Goal: Feedback & Contribution: Submit feedback/report problem

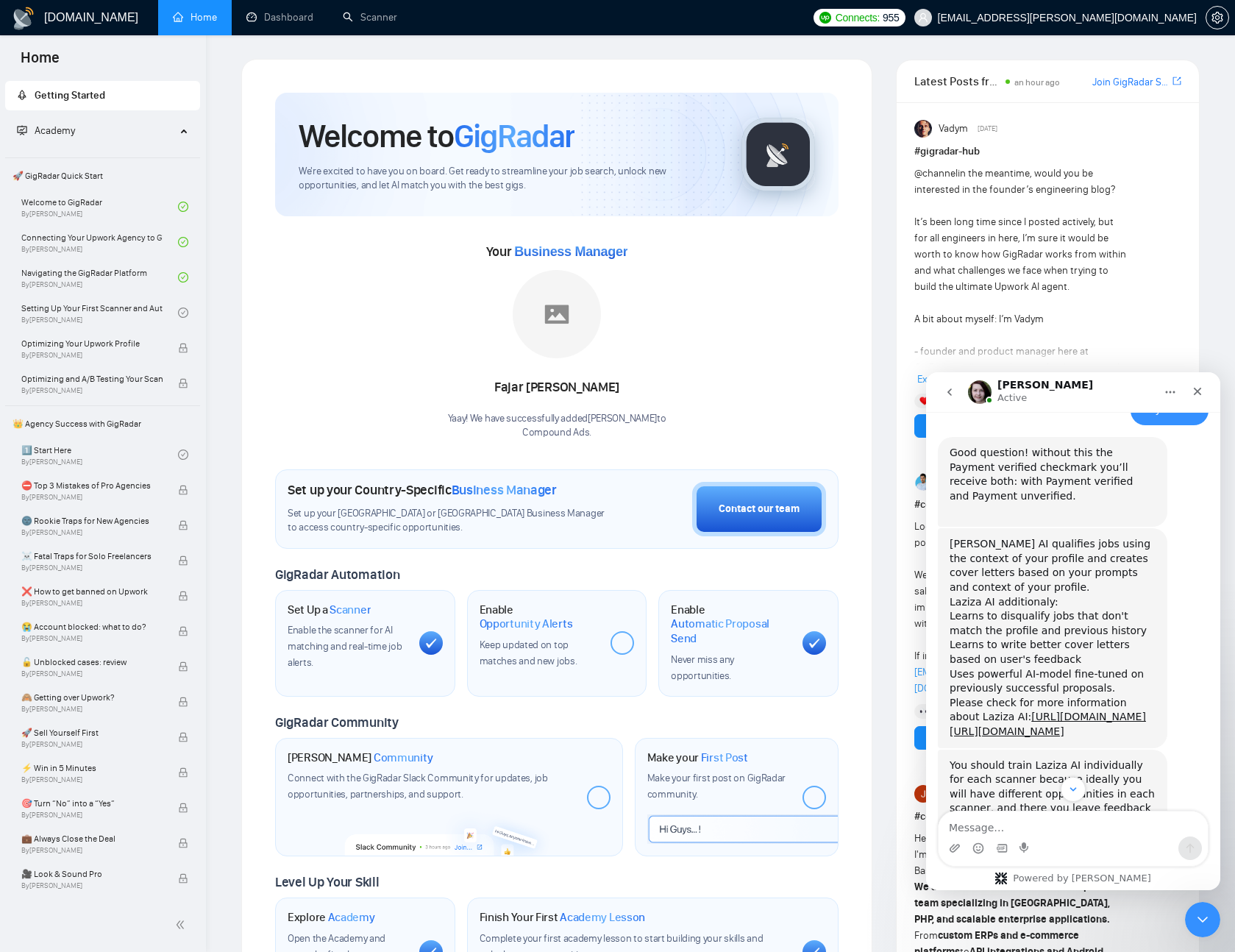
scroll to position [3603, 0]
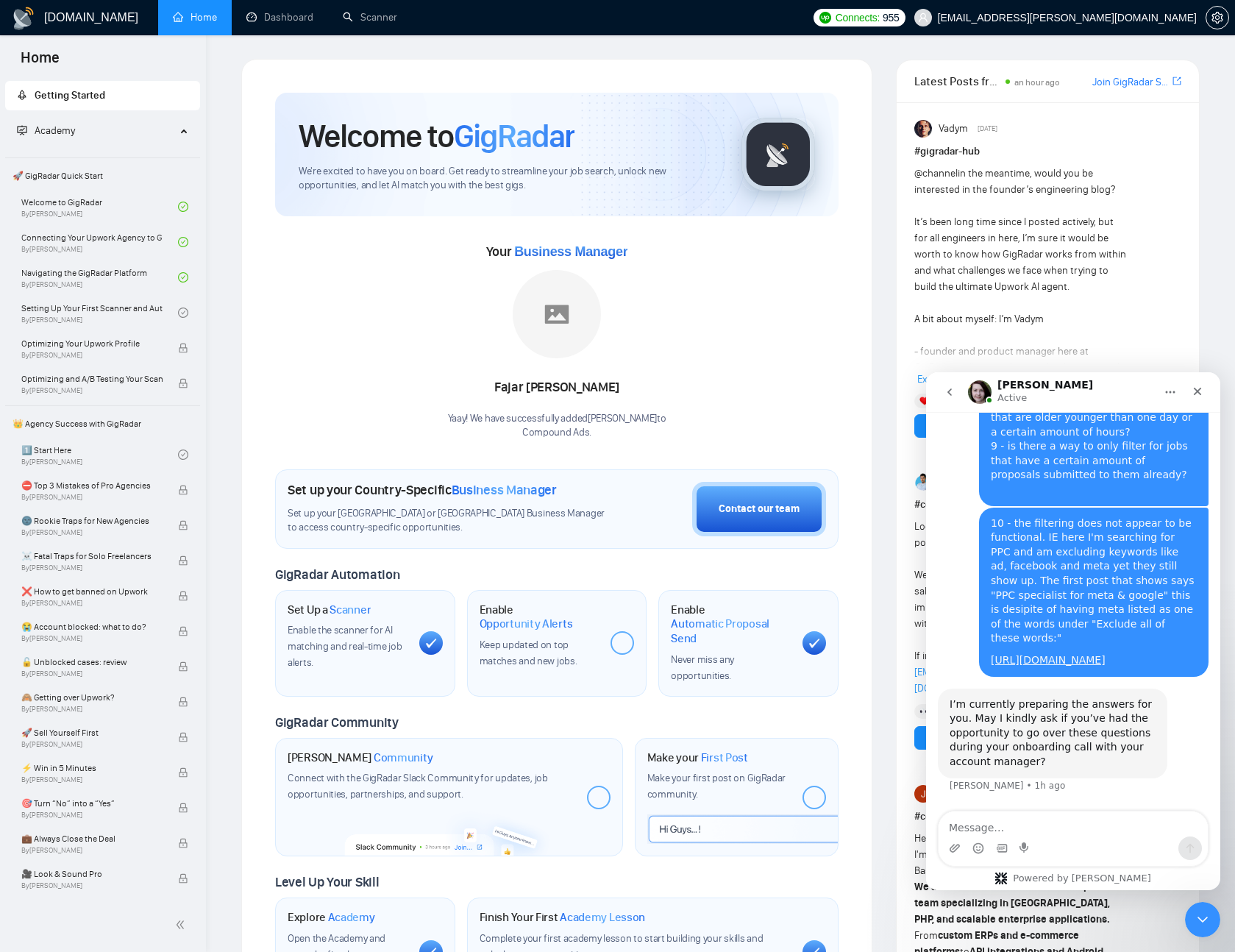
click at [1060, 830] on textarea "Message…" at bounding box center [1073, 824] width 269 height 25
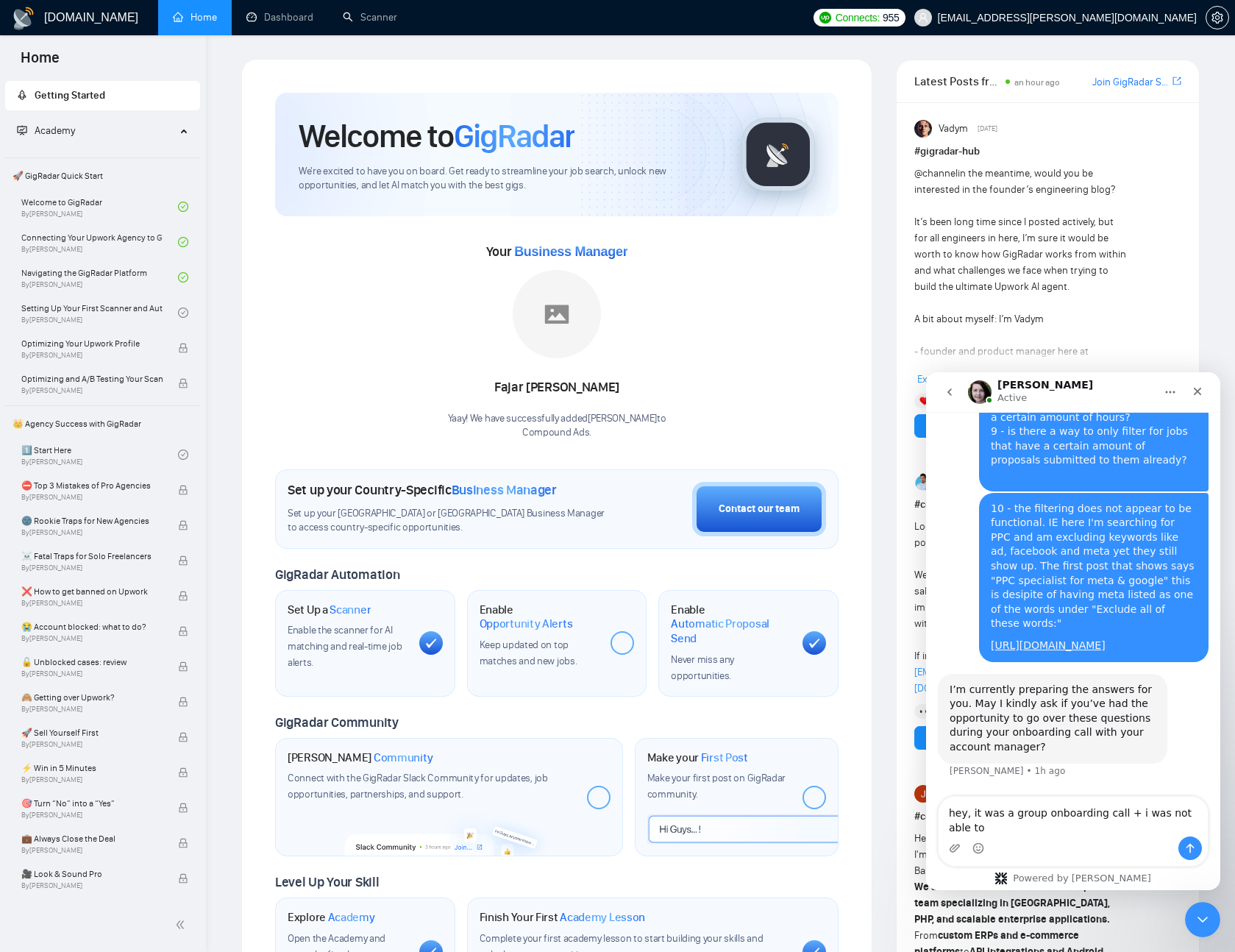
scroll to position [3618, 0]
type textarea "hey, it was a group onboarding call + i was not able to attend it"
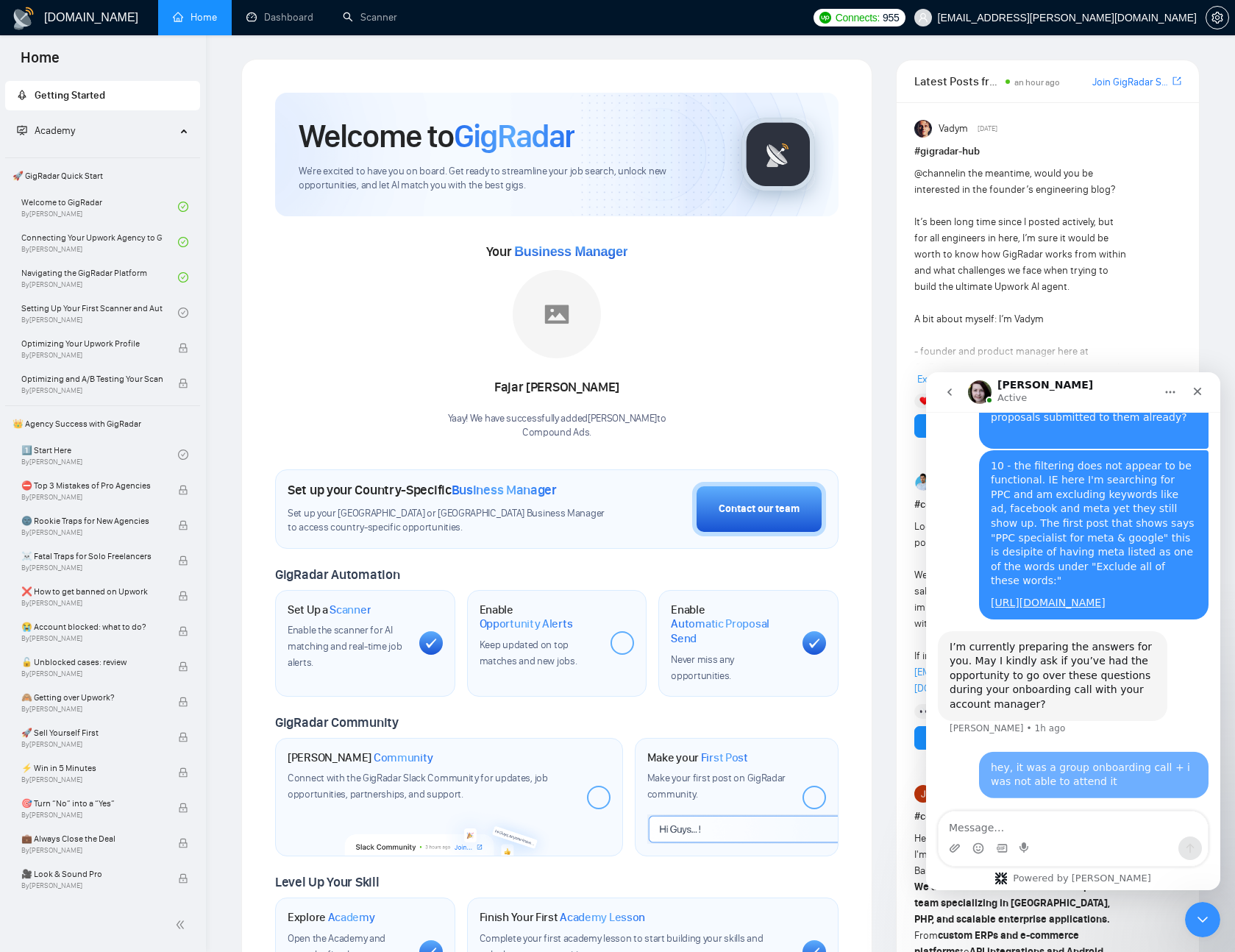
scroll to position [3662, 0]
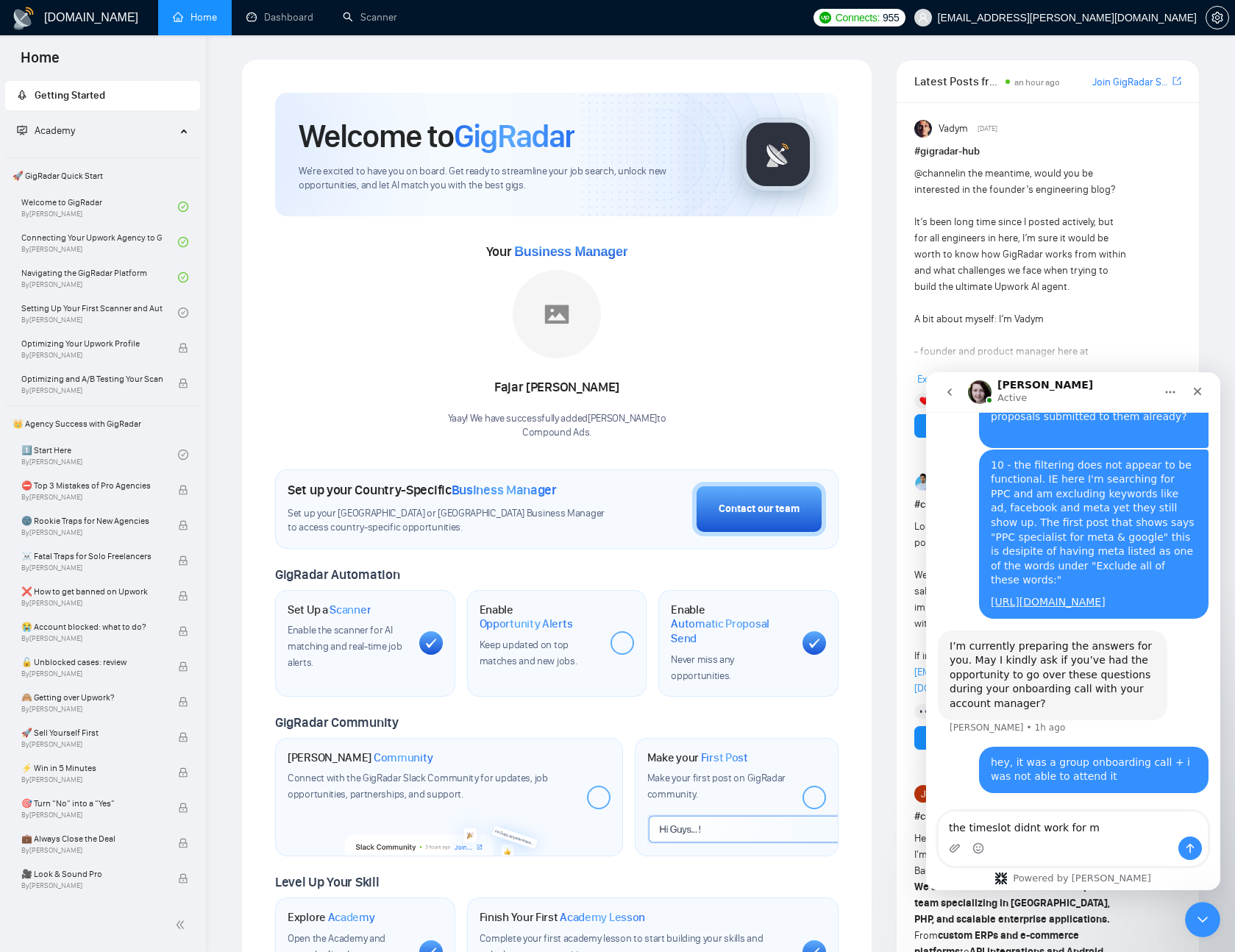
type textarea "the timeslot didnt work for me"
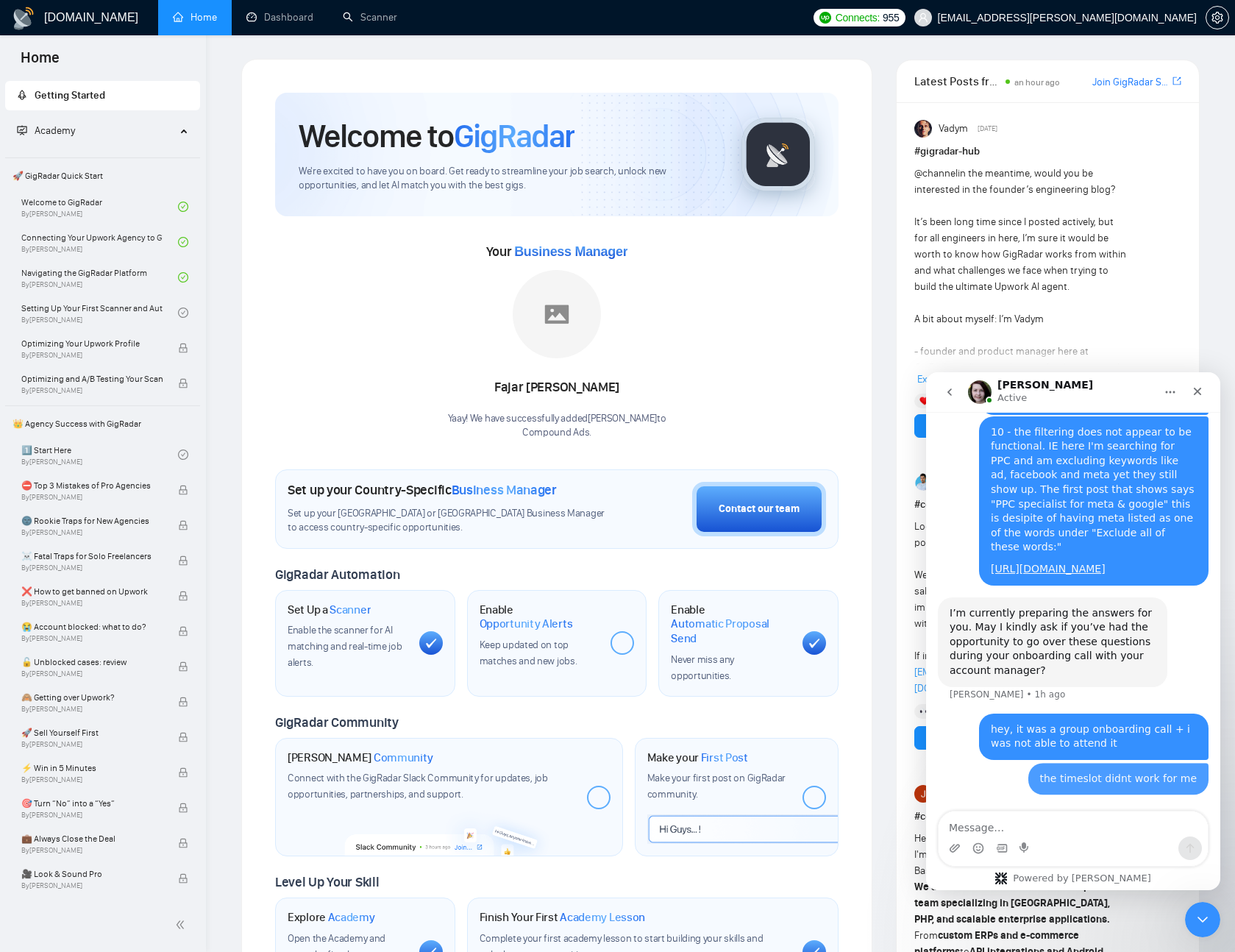
scroll to position [3695, 0]
type textarea "by [PERSON_NAME]"
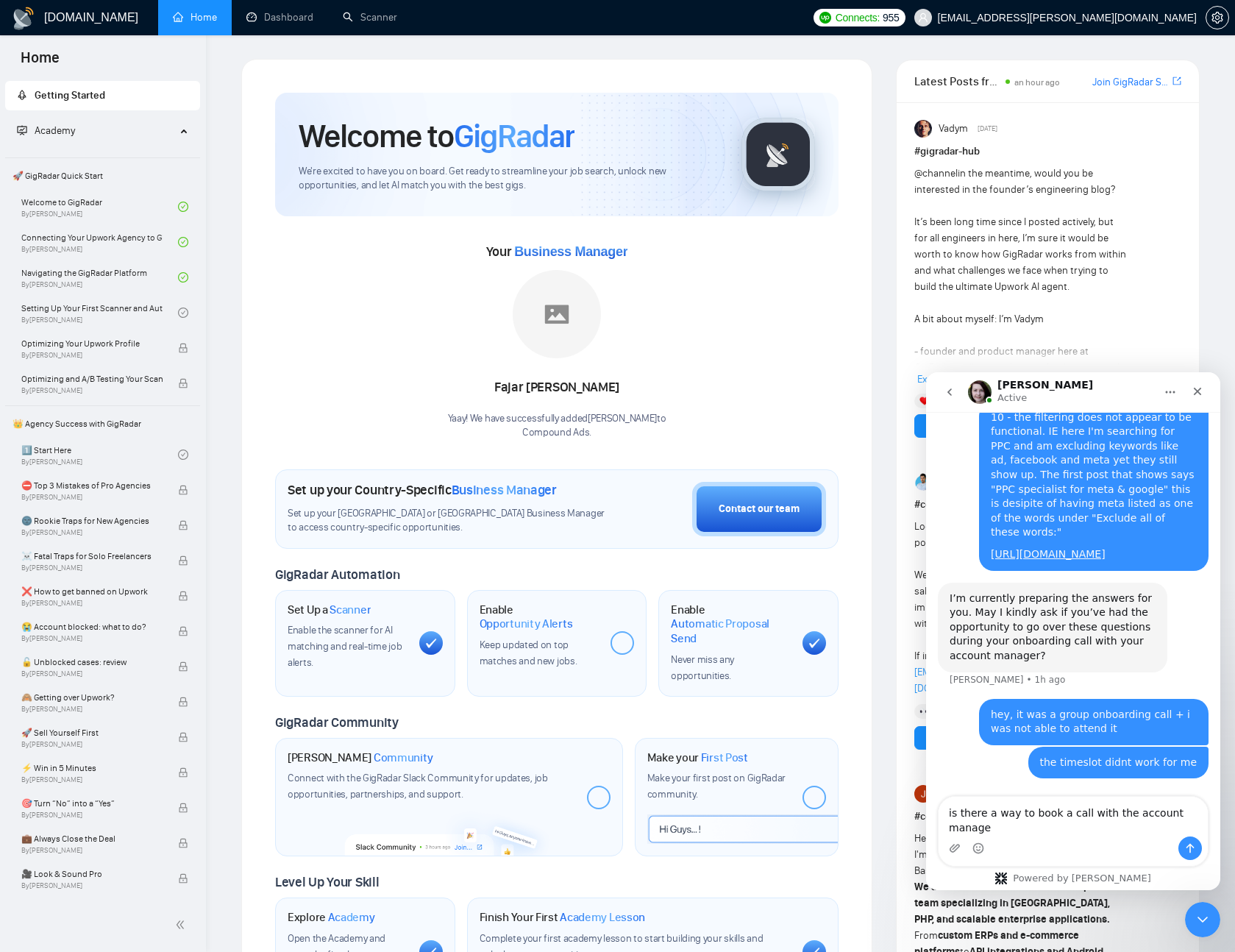
type textarea "is there a way to book a call with the account manager"
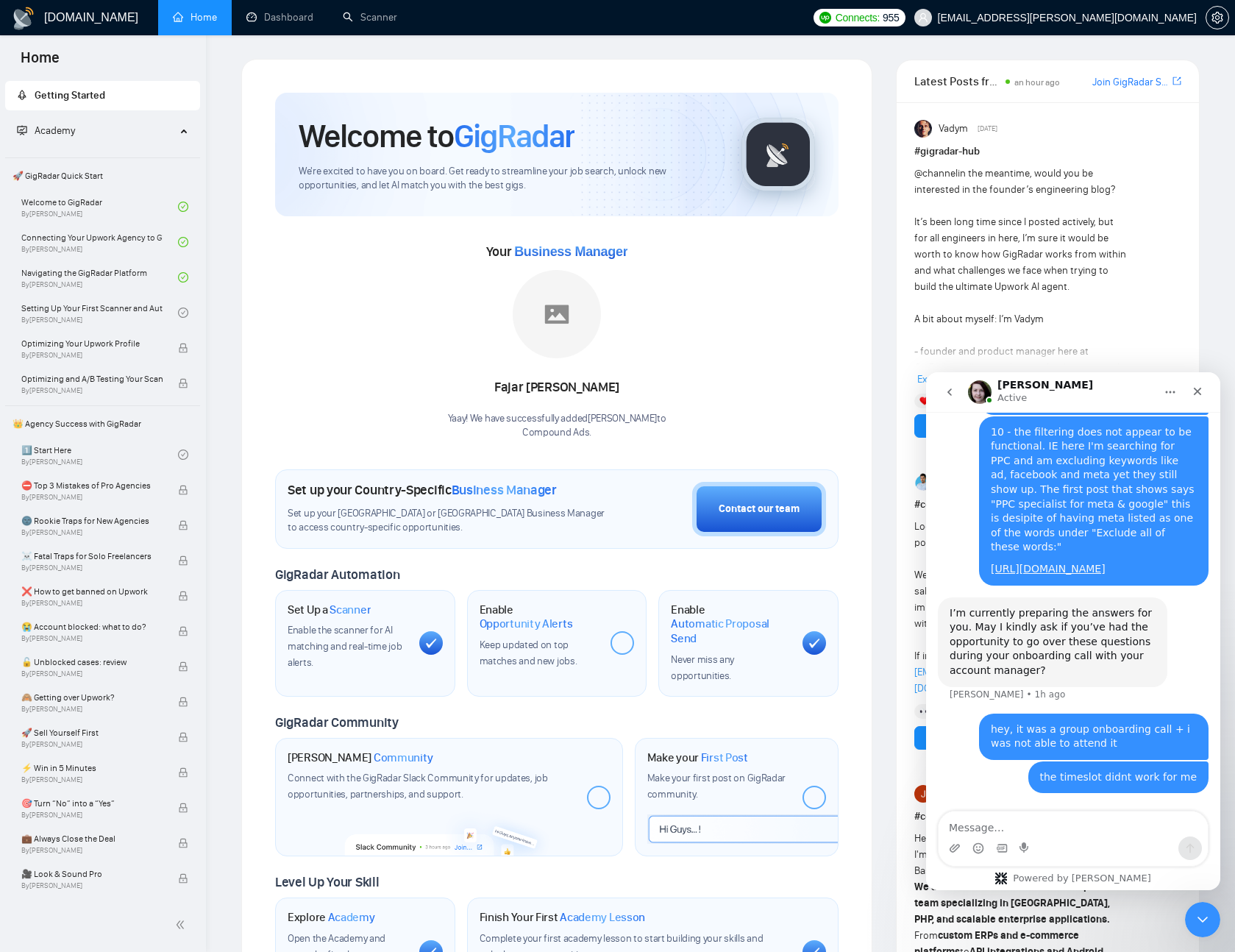
click at [961, 400] on button "go back" at bounding box center [950, 392] width 28 height 28
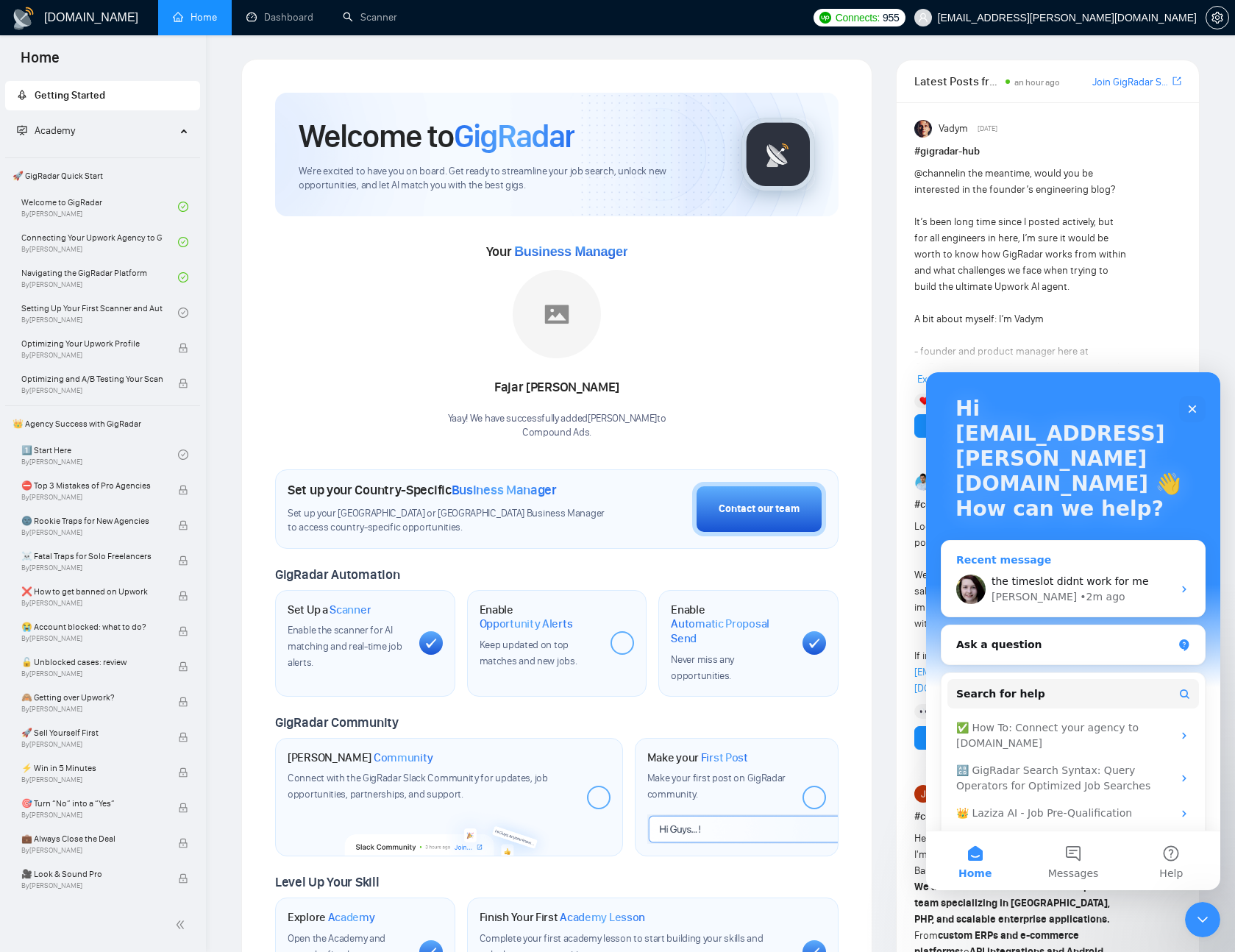
scroll to position [108, 0]
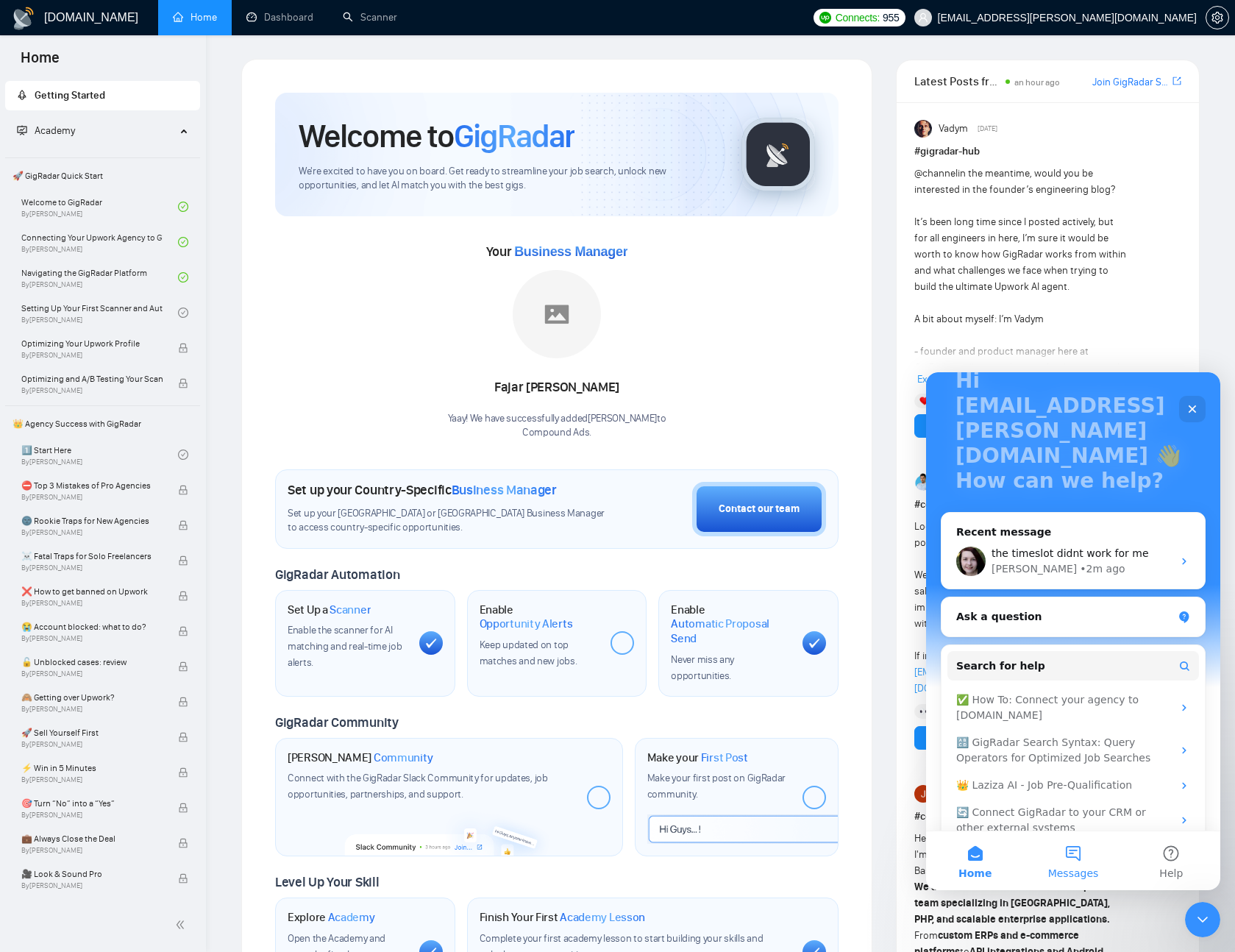
click at [1084, 849] on button "Messages" at bounding box center [1074, 860] width 98 height 58
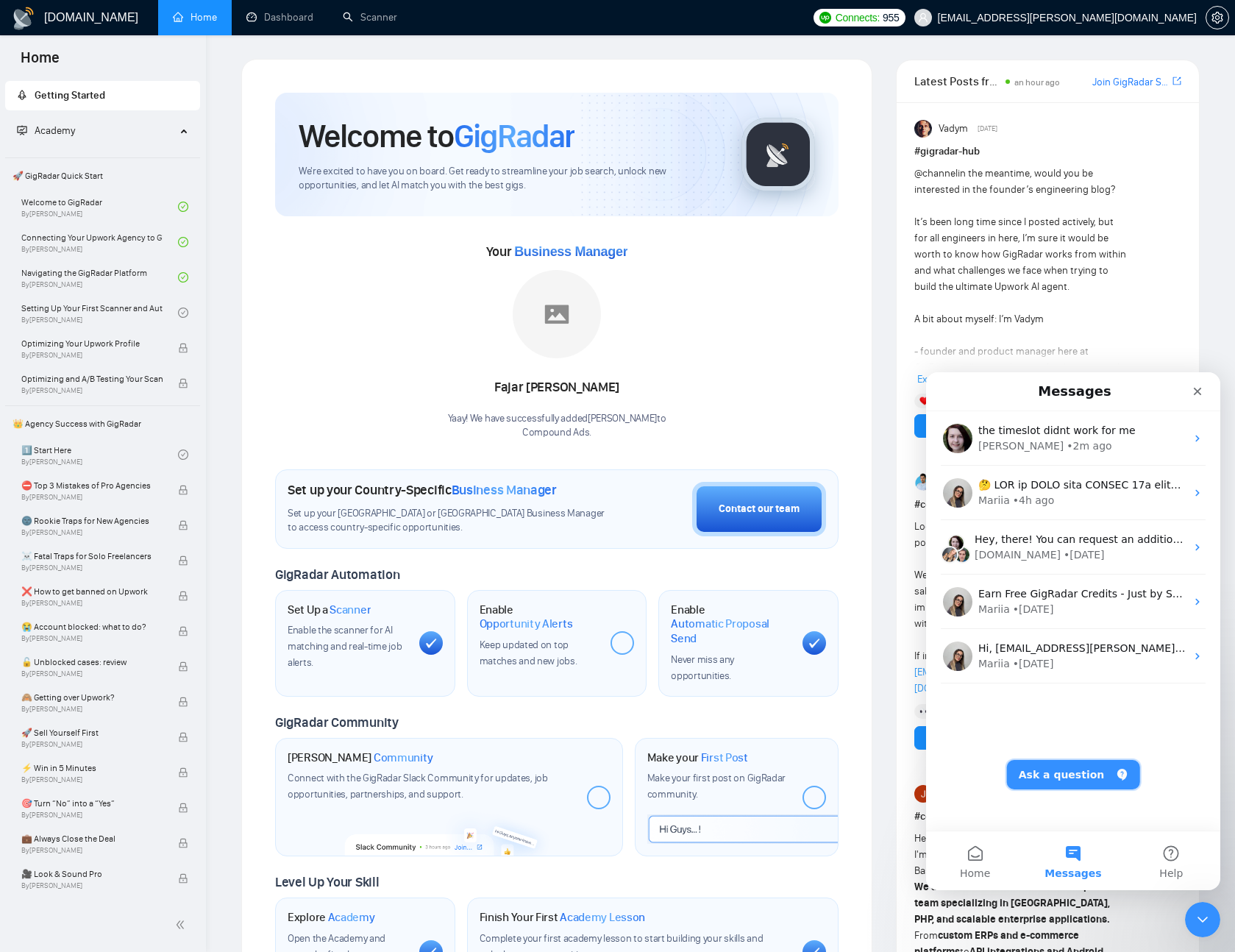
click at [1073, 782] on button "Ask a question" at bounding box center [1074, 775] width 133 height 30
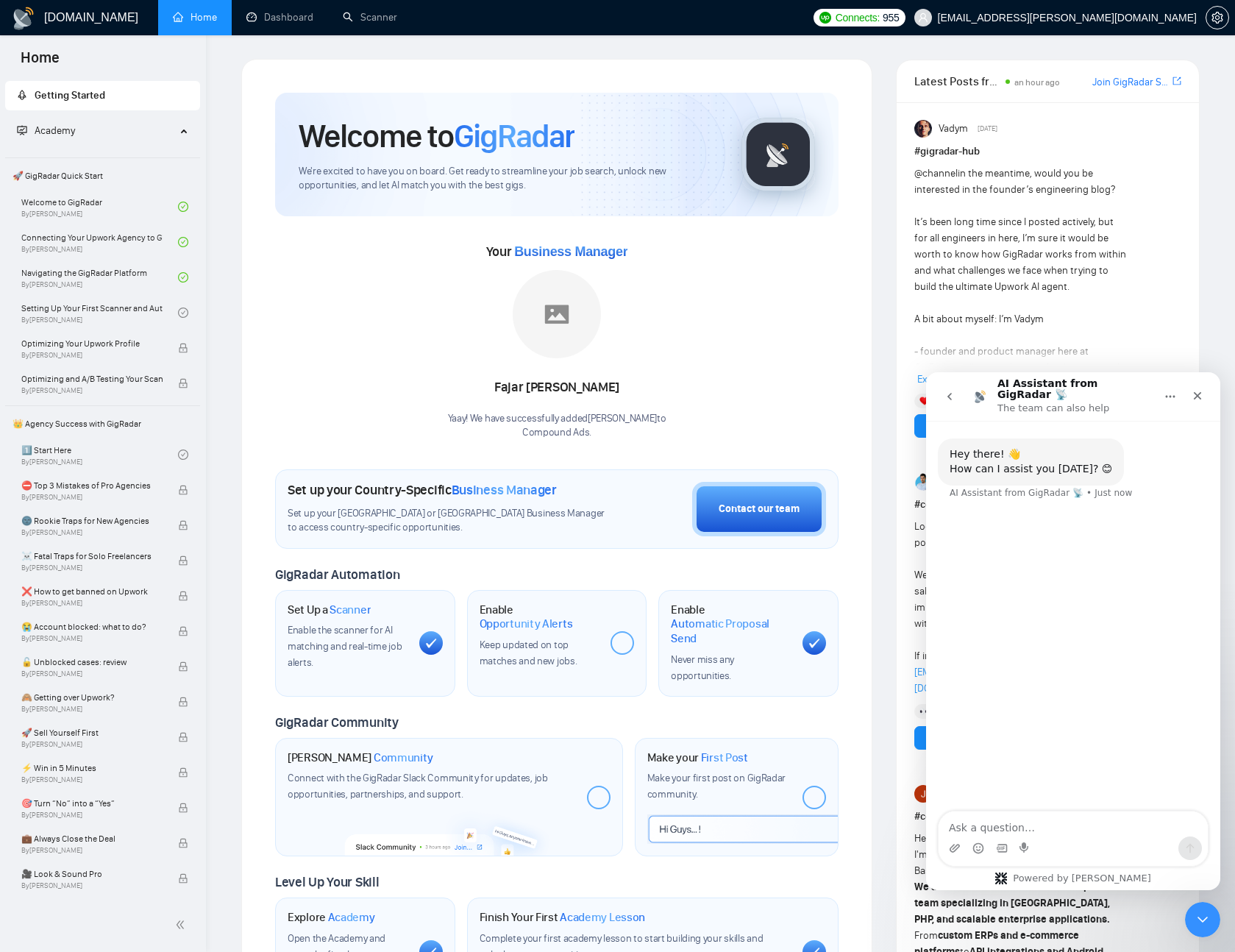
click at [954, 391] on icon "go back" at bounding box center [950, 396] width 12 height 12
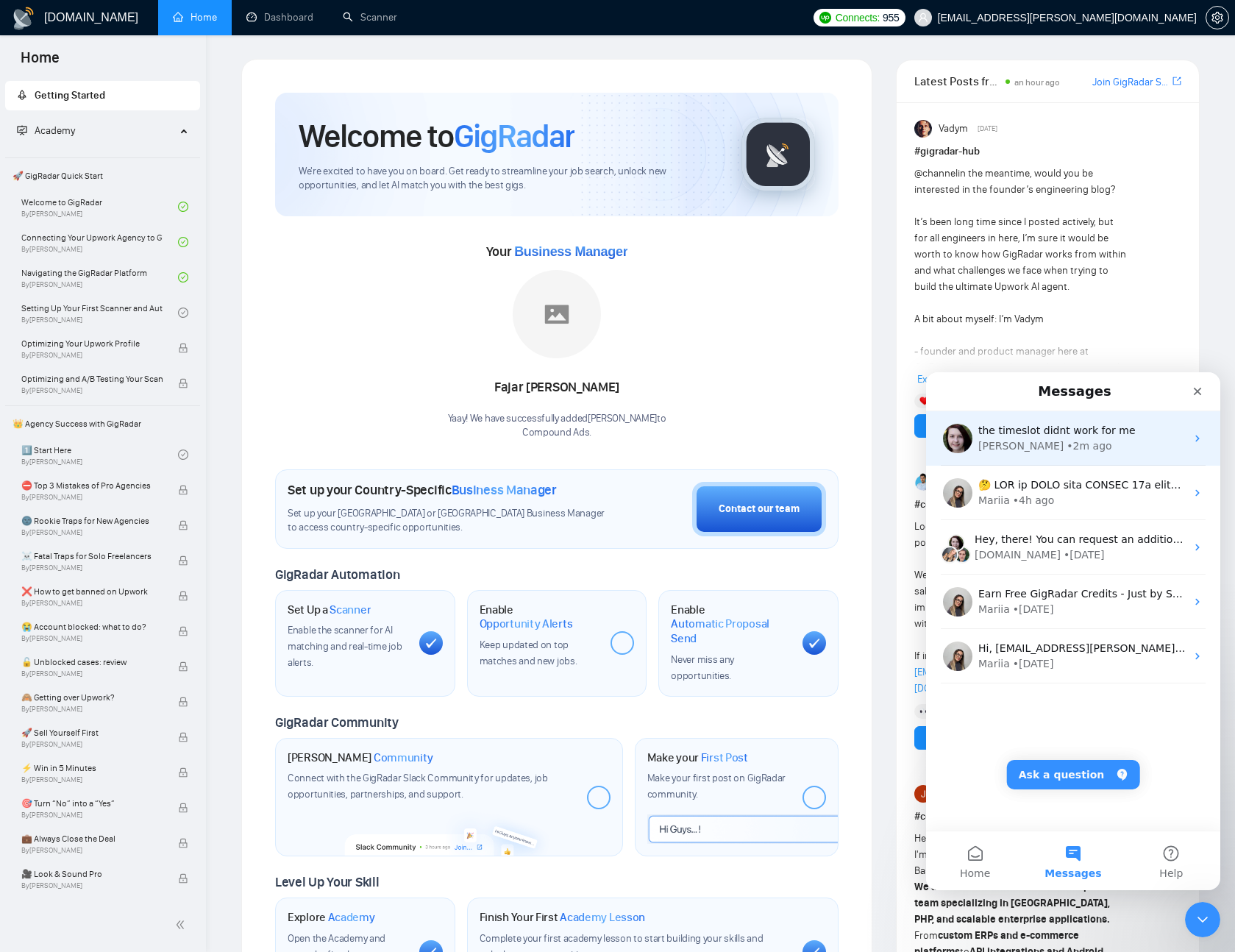
click at [1067, 447] on div "• 2m ago" at bounding box center [1089, 446] width 45 height 16
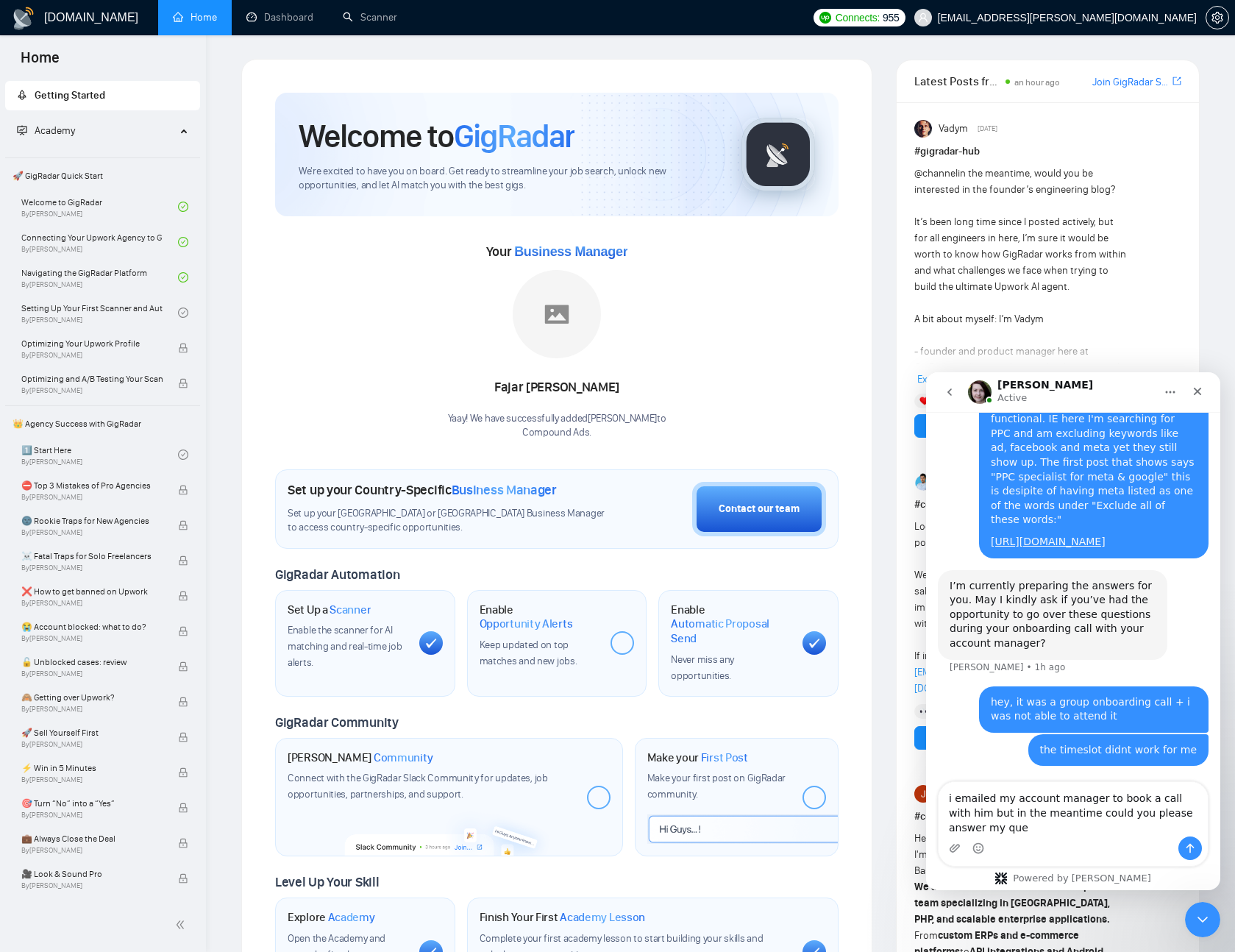
scroll to position [3725, 0]
type textarea "i emailed my account manager to book a call with him but in the meantime could …"
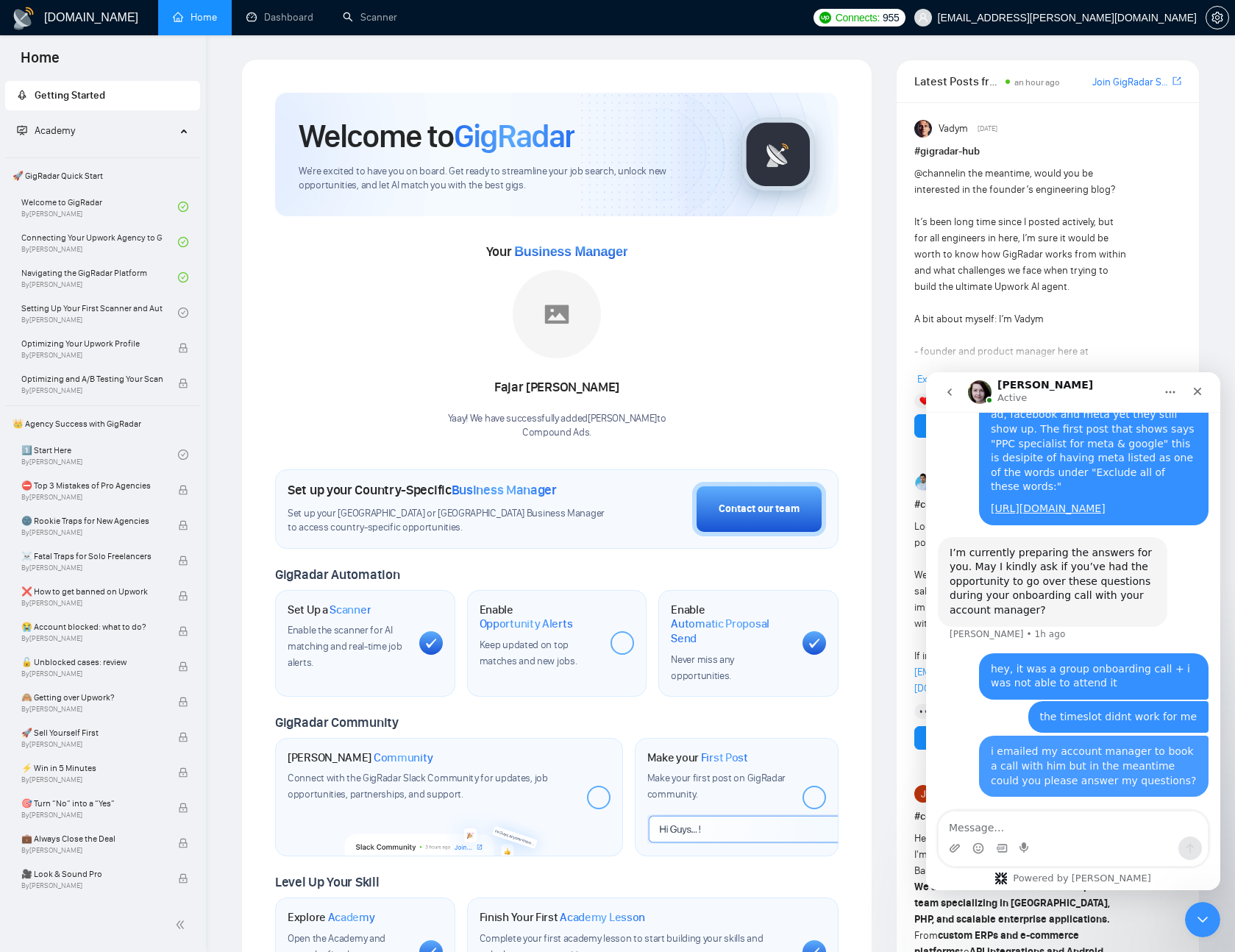
scroll to position [3757, 0]
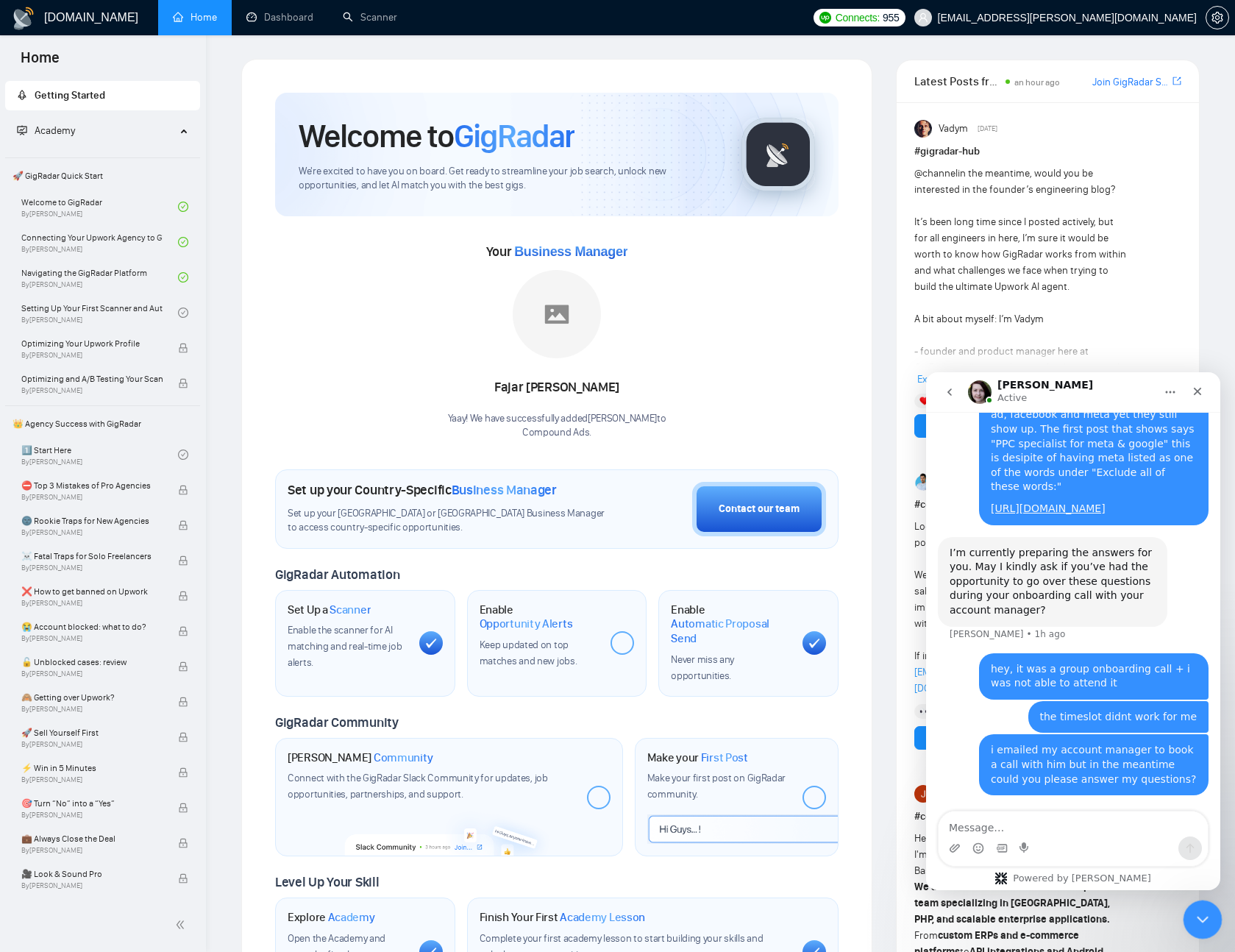
click at [1205, 915] on icon "Close Intercom Messenger" at bounding box center [1201, 918] width 10 height 6
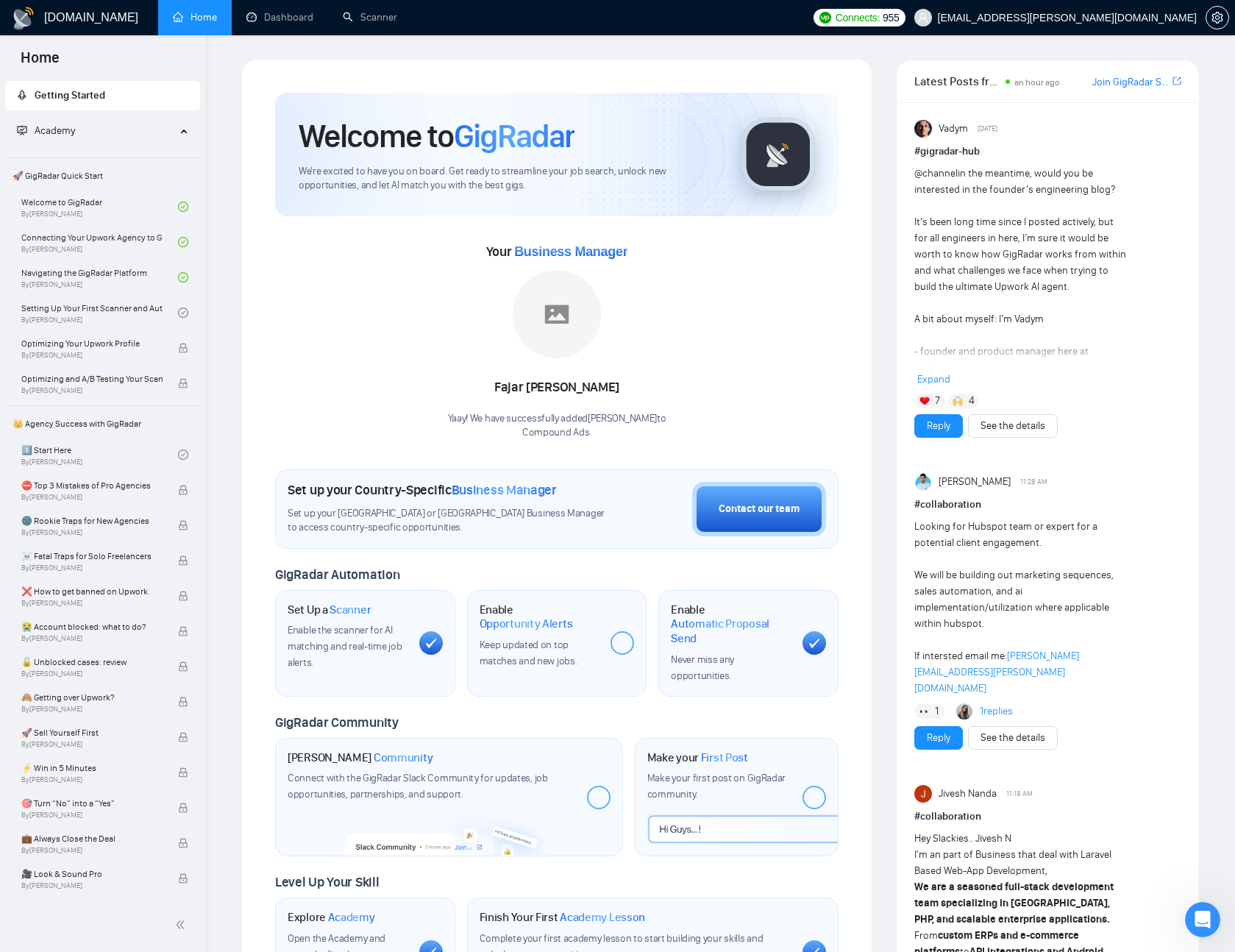
scroll to position [3814, 0]
click at [271, 21] on link "Dashboard" at bounding box center [280, 17] width 67 height 12
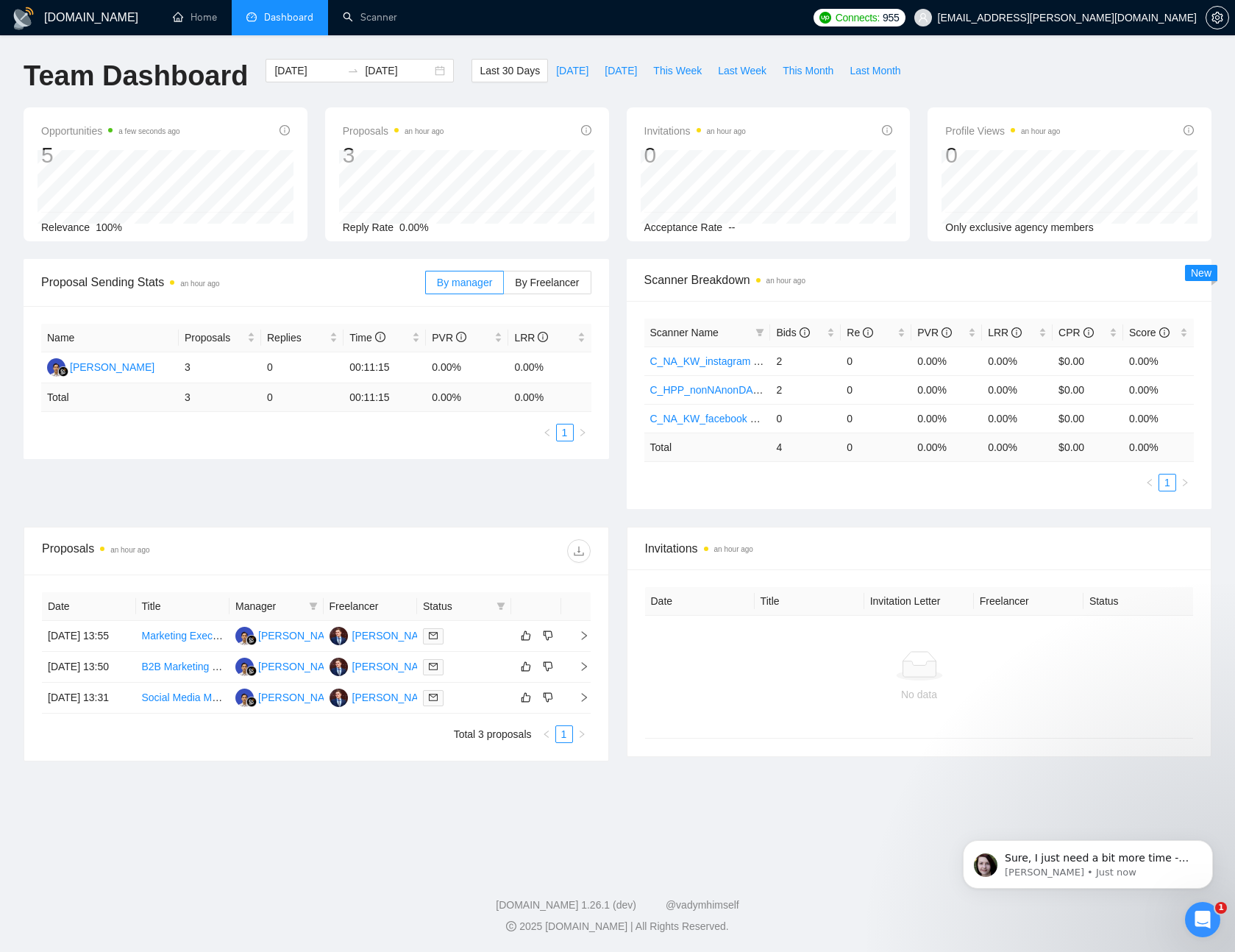
scroll to position [3816, 0]
click at [1094, 869] on p "[PERSON_NAME] • Just now" at bounding box center [1099, 872] width 189 height 13
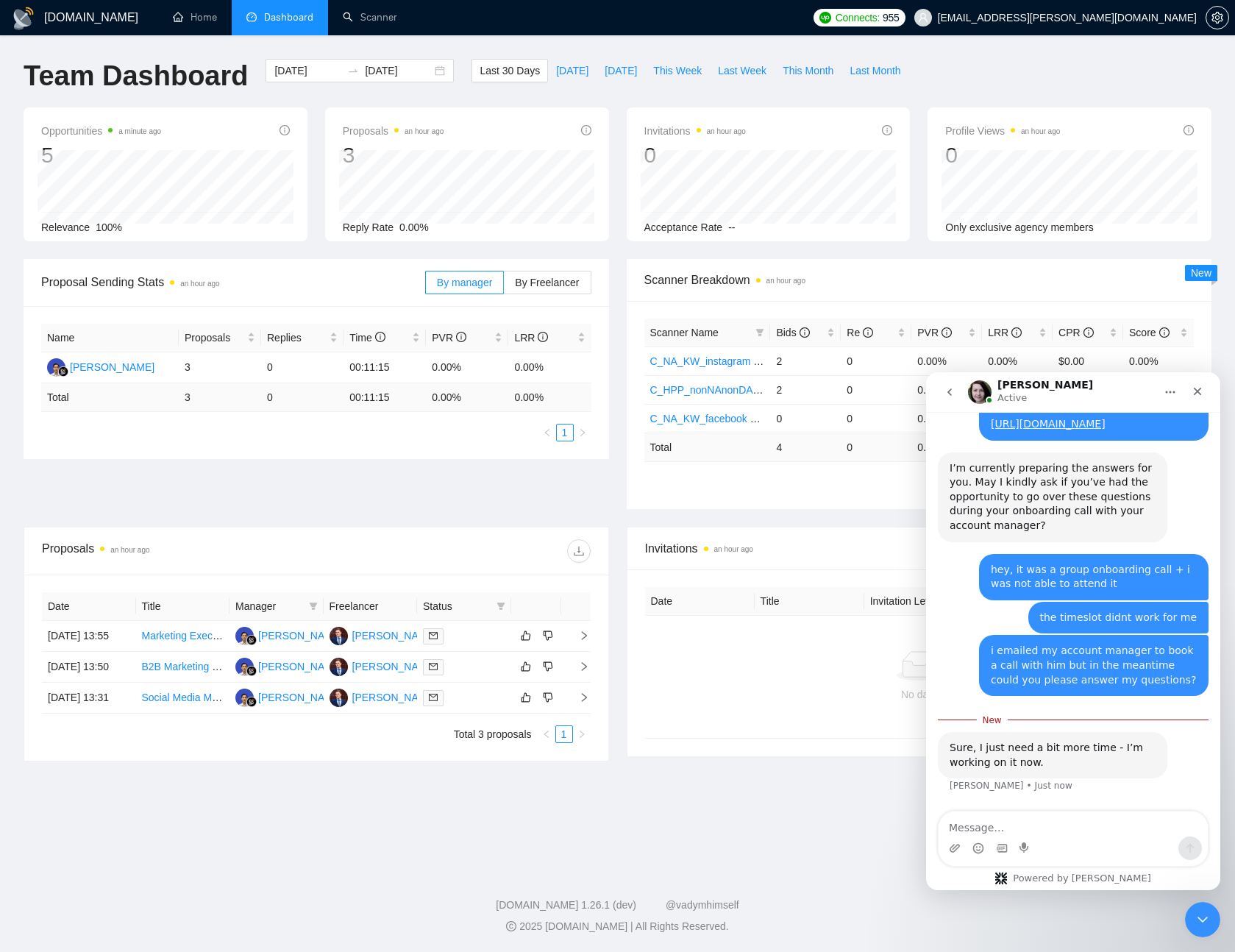
scroll to position [3840, 0]
type textarea "great, thanks!"
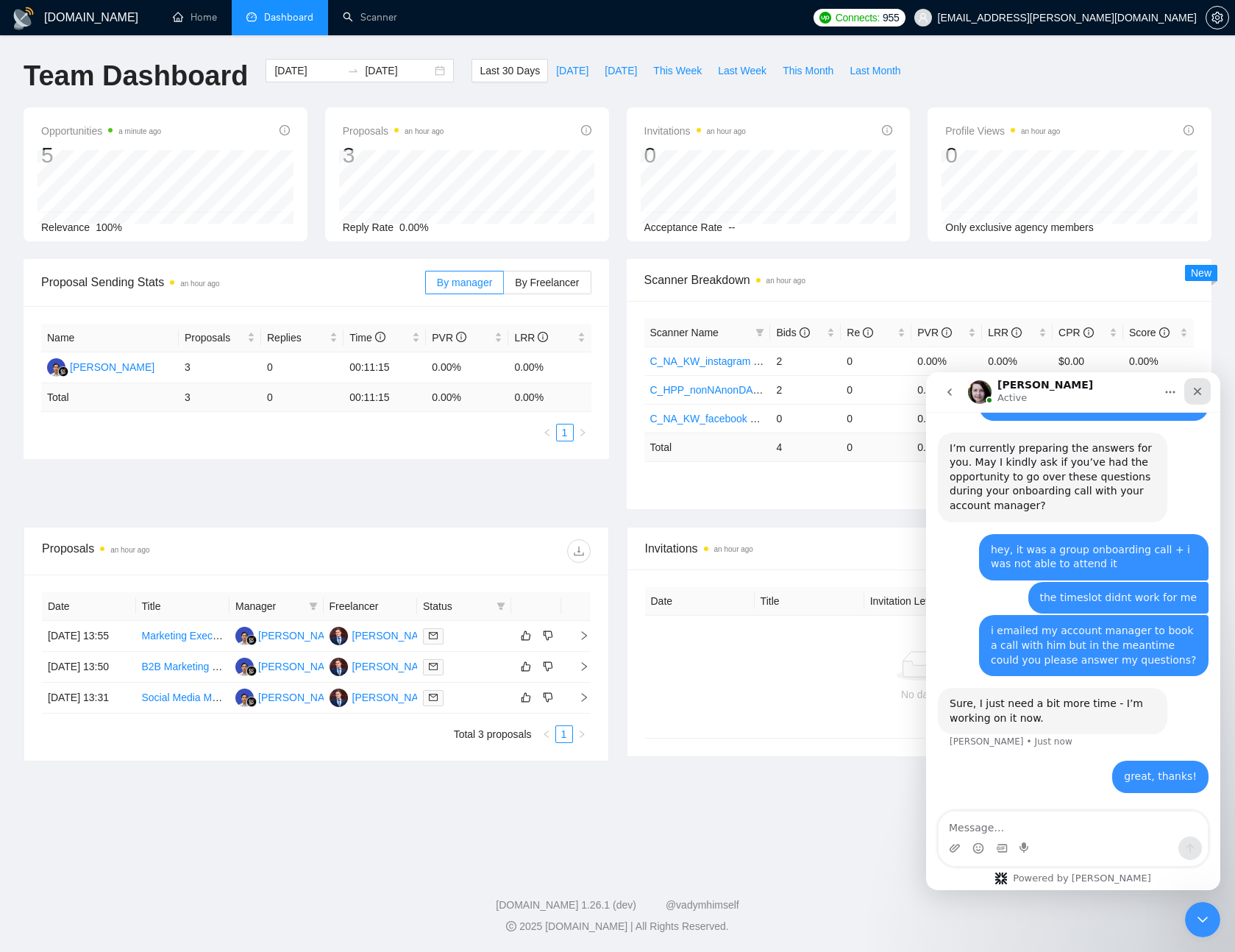
click at [1194, 390] on icon "Close" at bounding box center [1198, 391] width 12 height 12
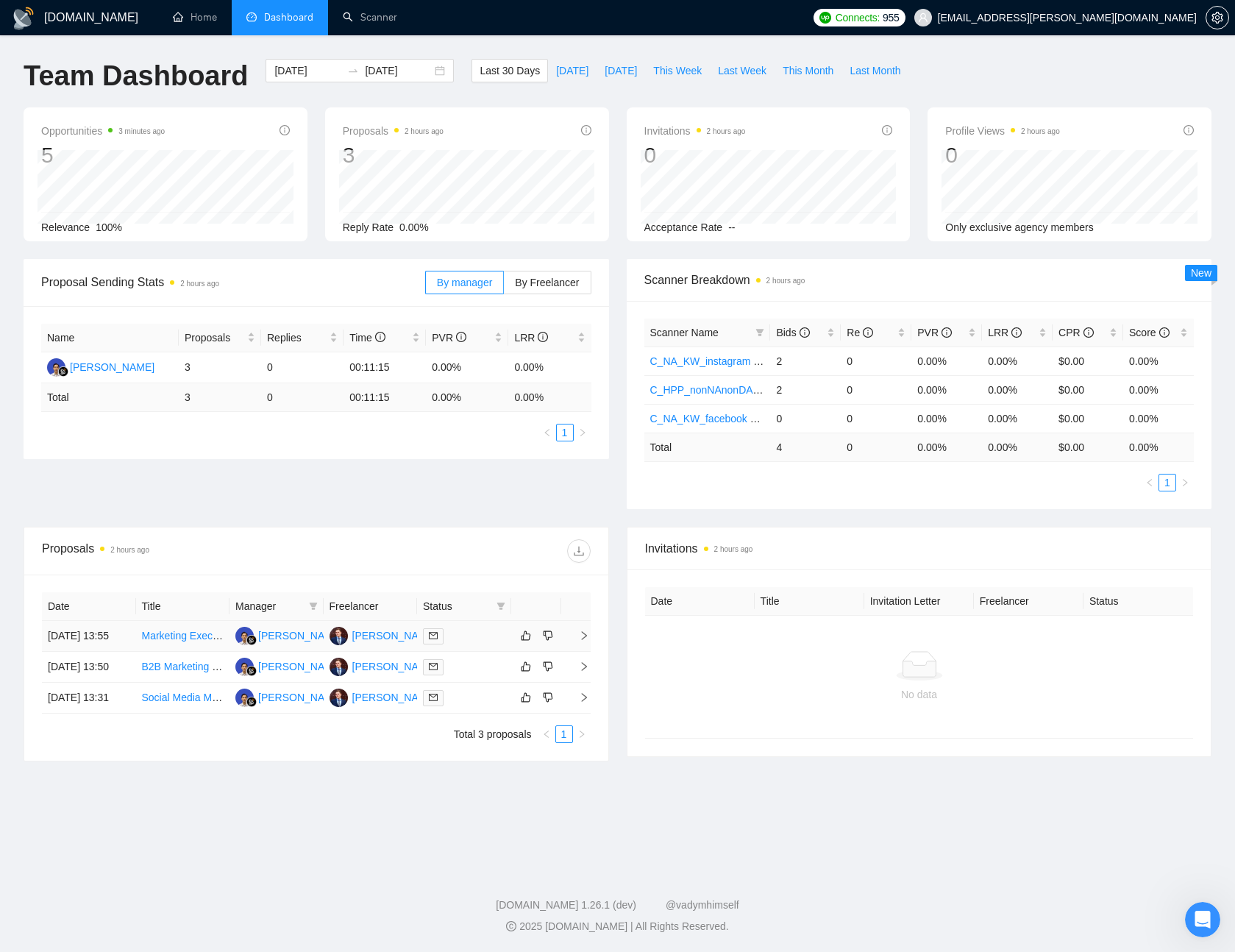
click at [579, 638] on icon "right" at bounding box center [584, 635] width 10 height 10
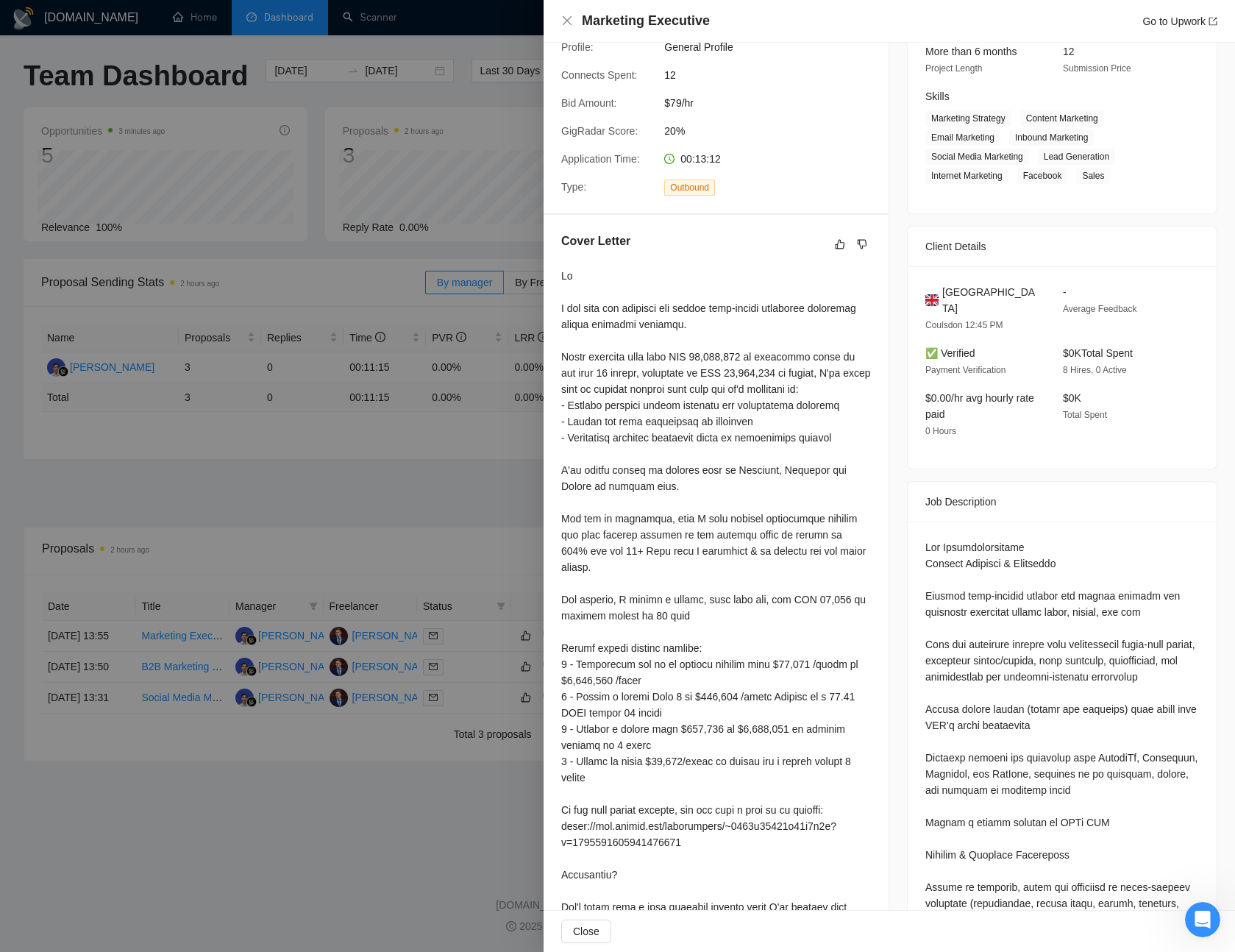
scroll to position [0, 0]
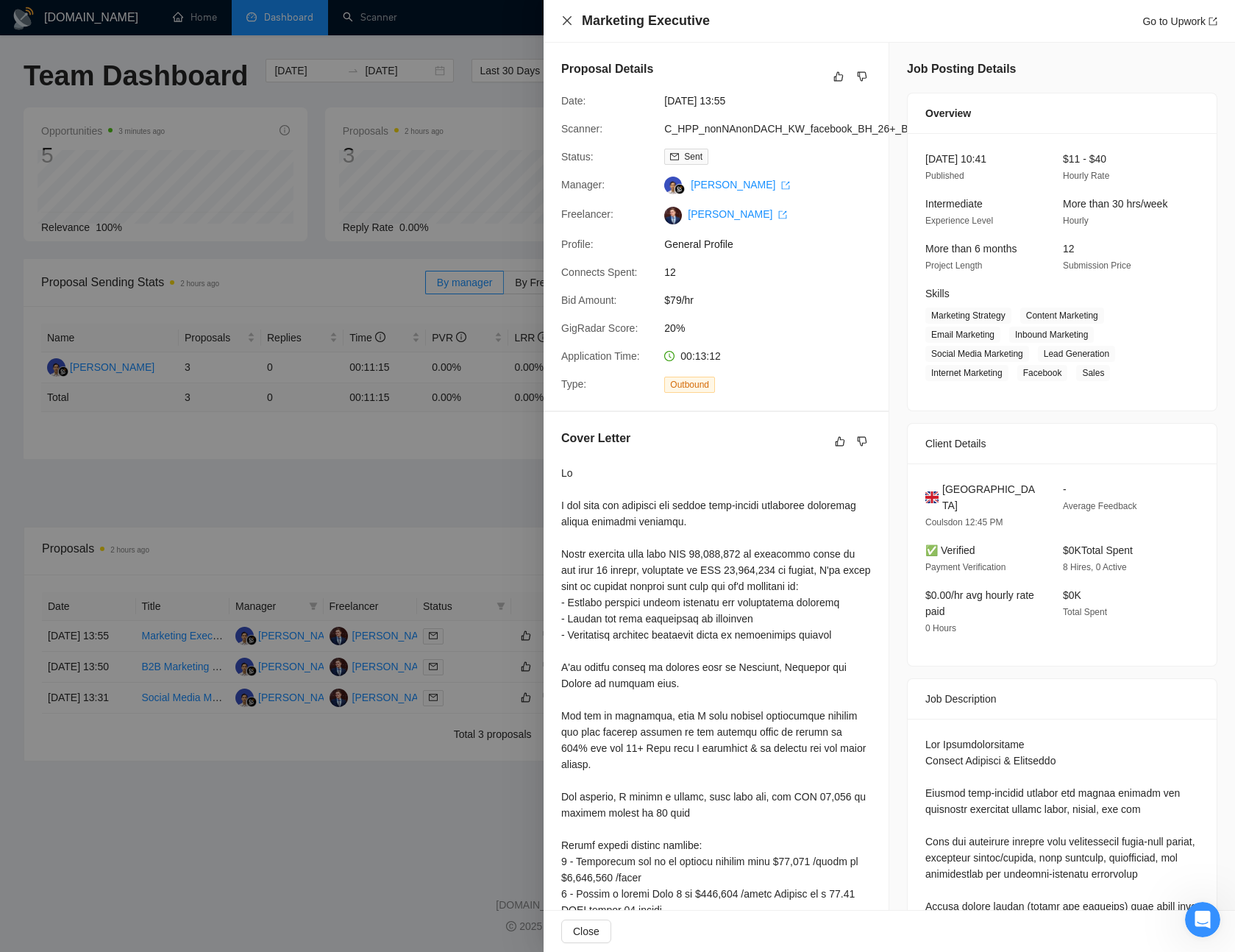
click at [571, 23] on icon "close" at bounding box center [567, 20] width 12 height 12
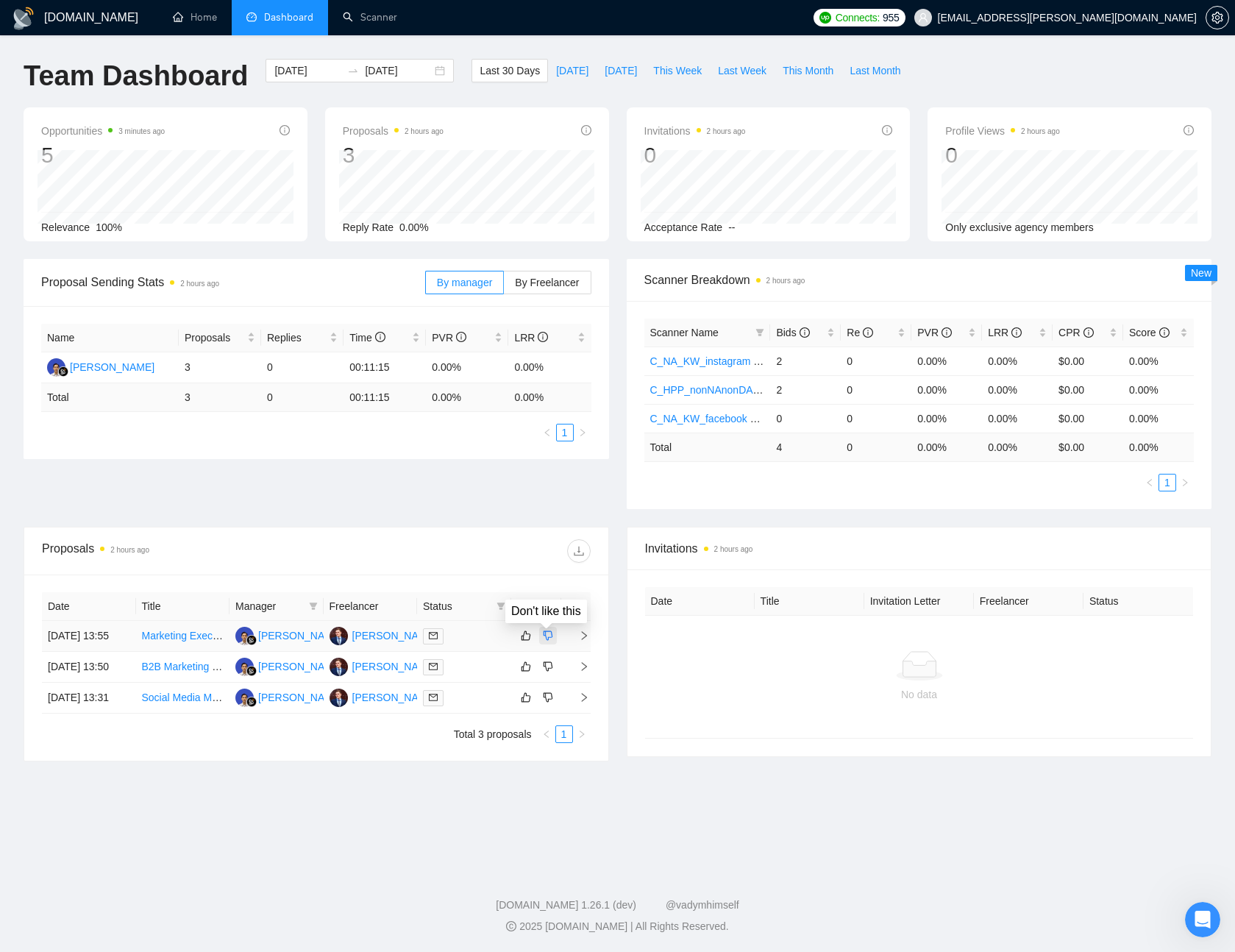
click at [546, 642] on icon "dislike" at bounding box center [547, 635] width 10 height 12
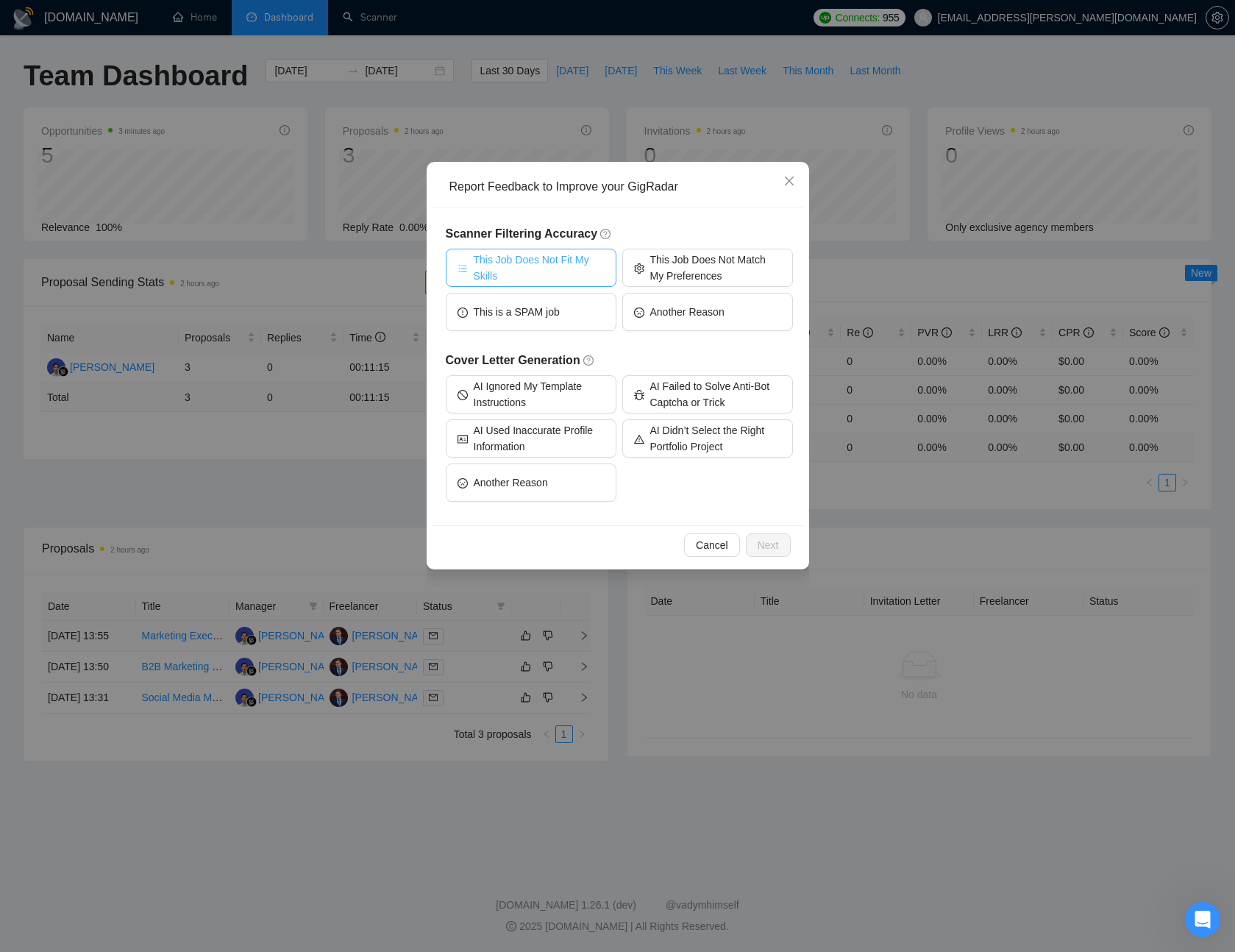
click at [589, 265] on span "This Job Does Not Fit My Skills" at bounding box center [540, 268] width 131 height 33
click at [773, 543] on span "Next" at bounding box center [768, 545] width 21 height 16
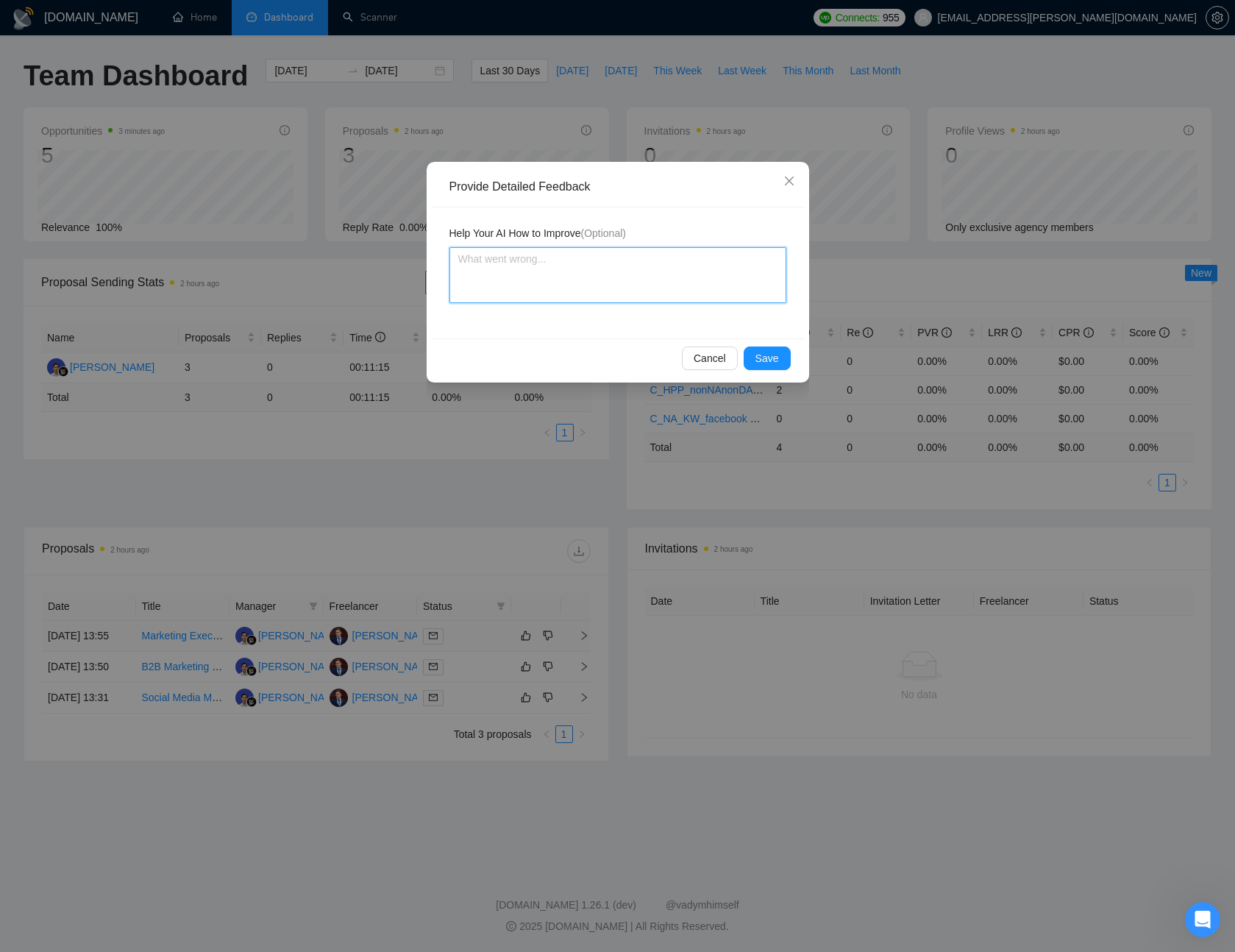
click at [646, 285] on textarea at bounding box center [618, 275] width 337 height 56
type textarea "T"
type textarea "Th"
type textarea "Thi"
type textarea "This"
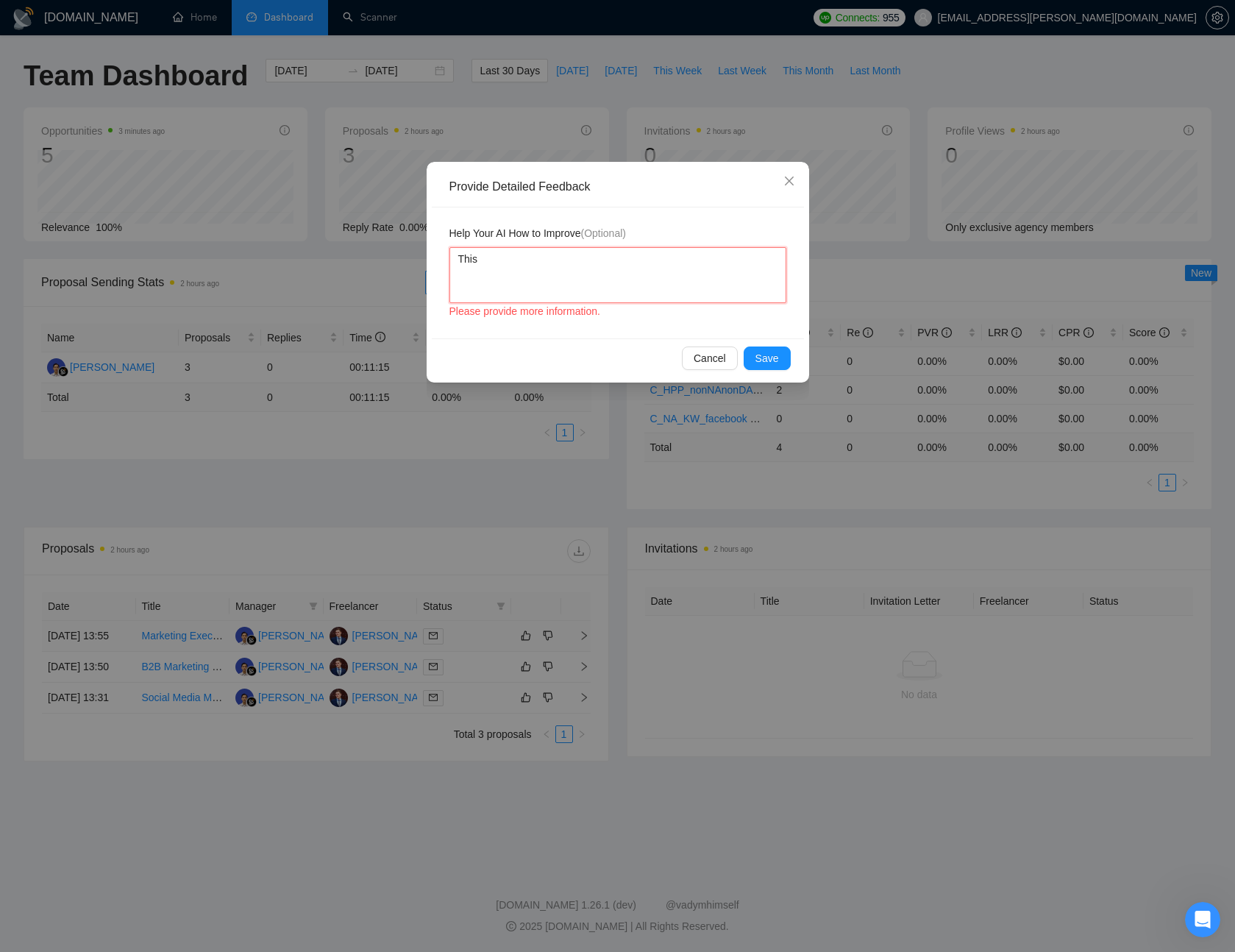
type textarea "This j"
type textarea "This jo"
type textarea "This job"
type textarea "This job o"
type textarea "This job on"
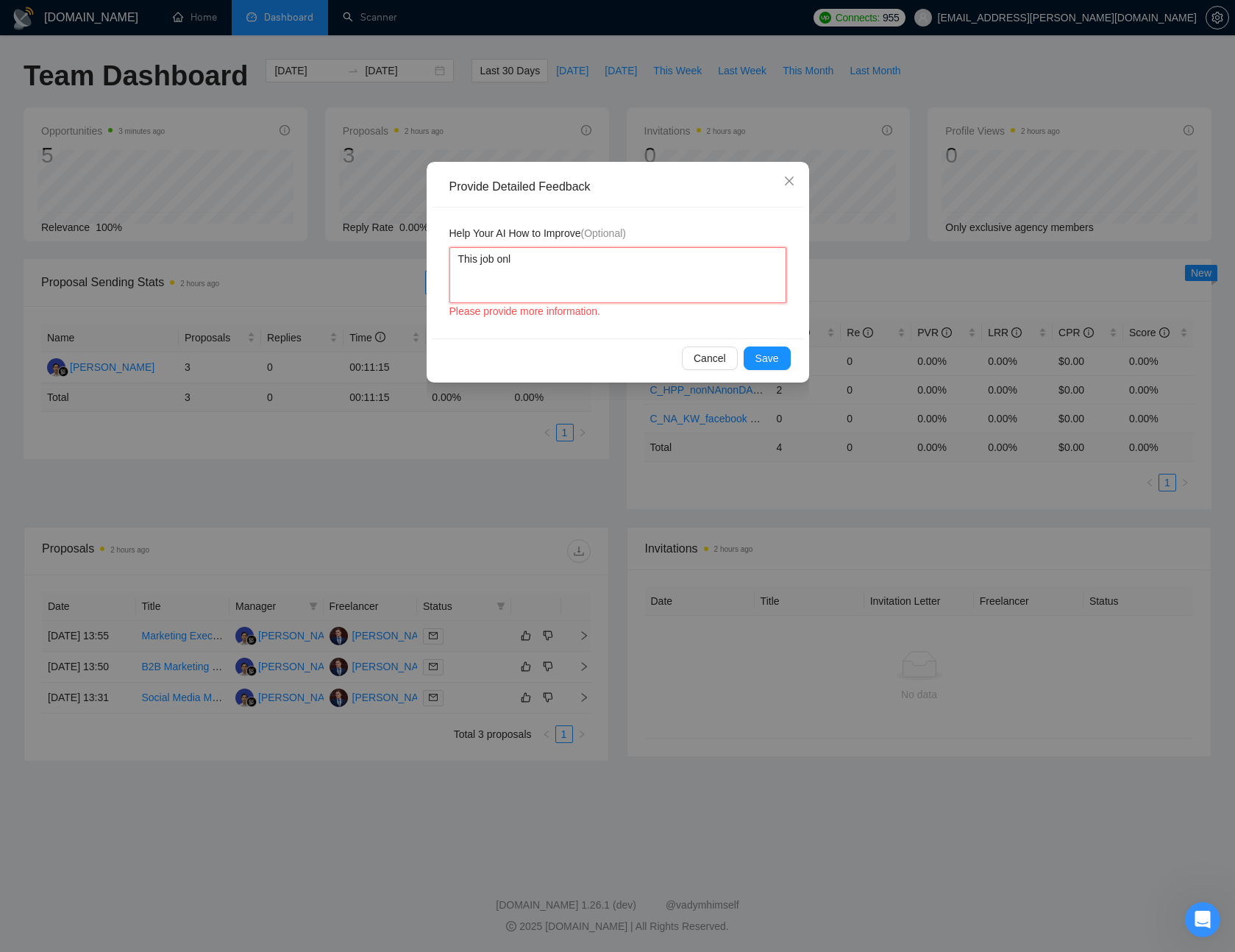
type textarea "This job only"
type textarea "This job only t"
type textarea "This job only ta"
type textarea "This job only tal"
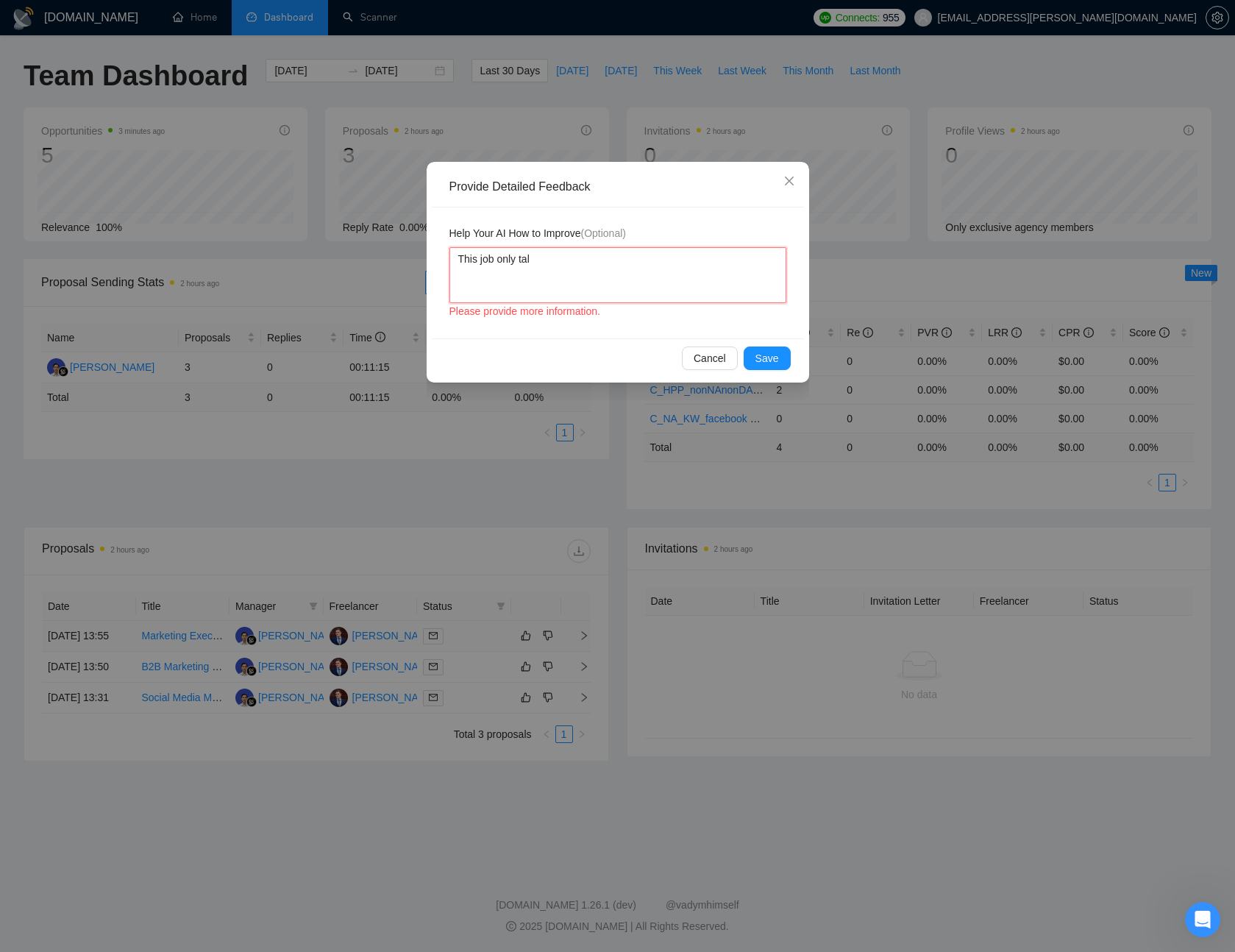
type textarea "This job only talk"
type textarea "This job only talks"
type textarea "This job only talks a"
type textarea "This job only talks ab"
type textarea "This job only talks abo"
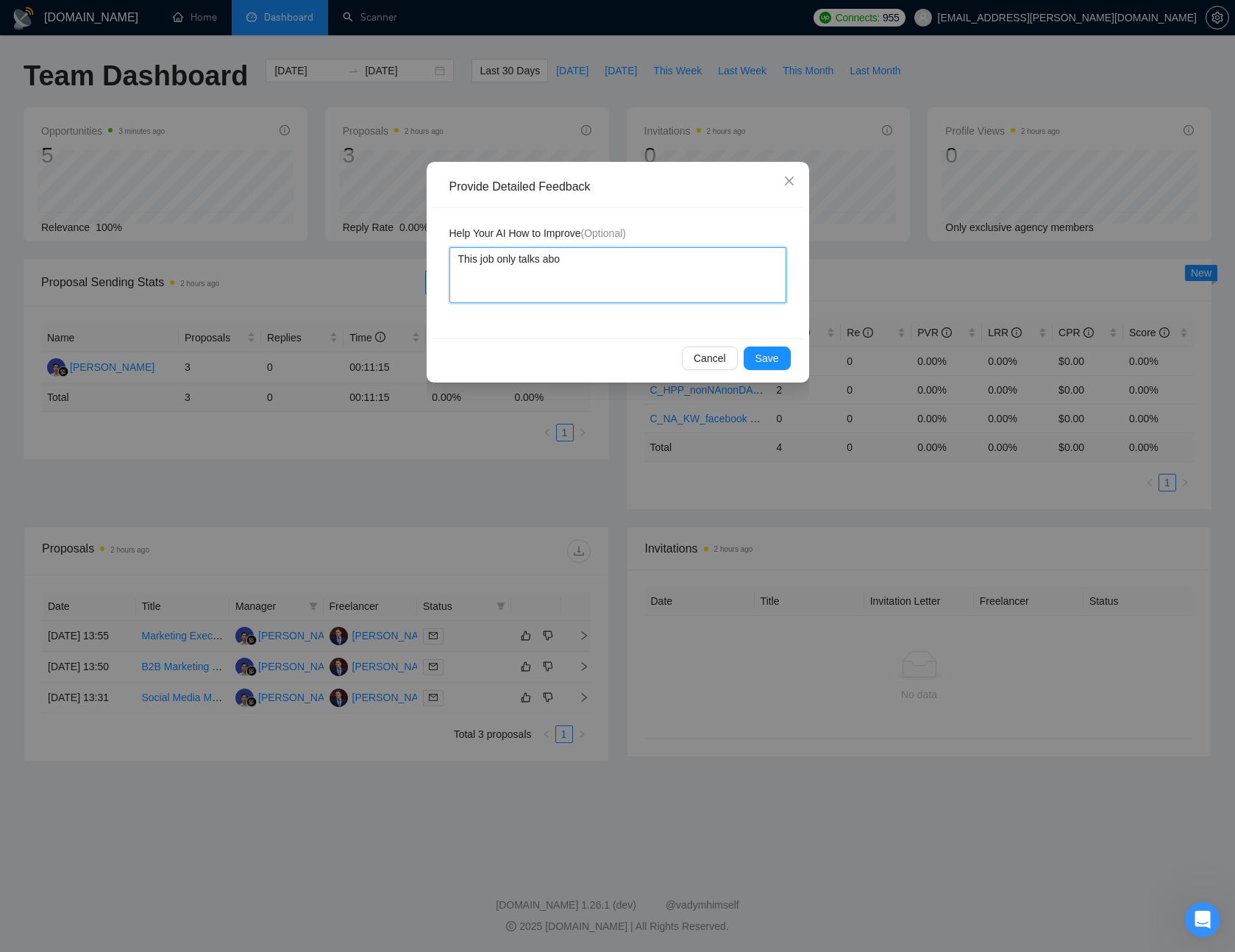
type textarea "This job only talks abou"
type textarea "This job only talks about"
type textarea "This job only talks about o"
type textarea "This job only talks about or"
type textarea "This job only talks about org"
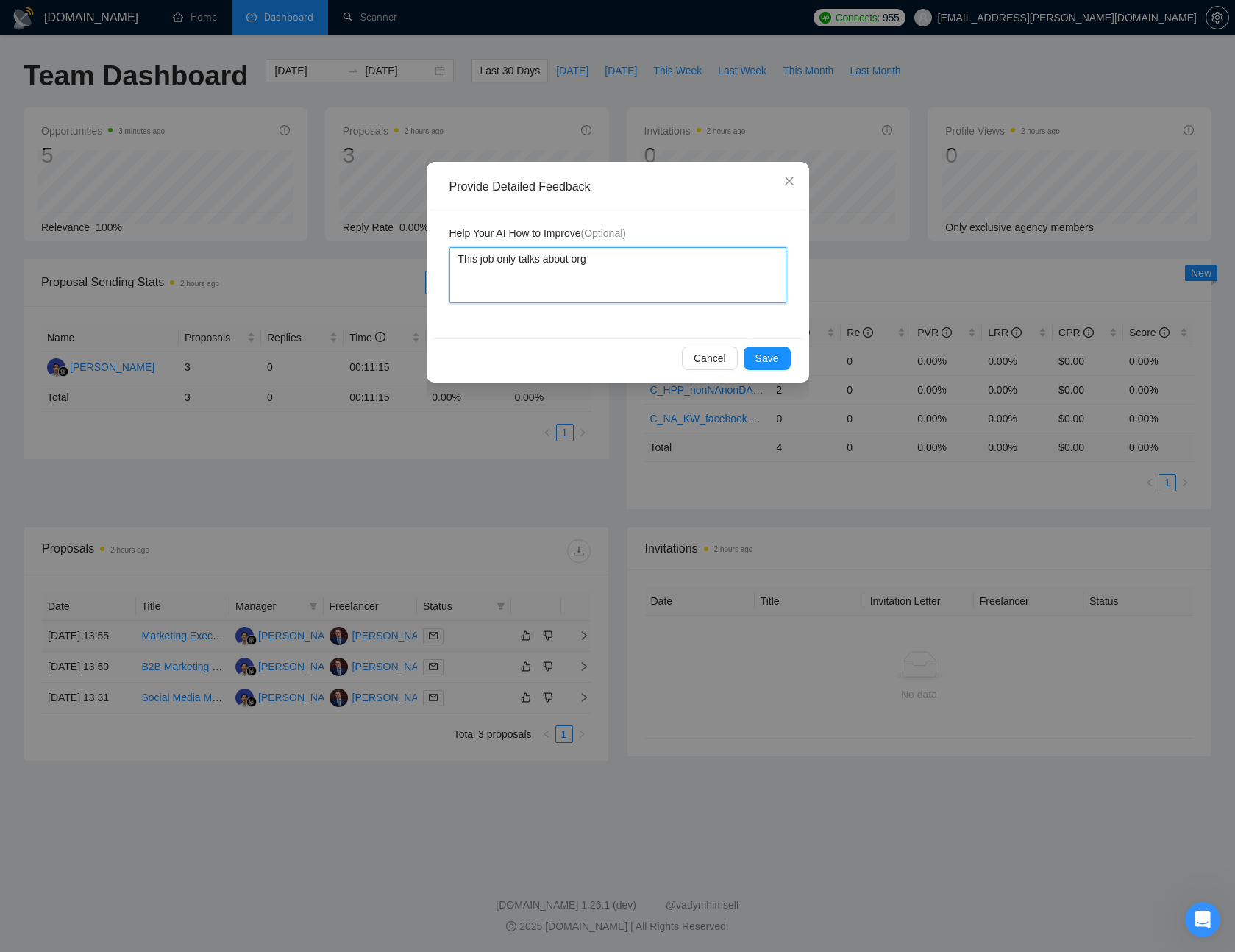
type textarea "This job only talks about orga"
type textarea "This job only talks about organ"
type textarea "This job only talks about organi"
type textarea "This job only talks about organic"
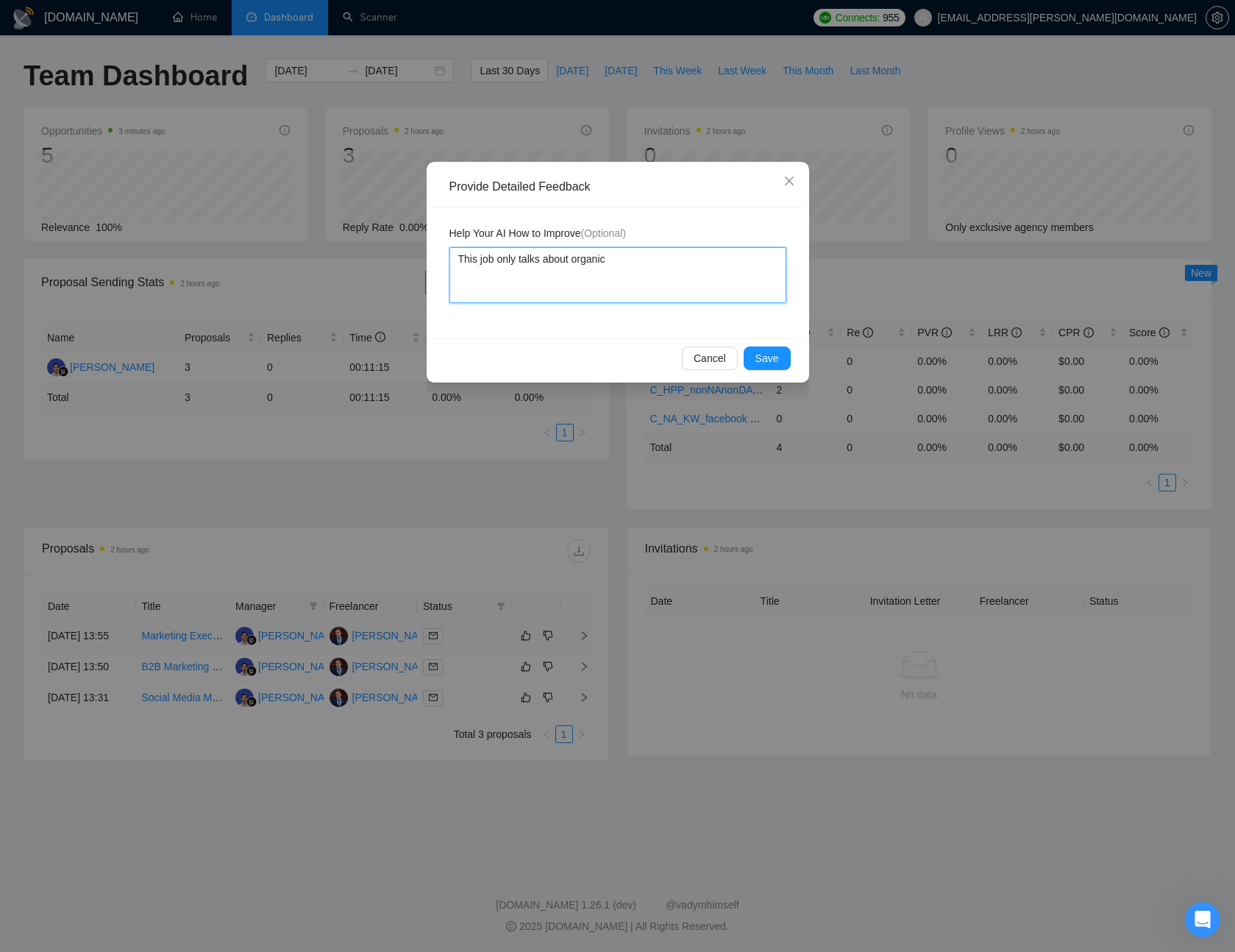
type textarea "This job only talks about organic c"
type textarea "This job only talks about organic co"
type textarea "This job only talks about organic con"
type textarea "This job only talks about organic cont"
type textarea "This job only talks about organic [PERSON_NAME]"
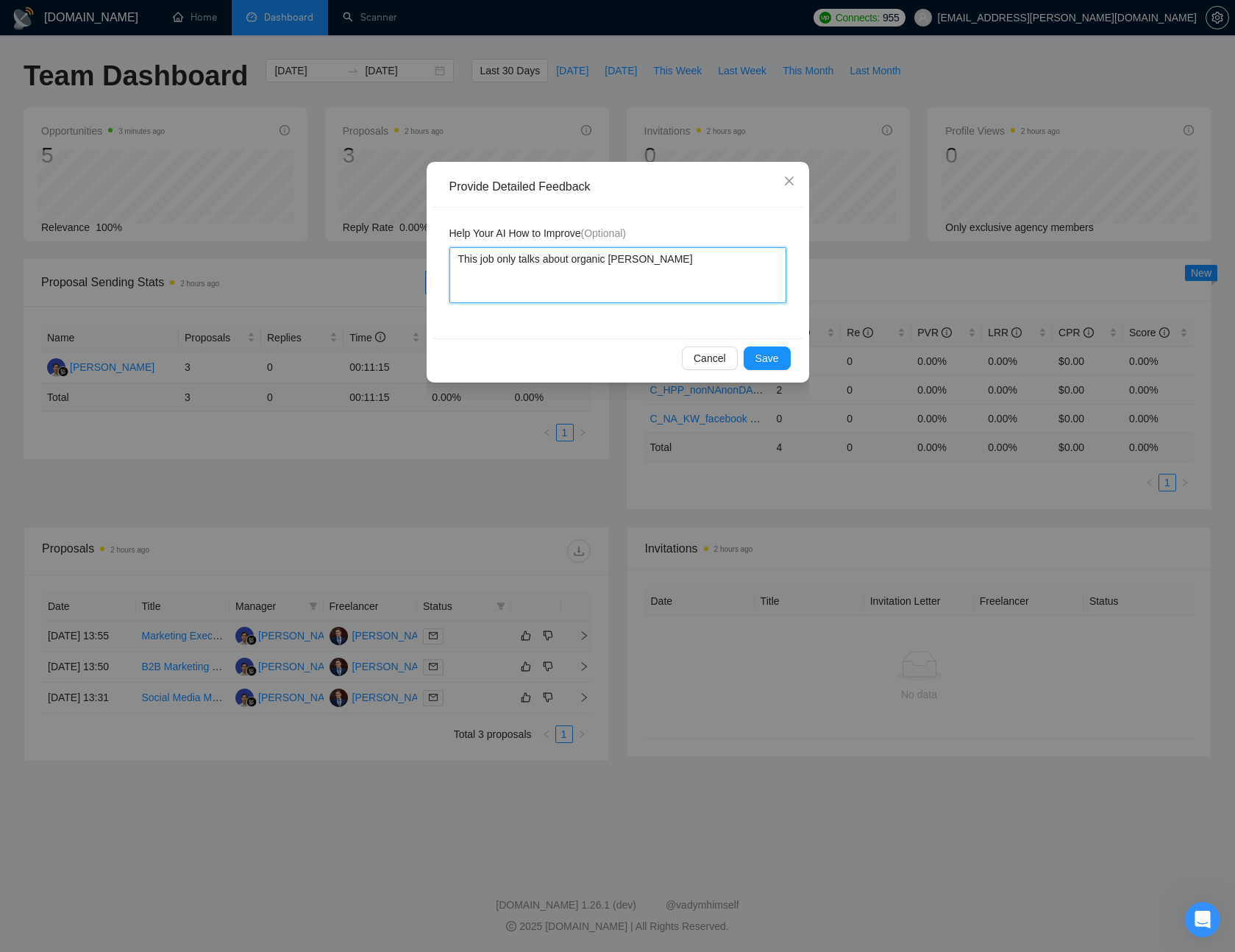
type textarea "This job only talks about organic conten"
type textarea "This job only talks about organic content"
type textarea "This job only talks about organic content."
type textarea "This job only talks about organic content. I"
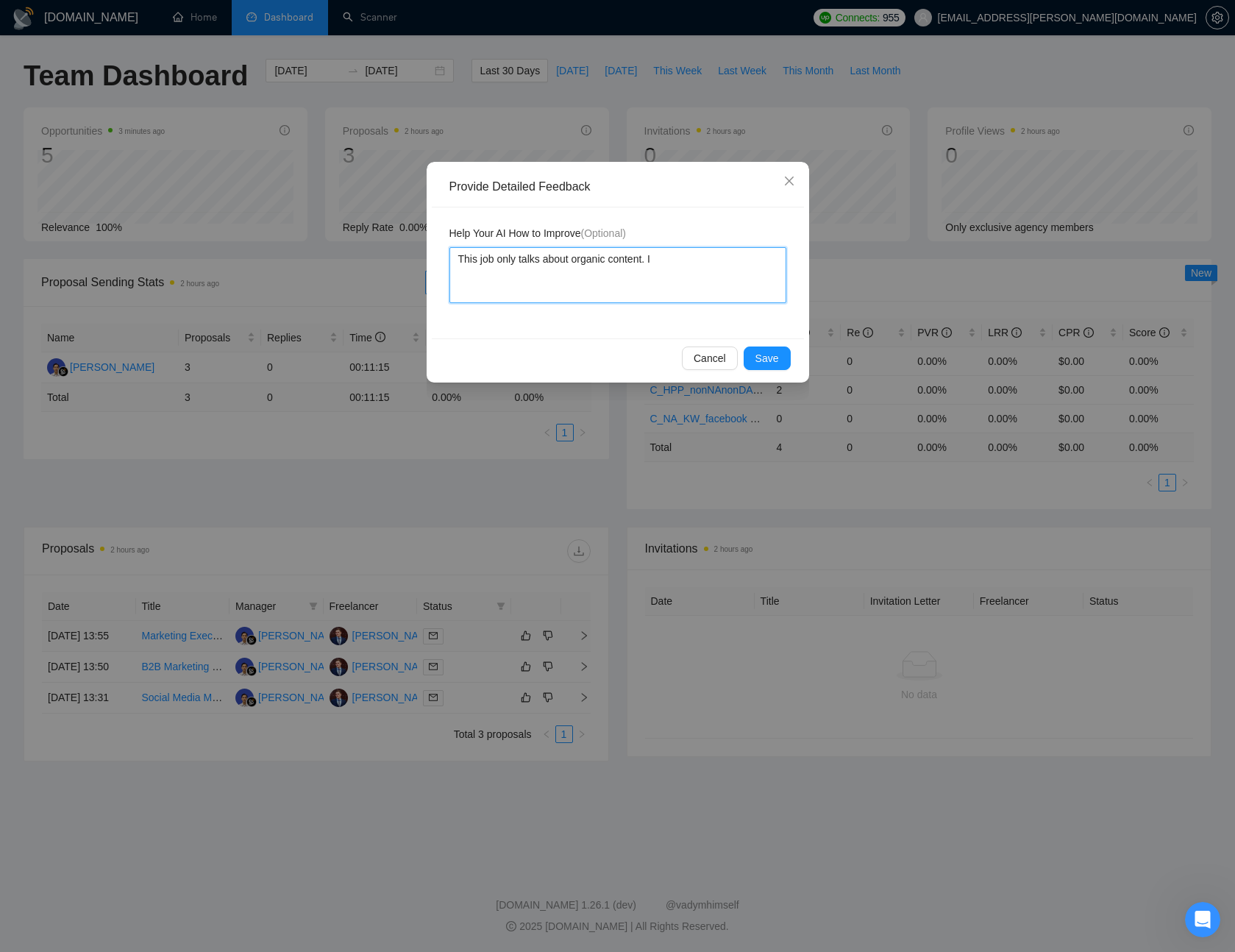
type textarea "This job only talks about organic content. I"
type textarea "This job only talks about organic content. I c"
type textarea "This job only talks about organic content. I ca"
type textarea "This job only talks about organic content. I can"
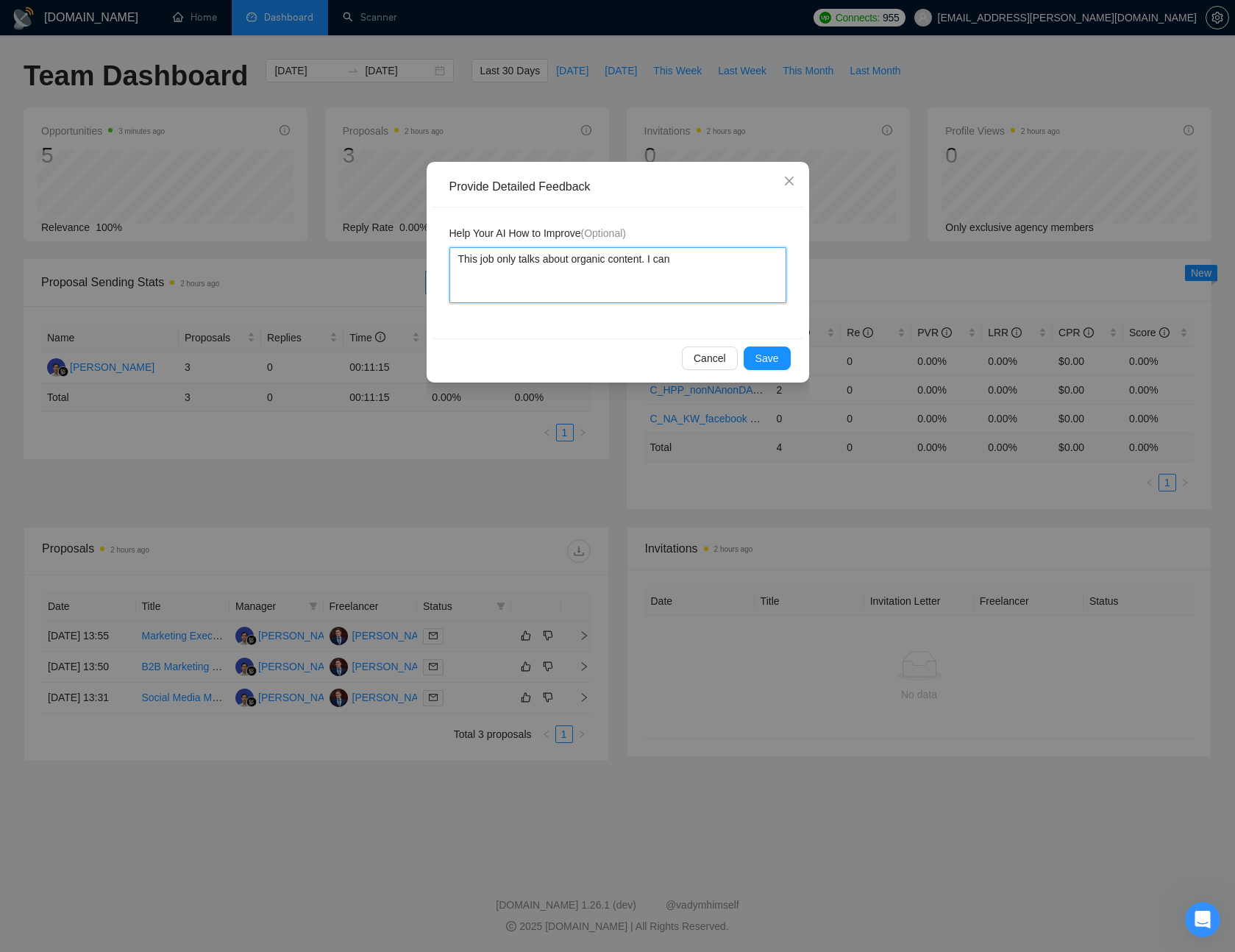
type textarea "This job only talks about organic content. I can o"
type textarea "This job only talks about organic content. I can on"
type textarea "This job only talks about organic content. I can onl"
type textarea "This job only talks about organic content. I can only"
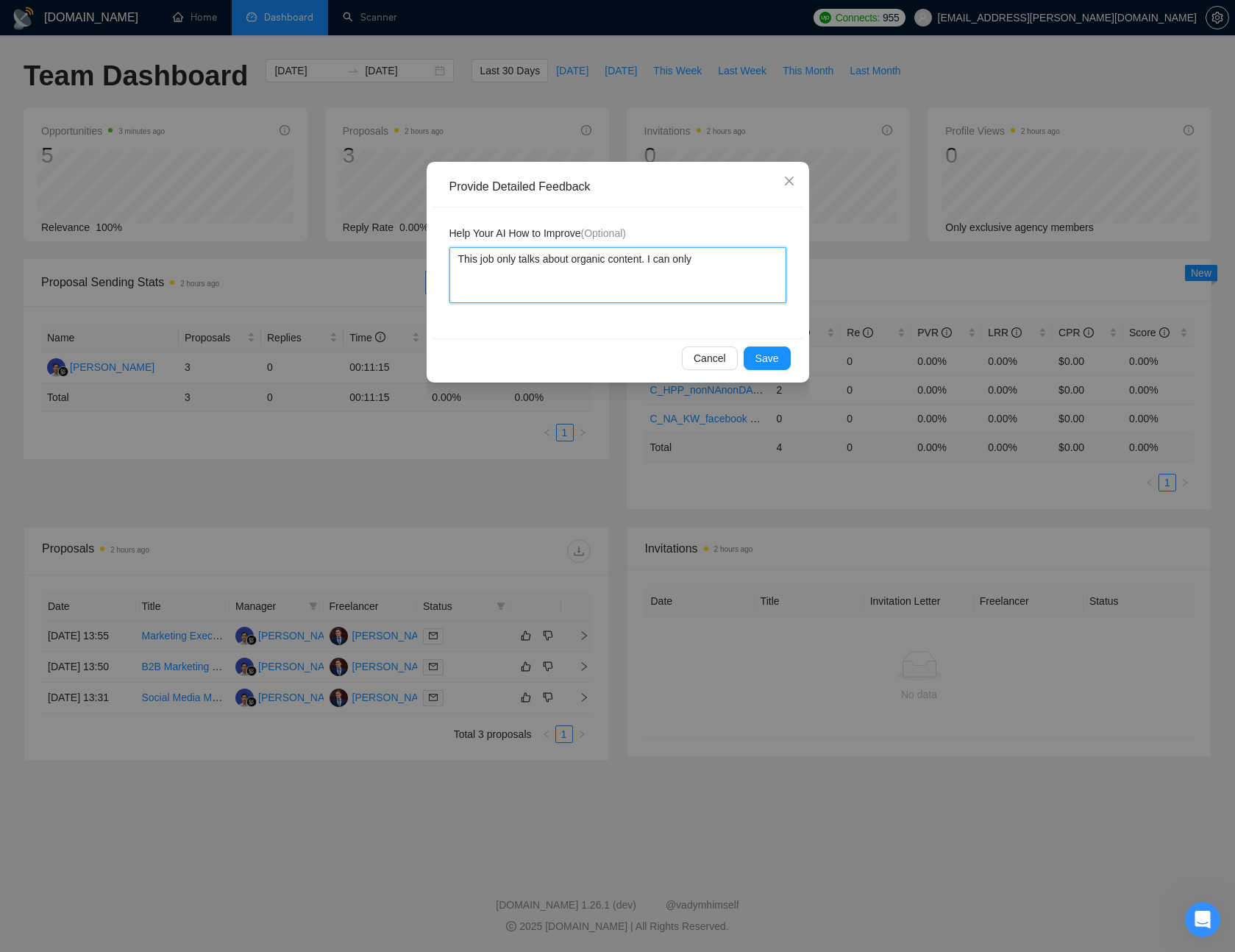
type textarea "This job only talks about organic content. I can only h"
type textarea "This job only talks about organic content. I can only he"
type textarea "This job only talks about organic content. I can only hel"
type textarea "This job only talks about organic content. I can only help"
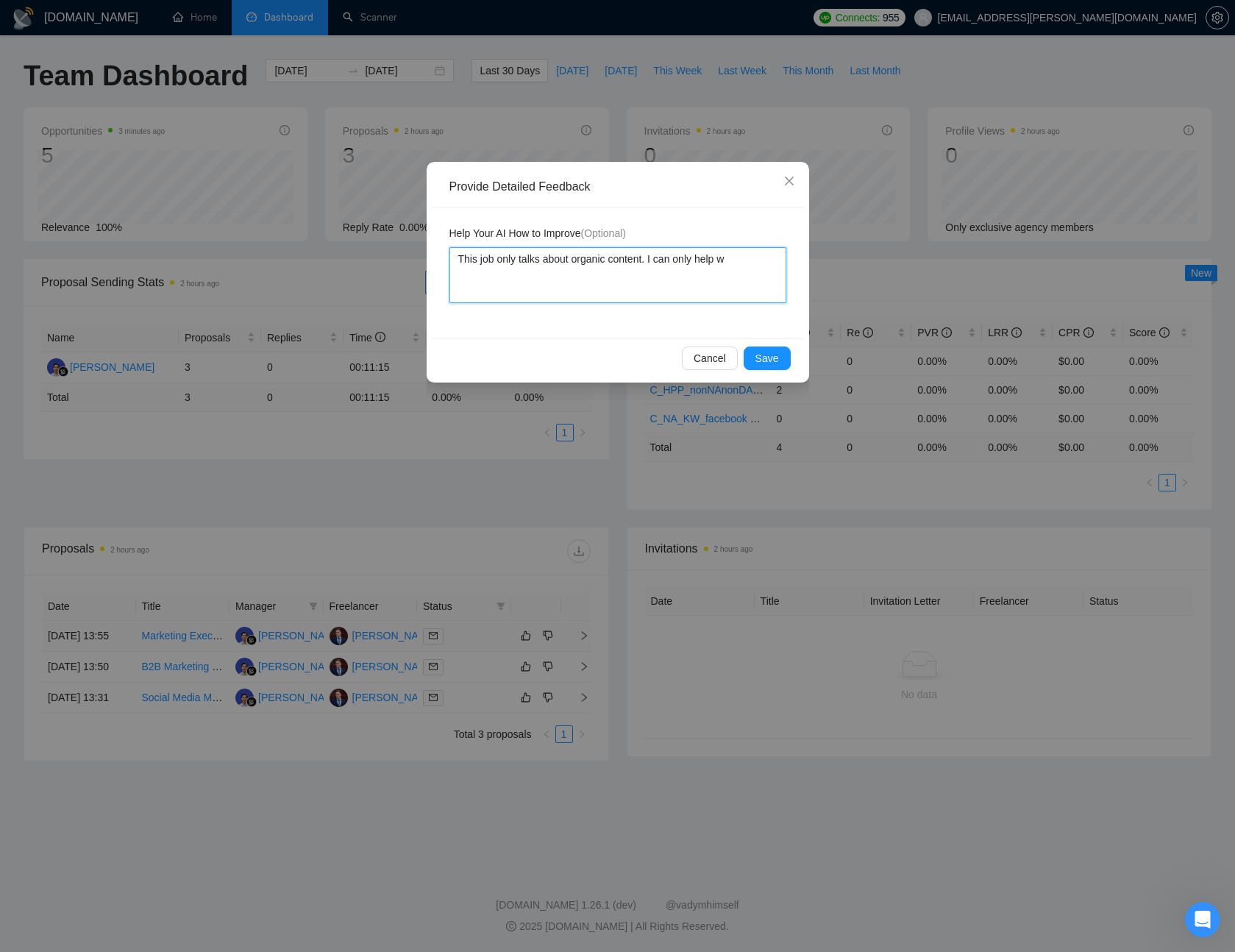
type textarea "This job only talks about organic content. I can only help wi"
type textarea "This job only talks about organic content. I can only help wit"
type textarea "This job only talks about organic content. I can only help with"
paste textarea "Meta/Facebook/Instagram ads, creative strategy"
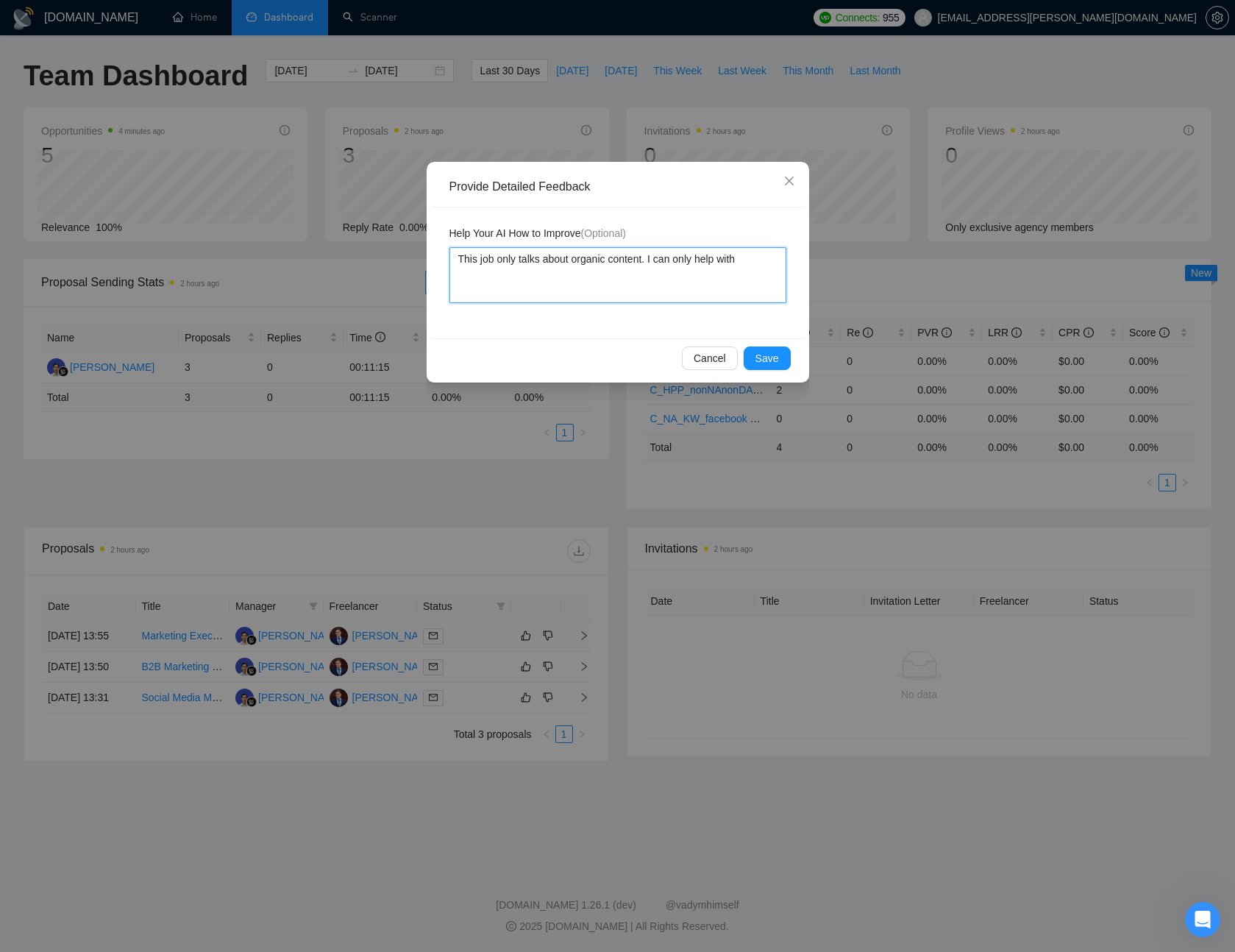
type textarea "This job only talks about organic content. I can only help with Meta/Facebook/I…"
click at [607, 275] on textarea "This job only talks about organic content. I can only help with Meta/Facebook/I…" at bounding box center [618, 275] width 337 height 56
type textarea "This job only talks about organic content. I can only help with Meta/Facebook/I…"
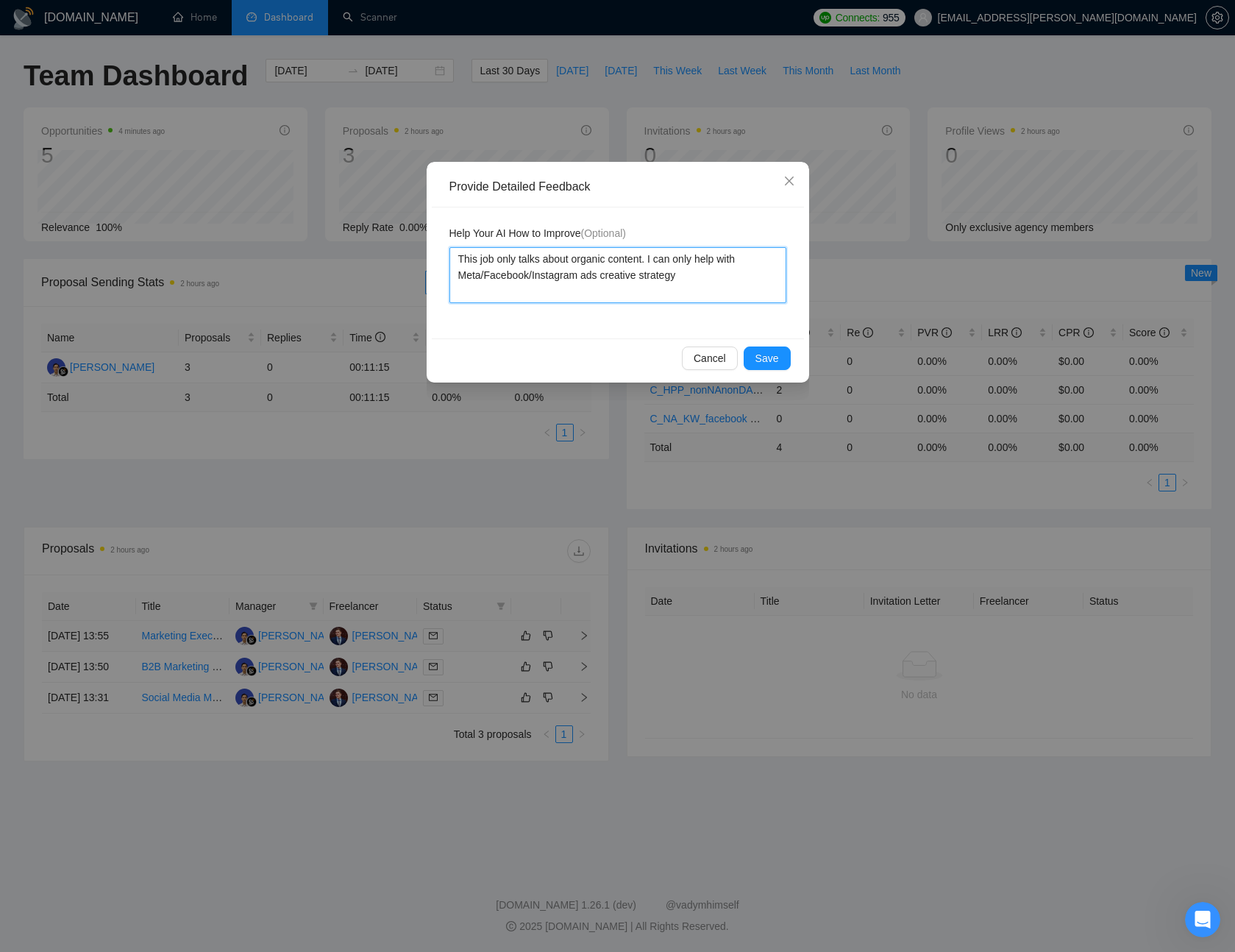
type textarea "This job only talks about organic content. I can only help with Meta/Facebook/I…"
click at [763, 356] on span "Save" at bounding box center [767, 358] width 23 height 16
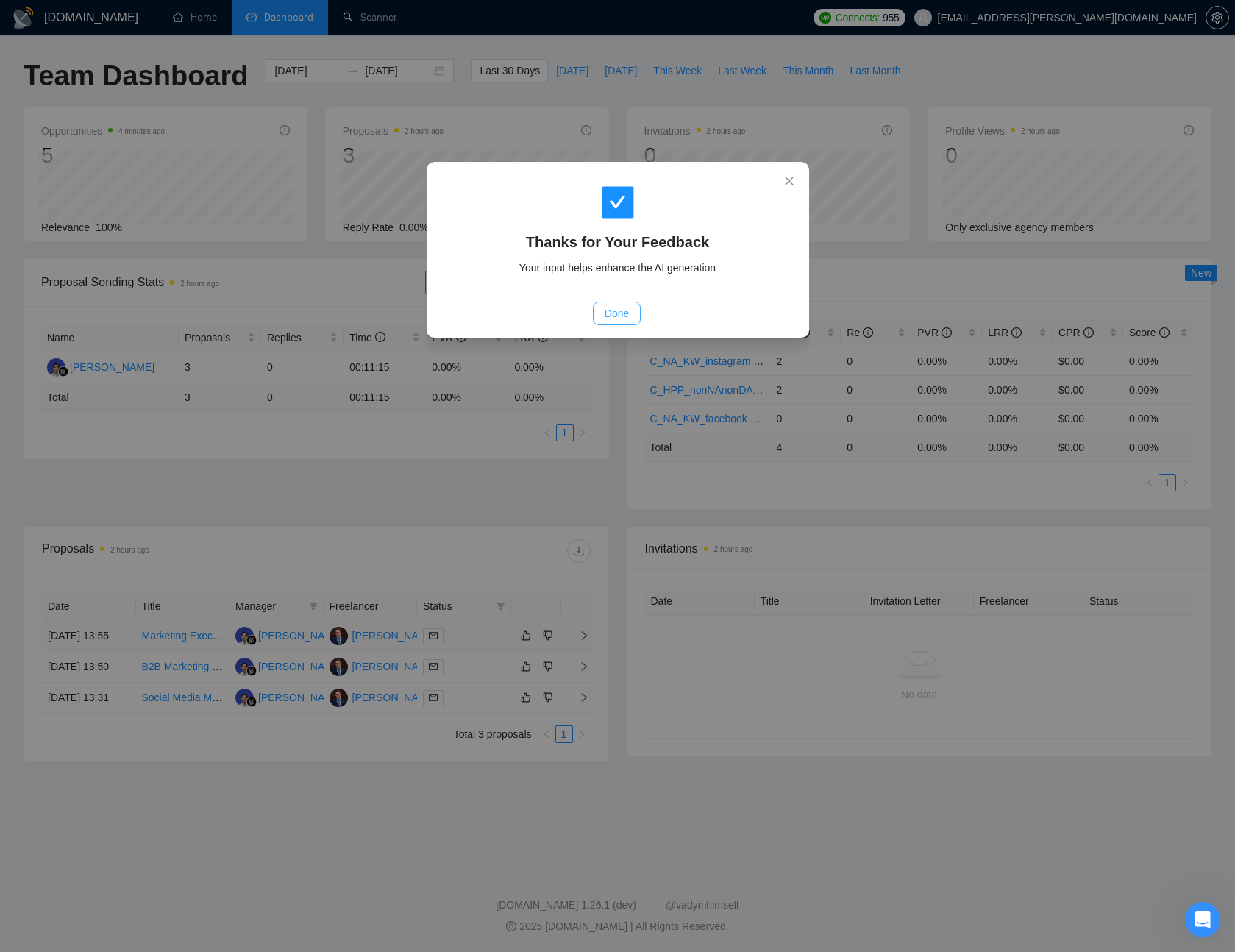
click at [619, 315] on span "Done" at bounding box center [617, 313] width 24 height 16
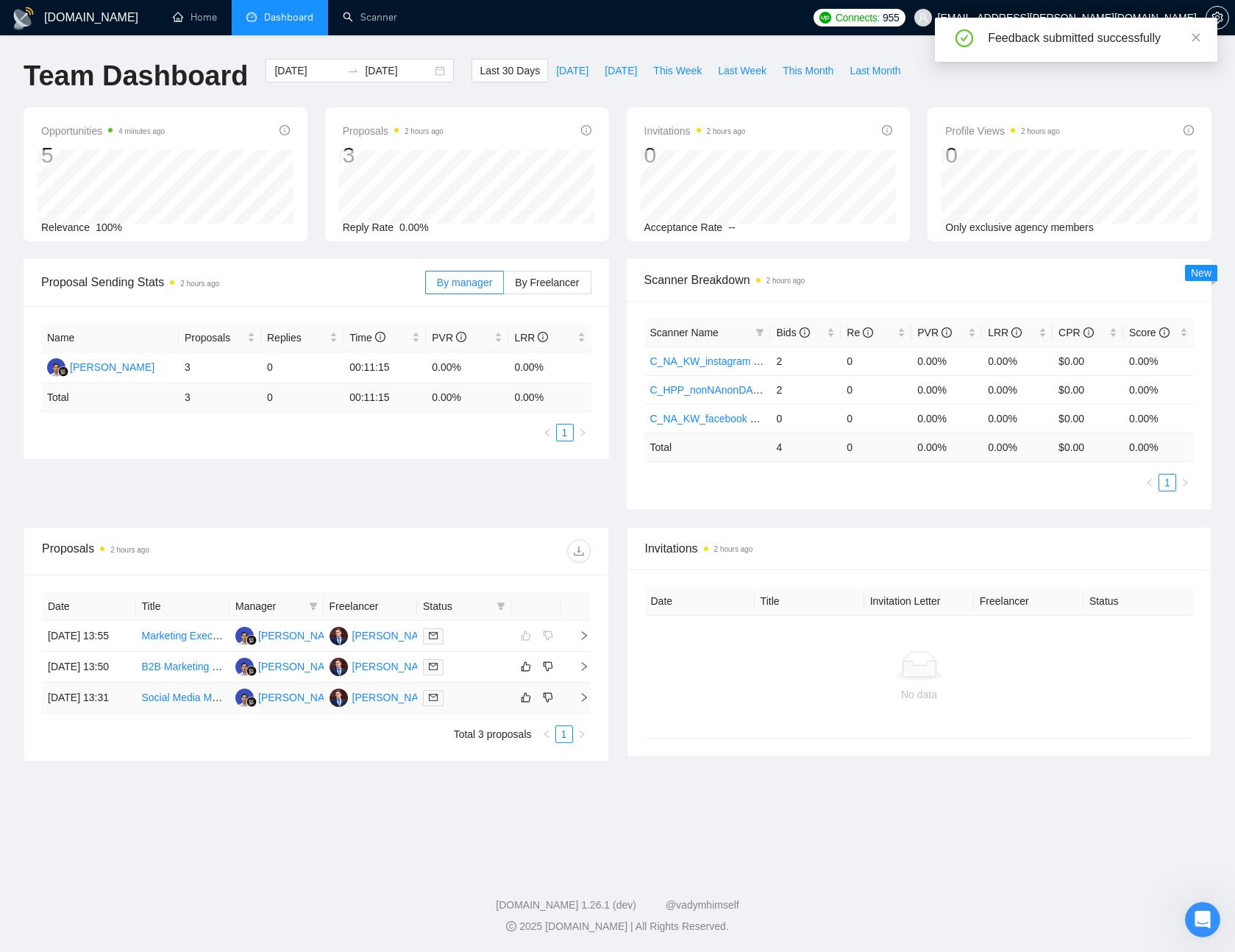
click at [184, 703] on link "Social Media Manager" at bounding box center [193, 697] width 102 height 12
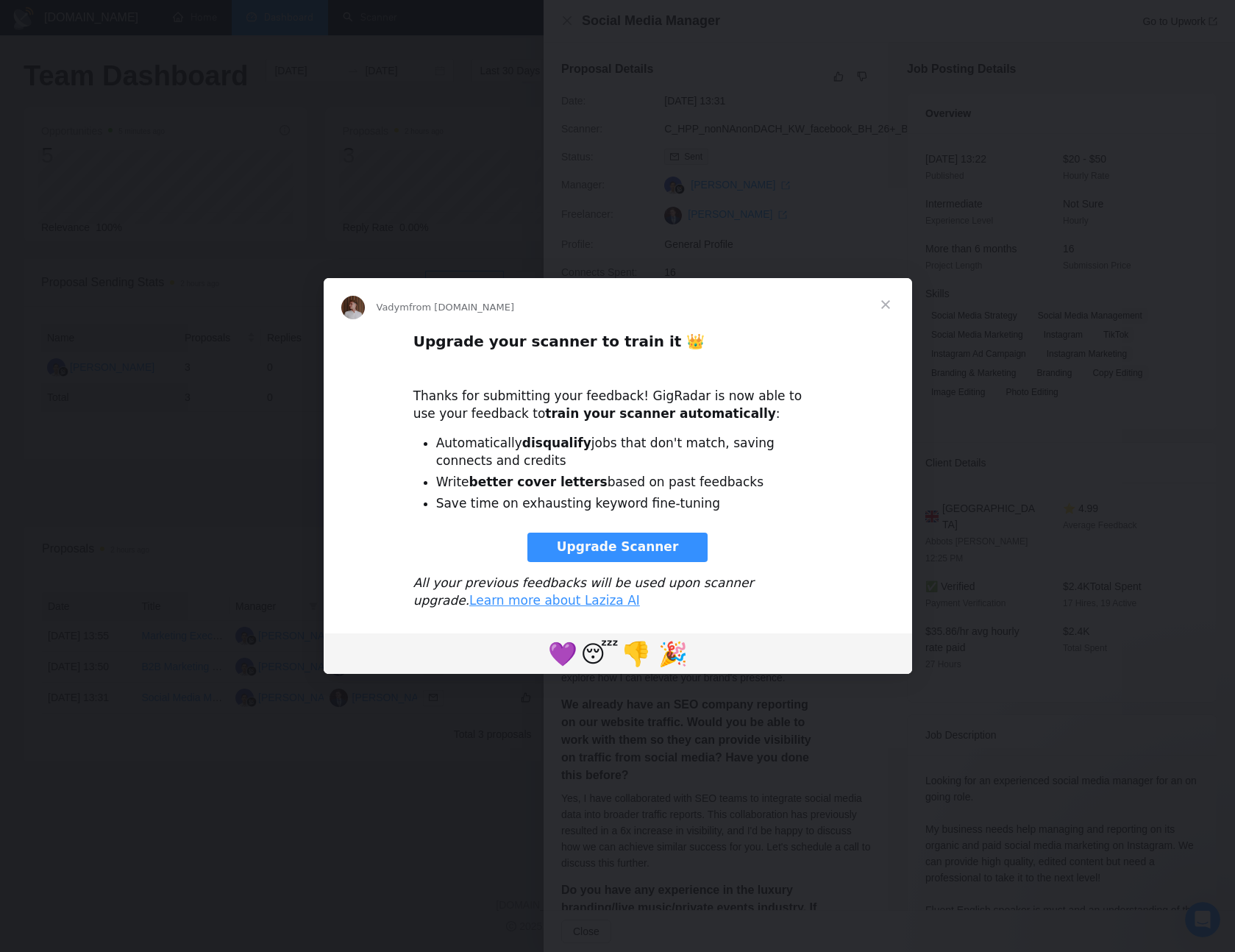
click at [894, 308] on span "Close" at bounding box center [886, 305] width 53 height 53
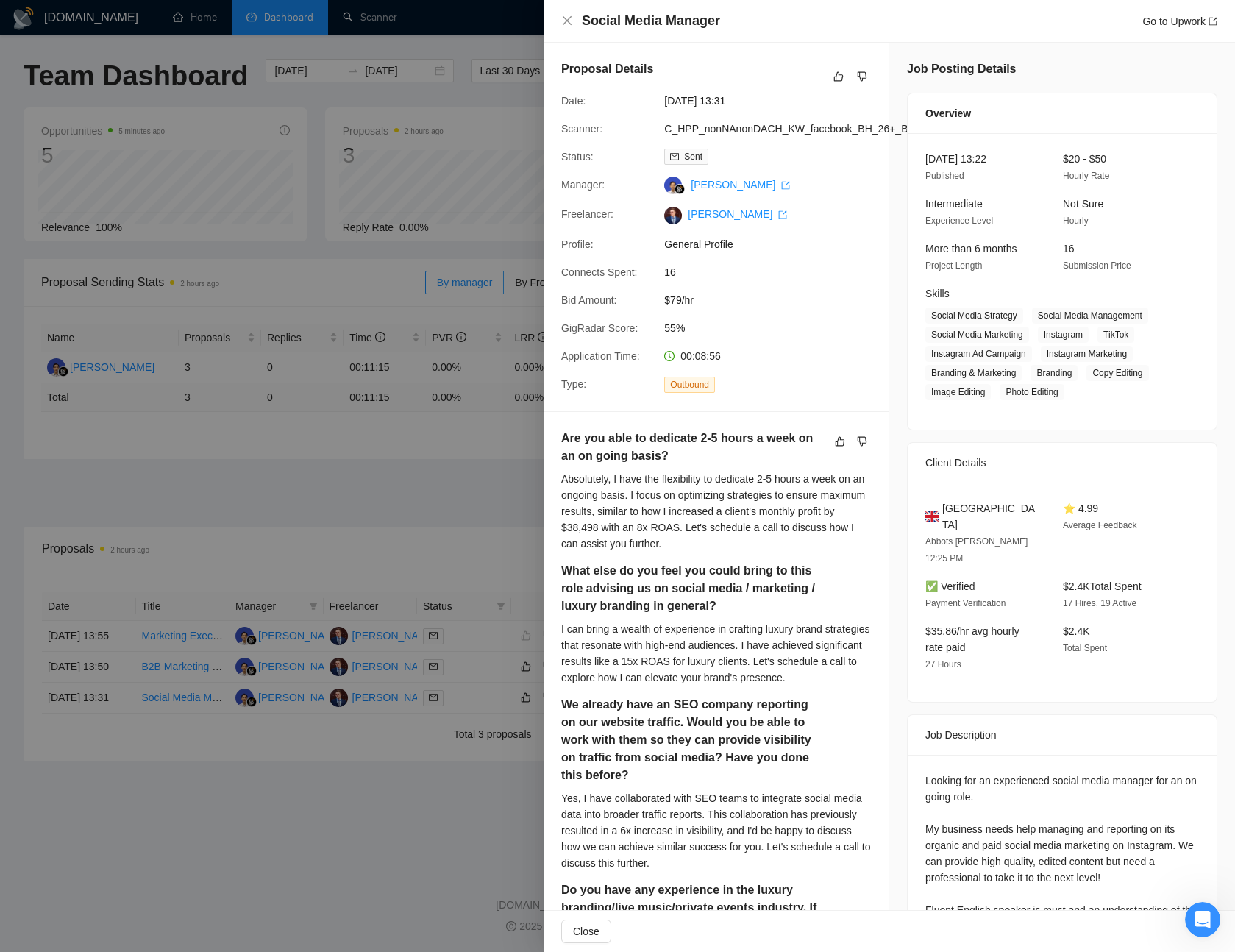
click at [467, 485] on div at bounding box center [618, 476] width 1235 height 952
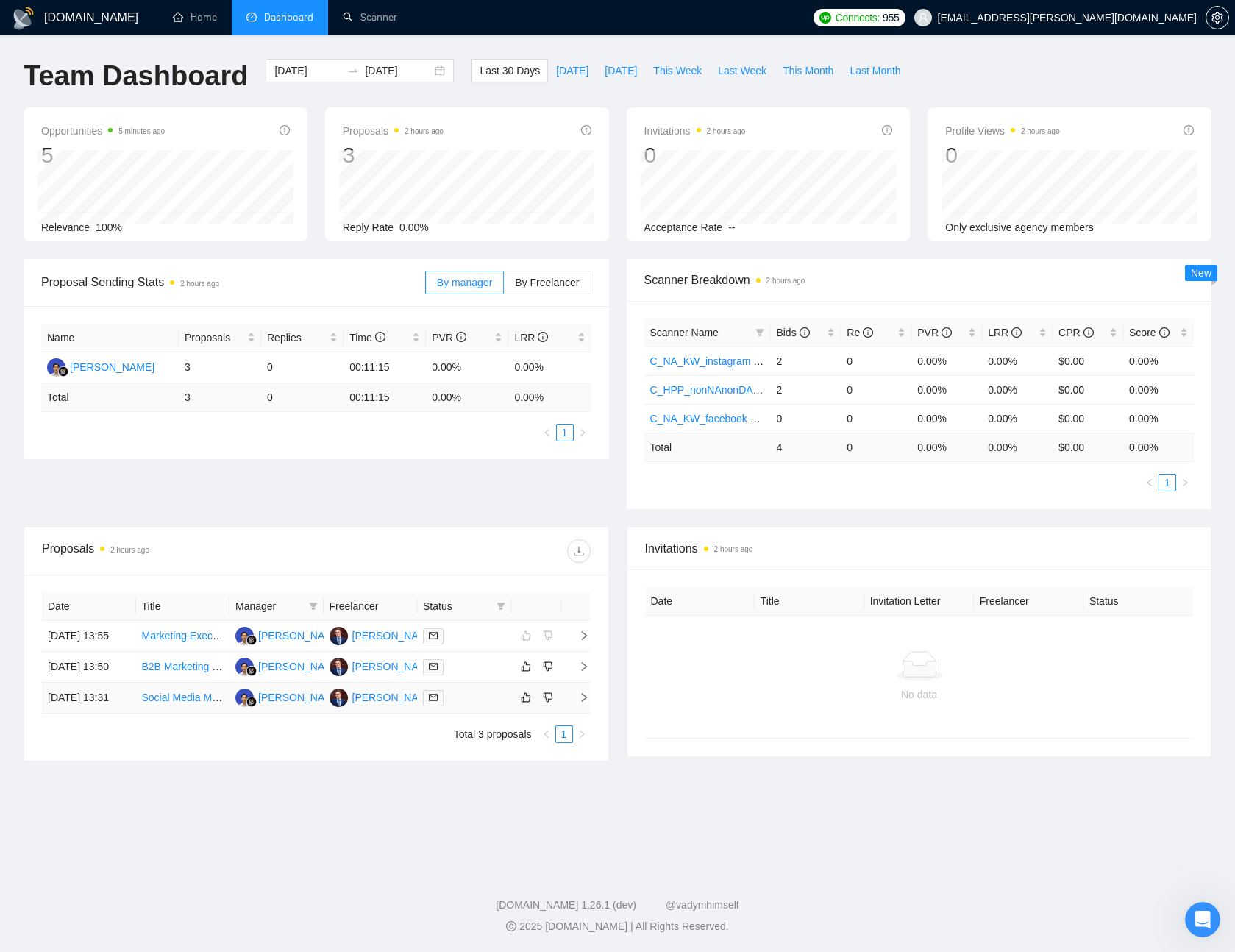
click at [469, 706] on div at bounding box center [465, 698] width 83 height 17
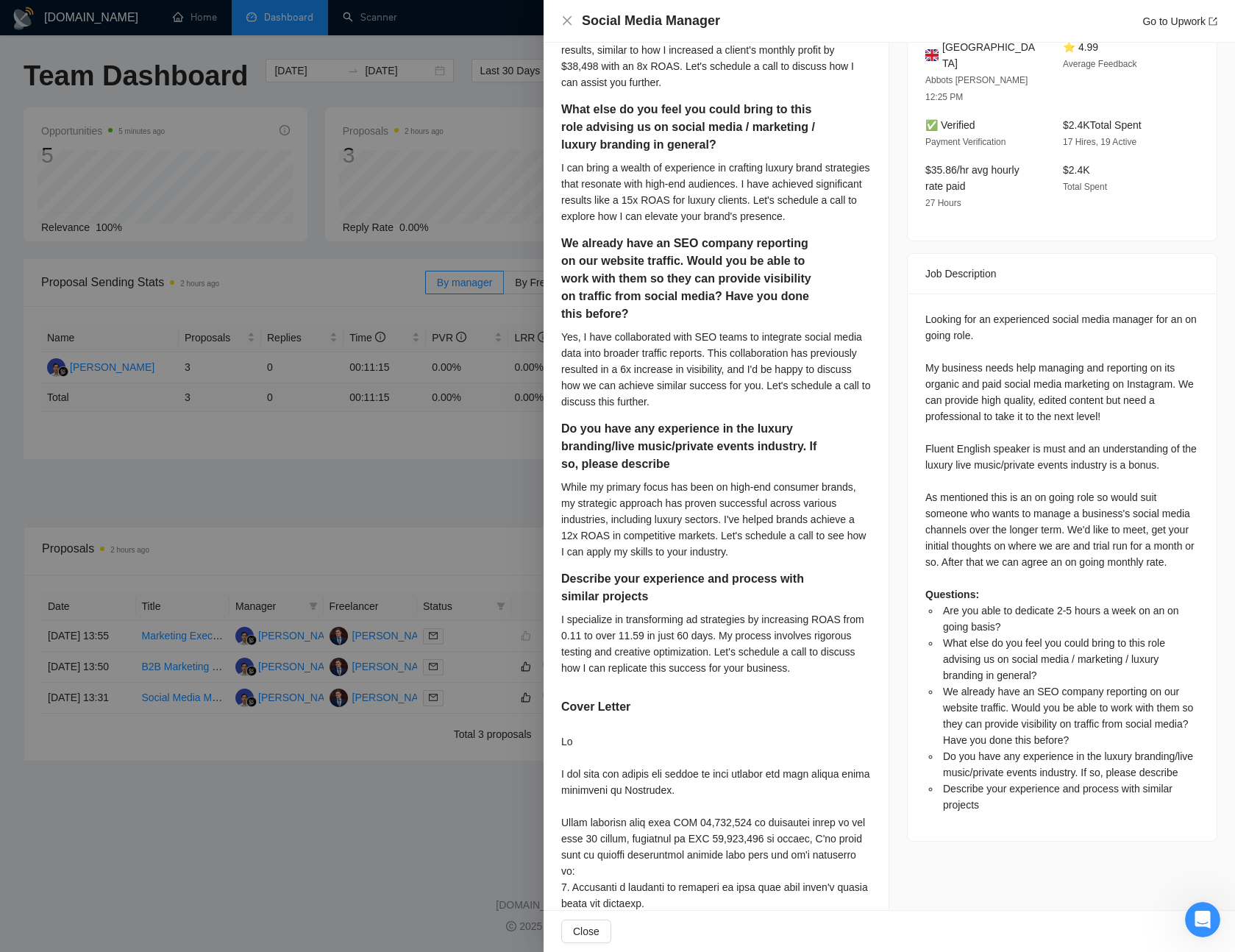
scroll to position [462, 0]
click at [458, 516] on div at bounding box center [618, 476] width 1235 height 952
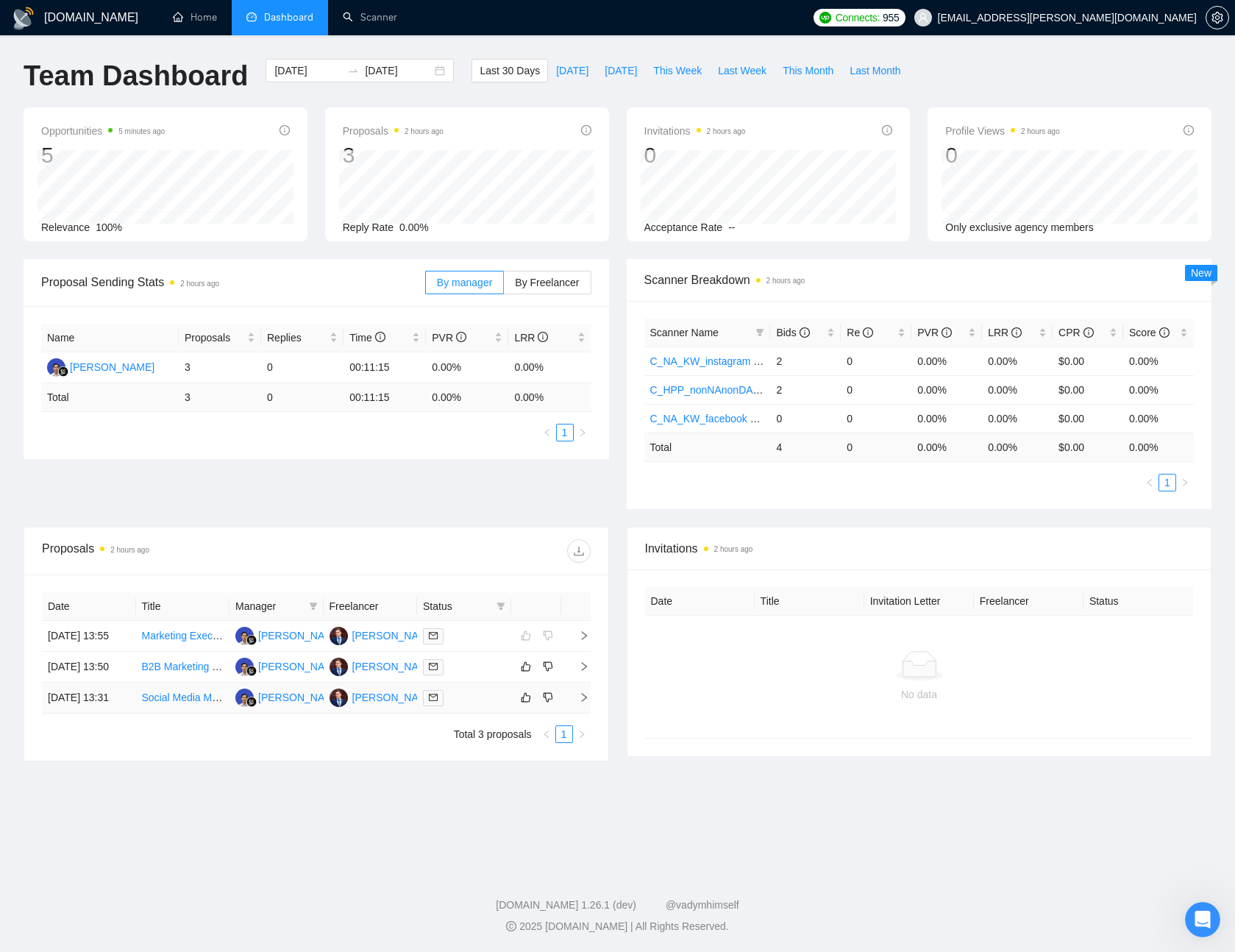
click at [487, 706] on div at bounding box center [465, 698] width 83 height 17
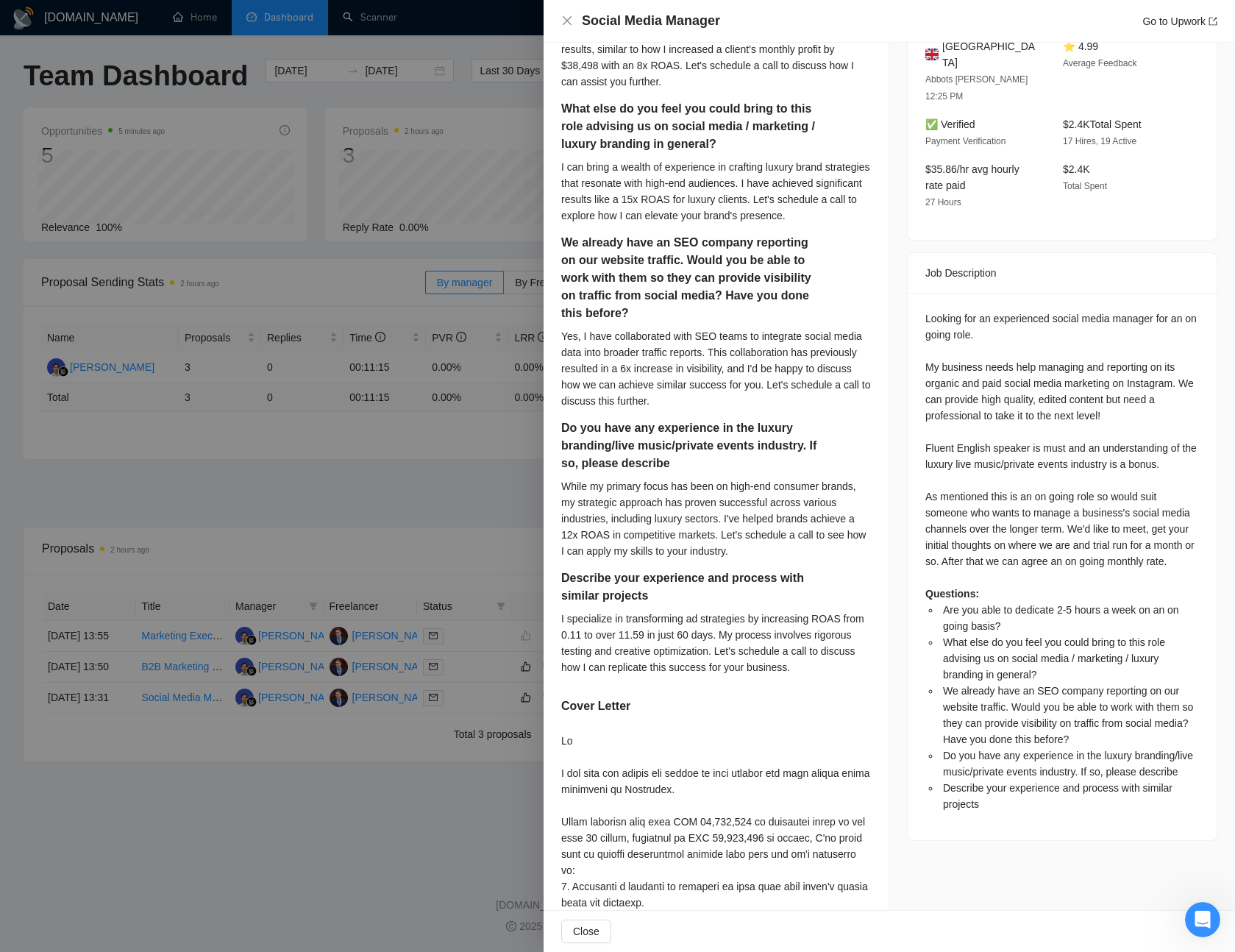
click at [400, 476] on div at bounding box center [618, 476] width 1235 height 952
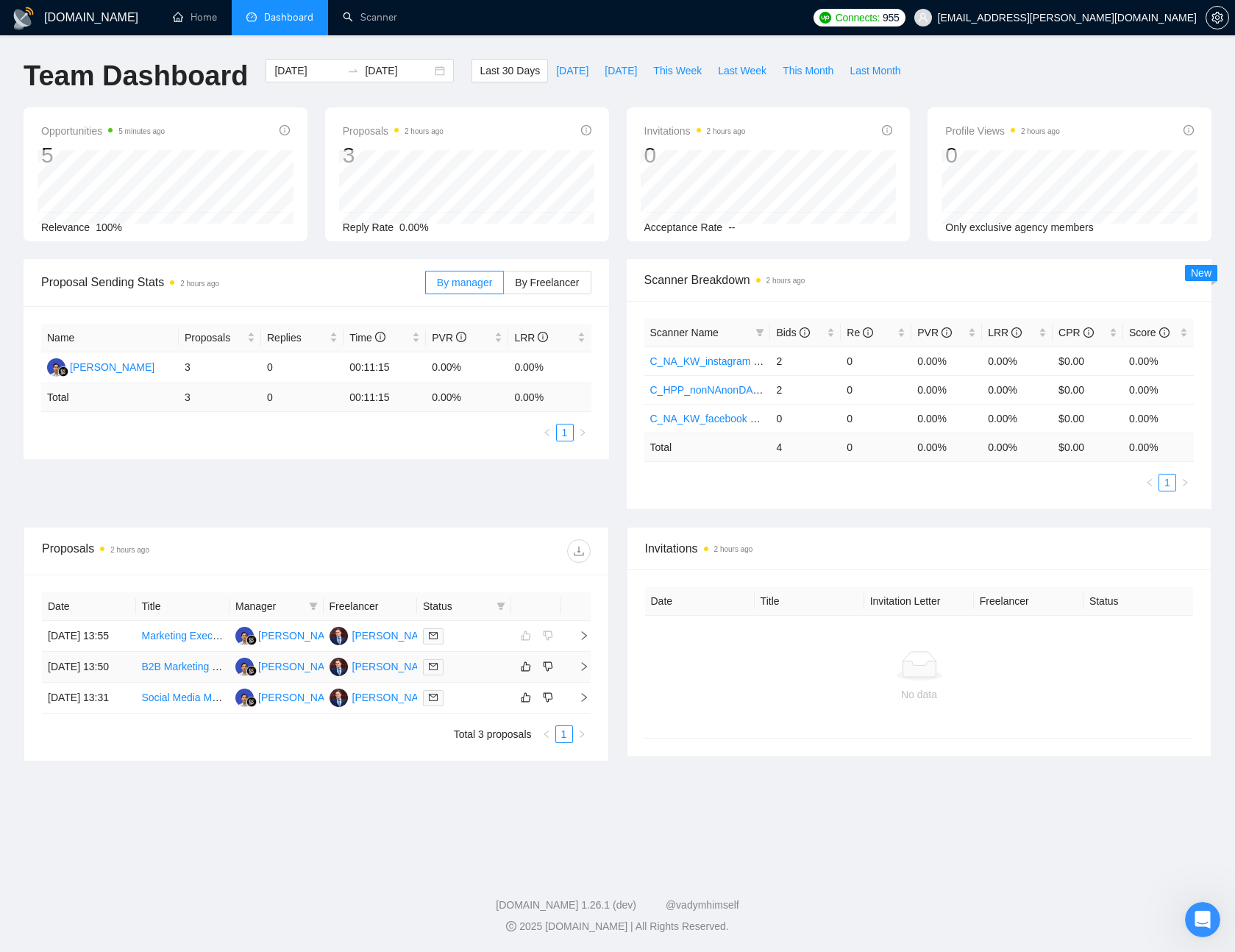
click at [490, 675] on div at bounding box center [465, 667] width 83 height 17
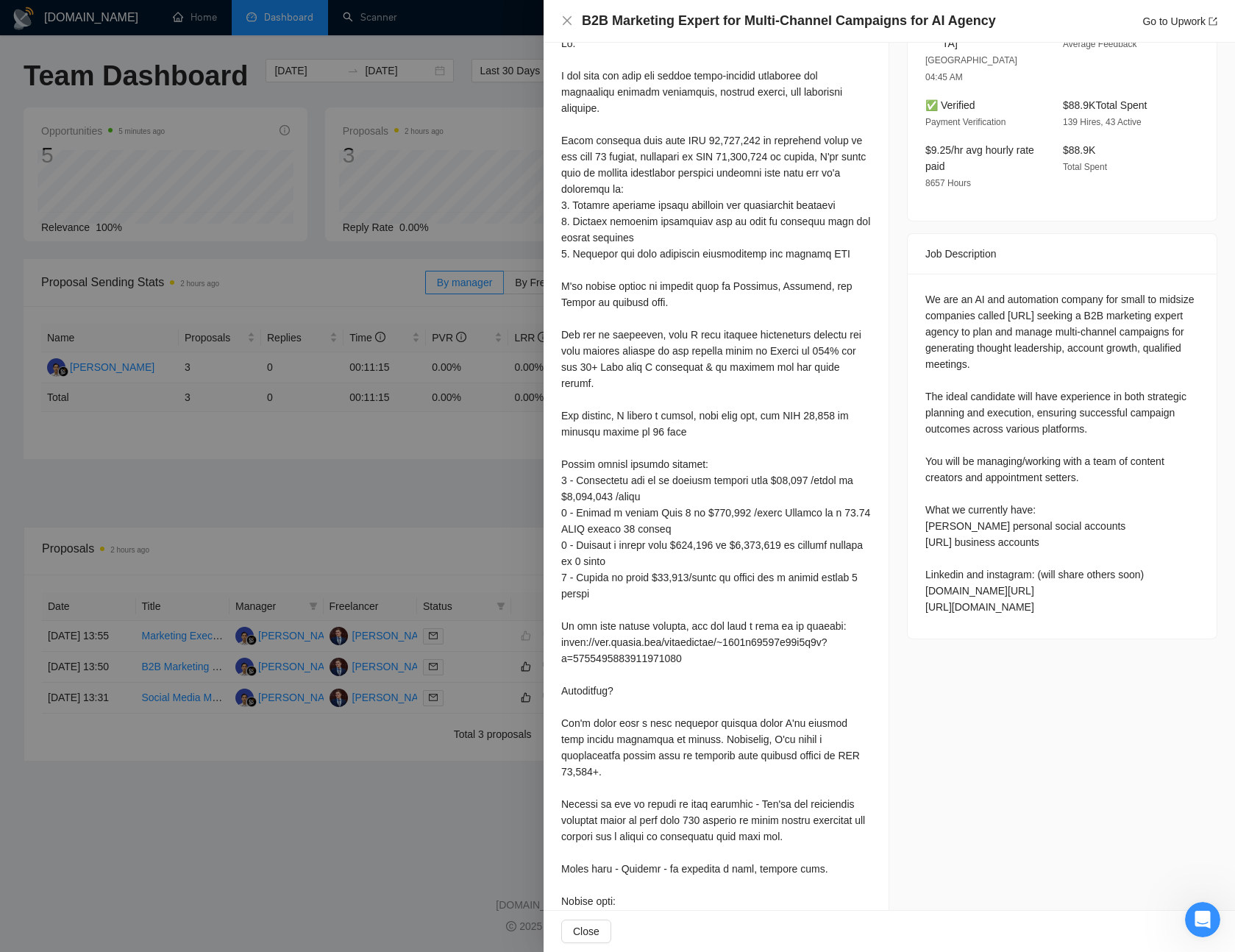
click at [484, 488] on div at bounding box center [618, 476] width 1235 height 952
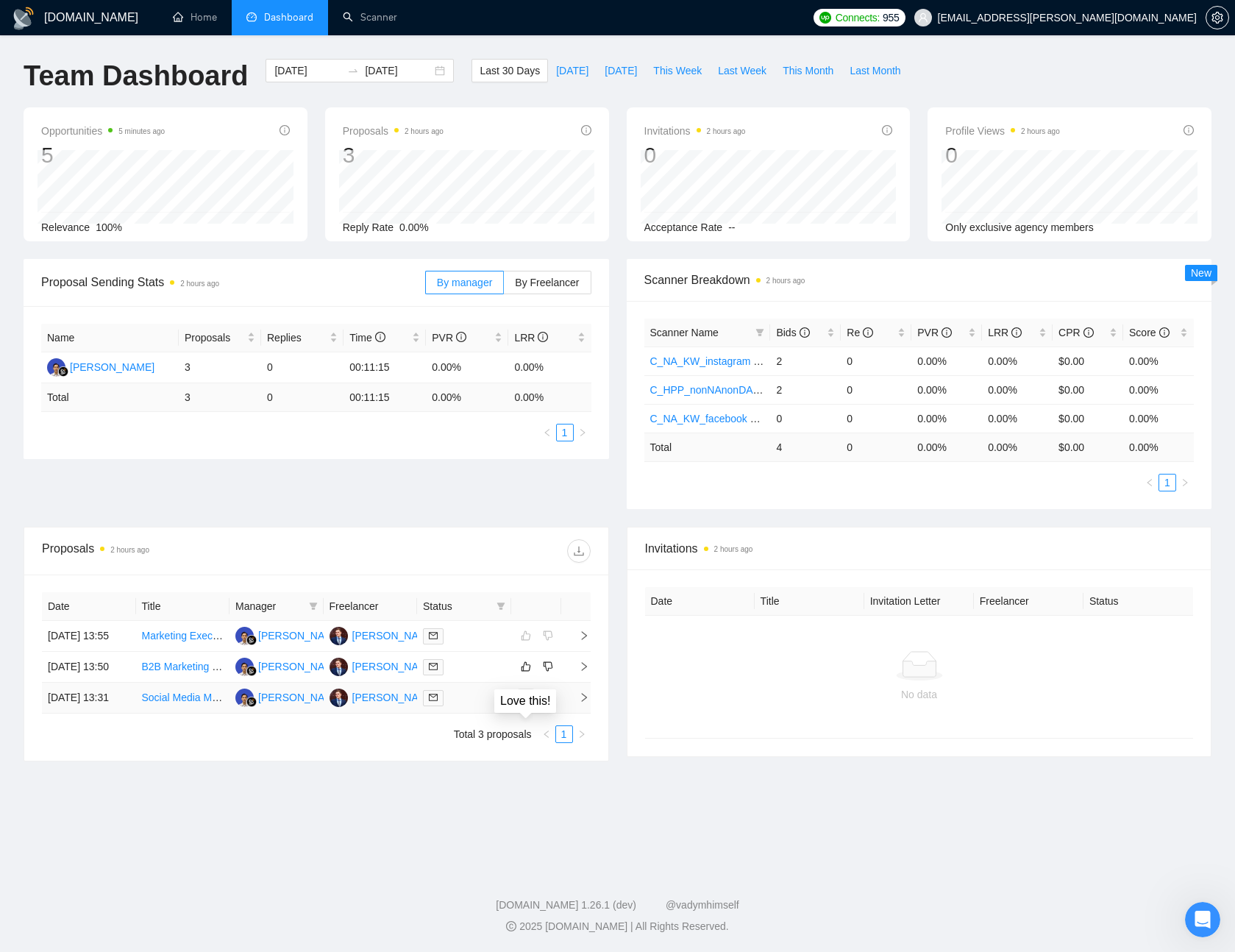
click at [529, 703] on icon "like" at bounding box center [525, 697] width 10 height 12
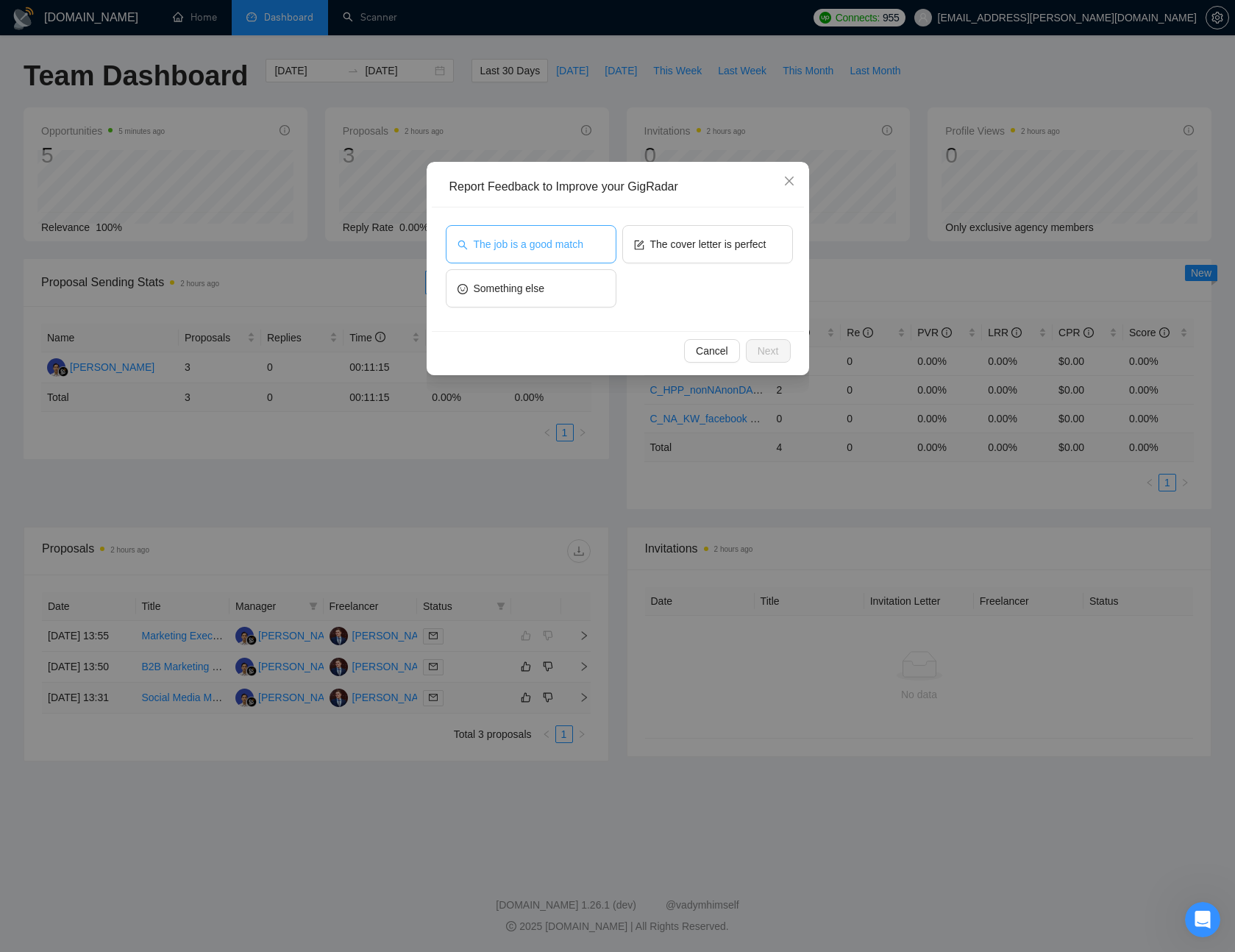
click at [570, 247] on span "The job is a good match" at bounding box center [529, 244] width 110 height 16
click at [765, 351] on span "Next" at bounding box center [768, 351] width 21 height 16
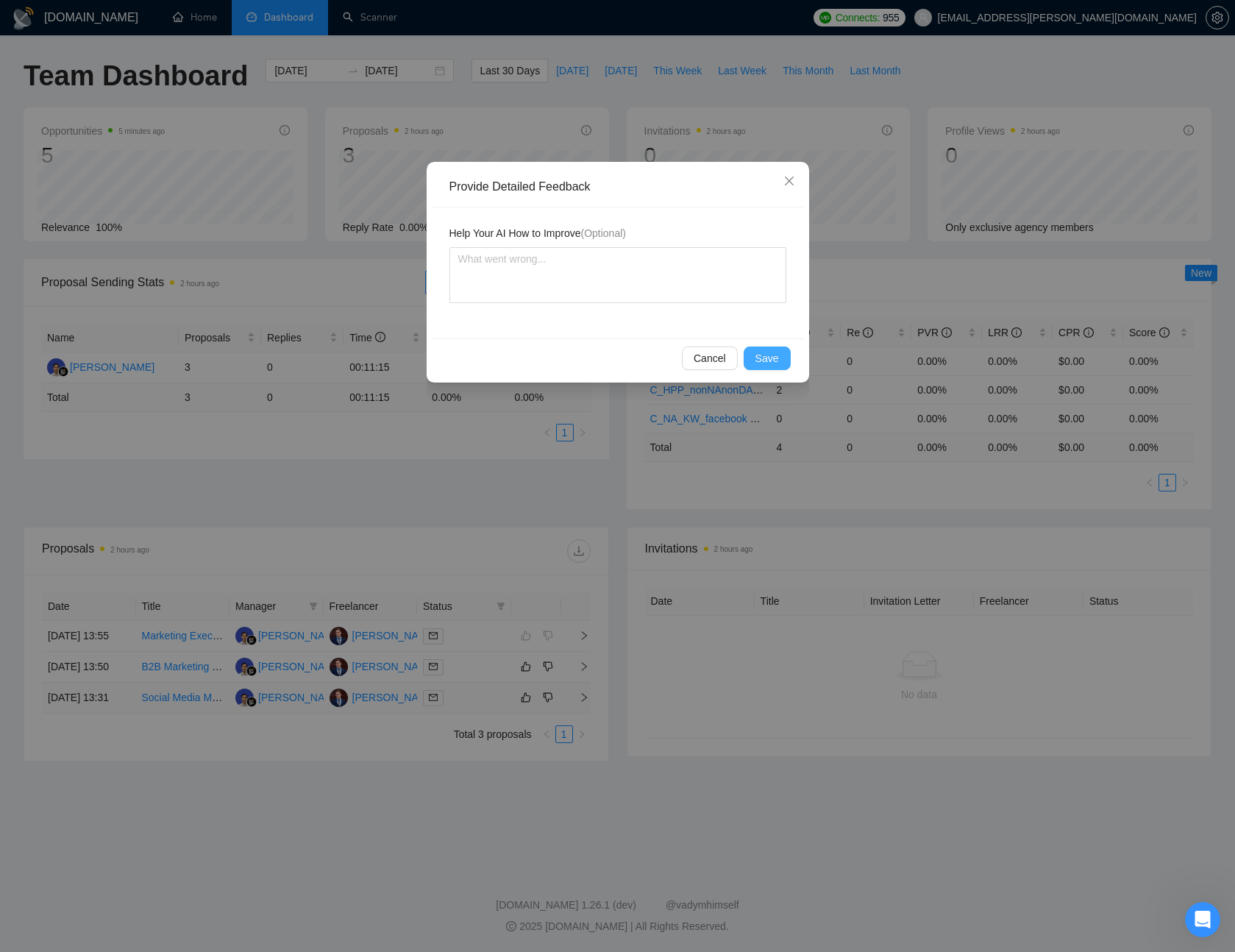
click at [759, 352] on span "Save" at bounding box center [767, 358] width 23 height 16
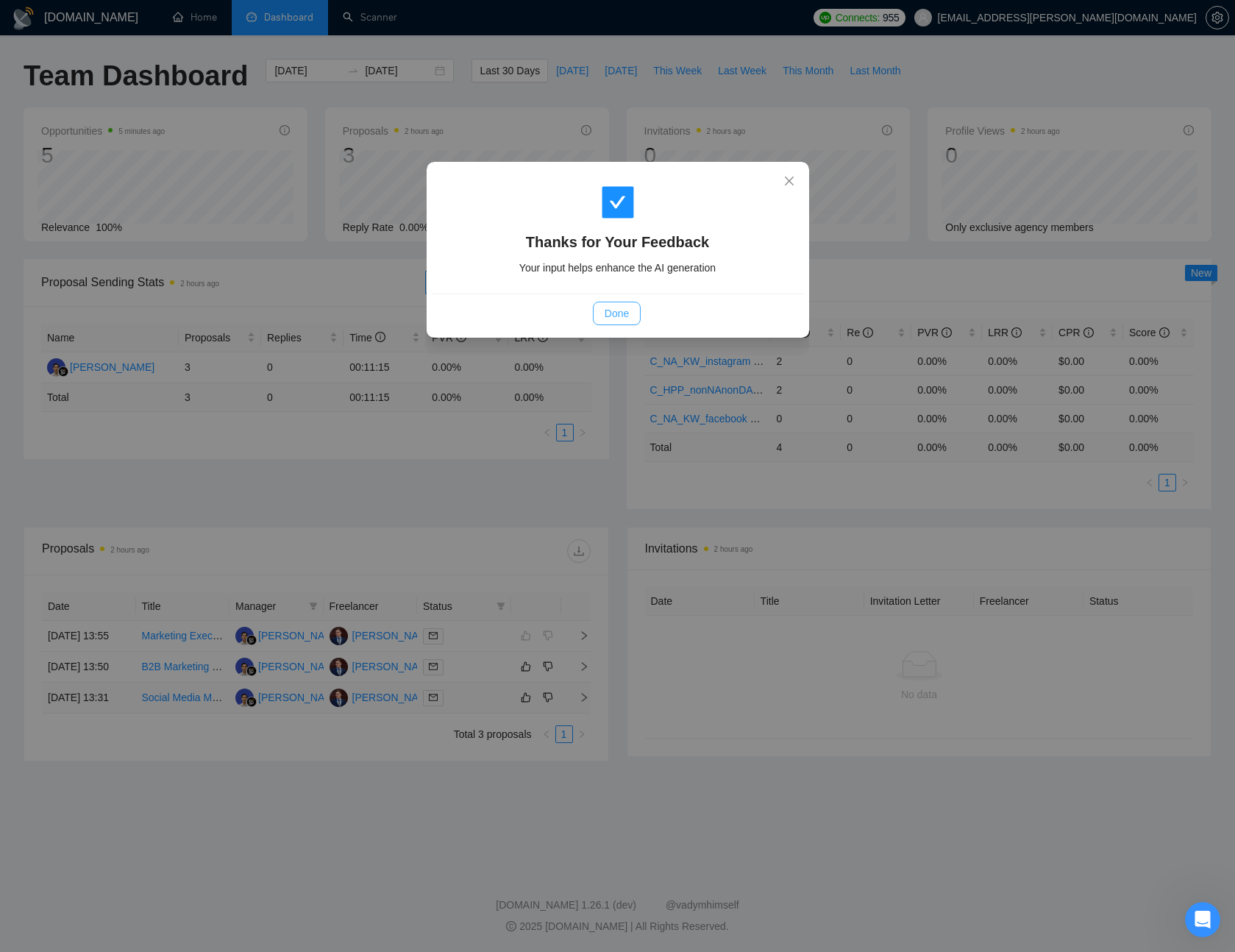
click at [621, 313] on span "Done" at bounding box center [617, 313] width 24 height 16
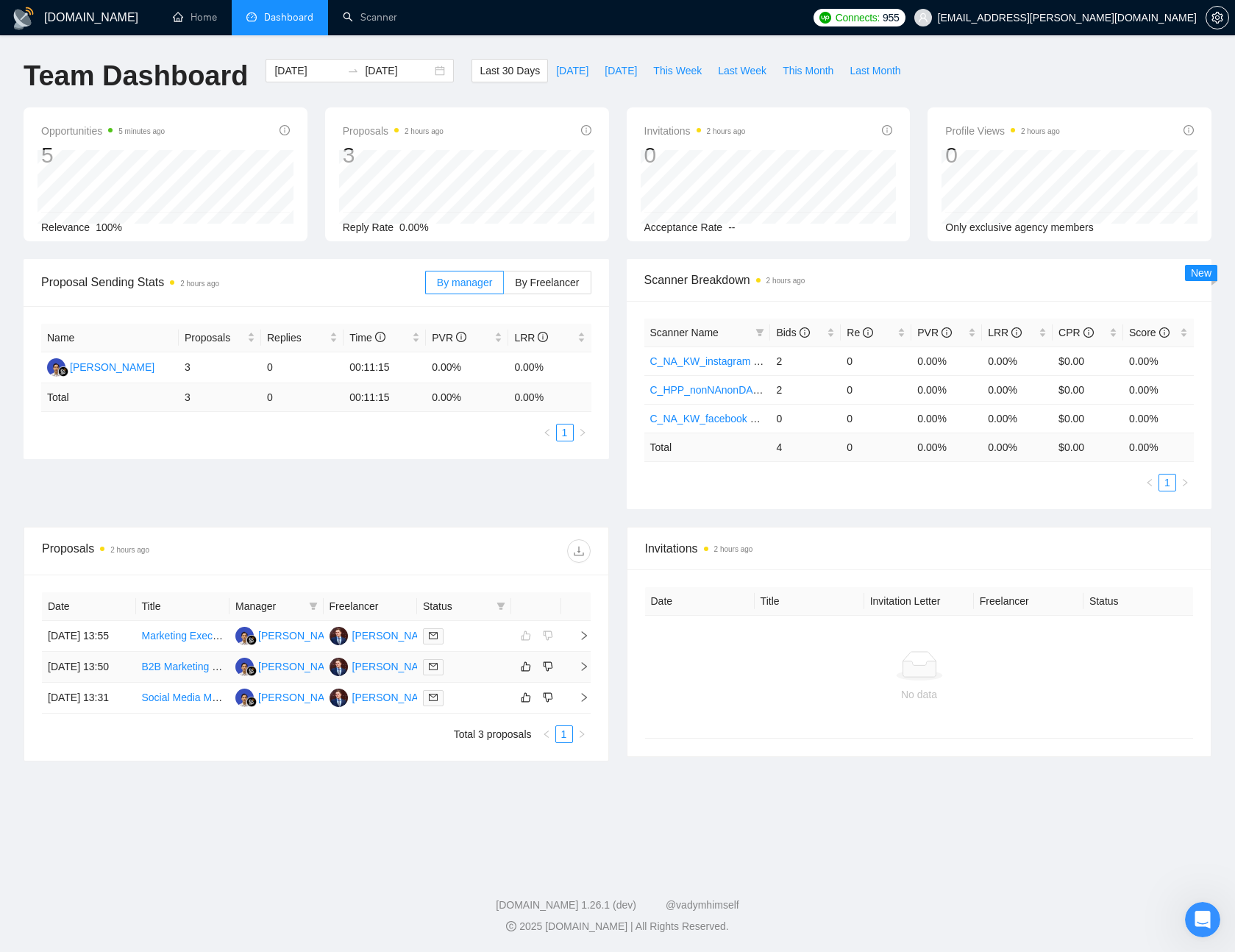
click at [488, 675] on div at bounding box center [465, 667] width 83 height 17
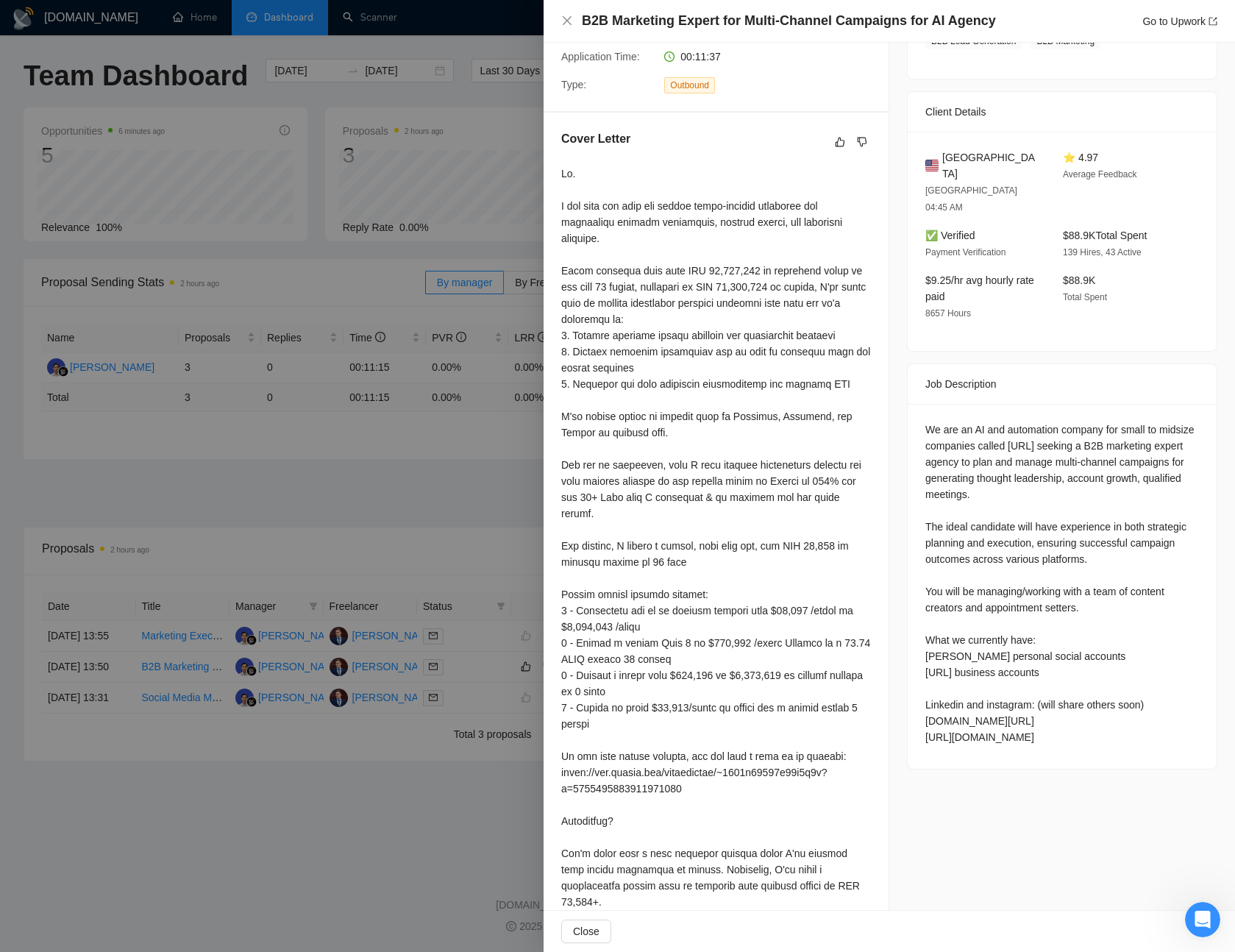
scroll to position [367, 0]
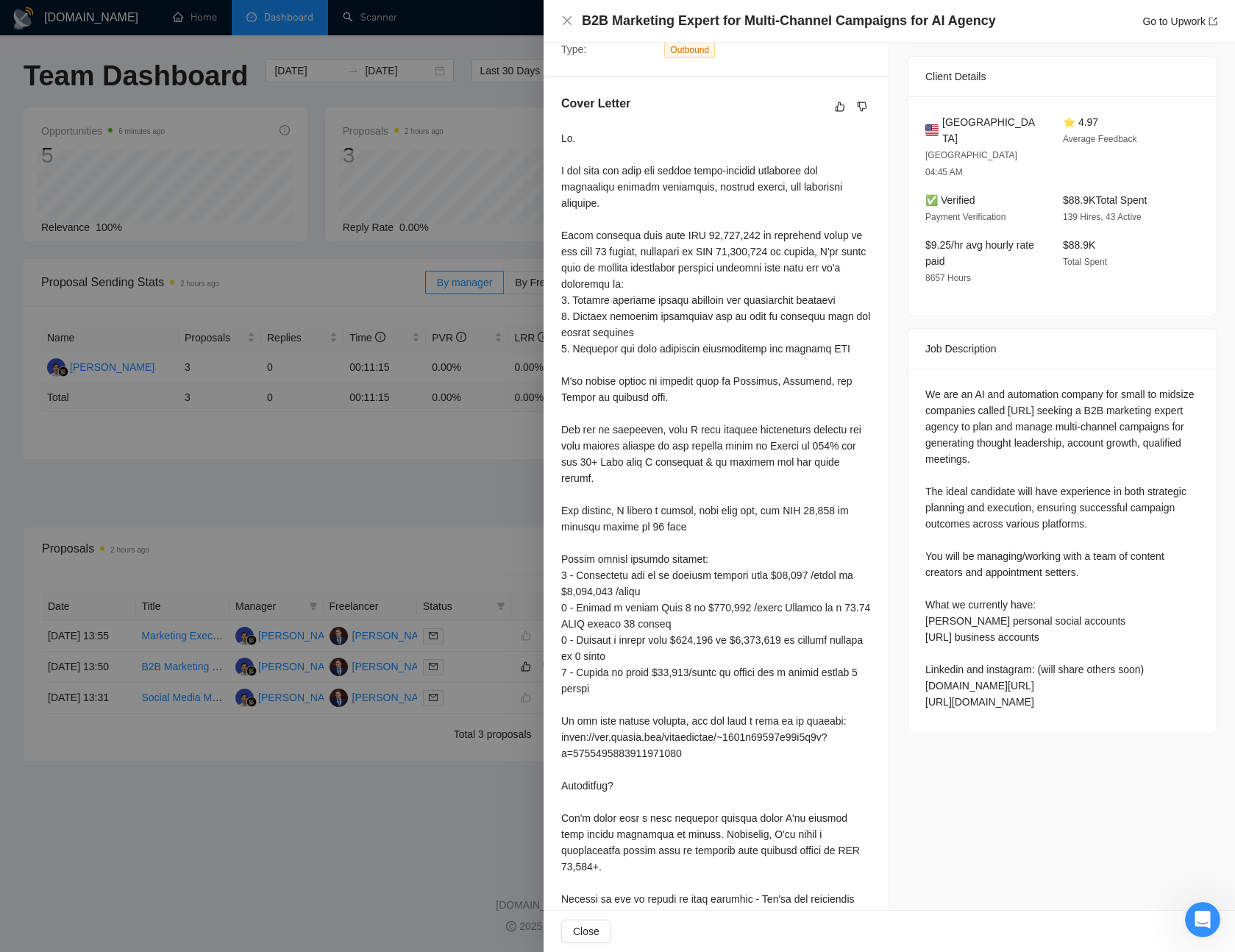
click at [449, 472] on div at bounding box center [618, 476] width 1235 height 952
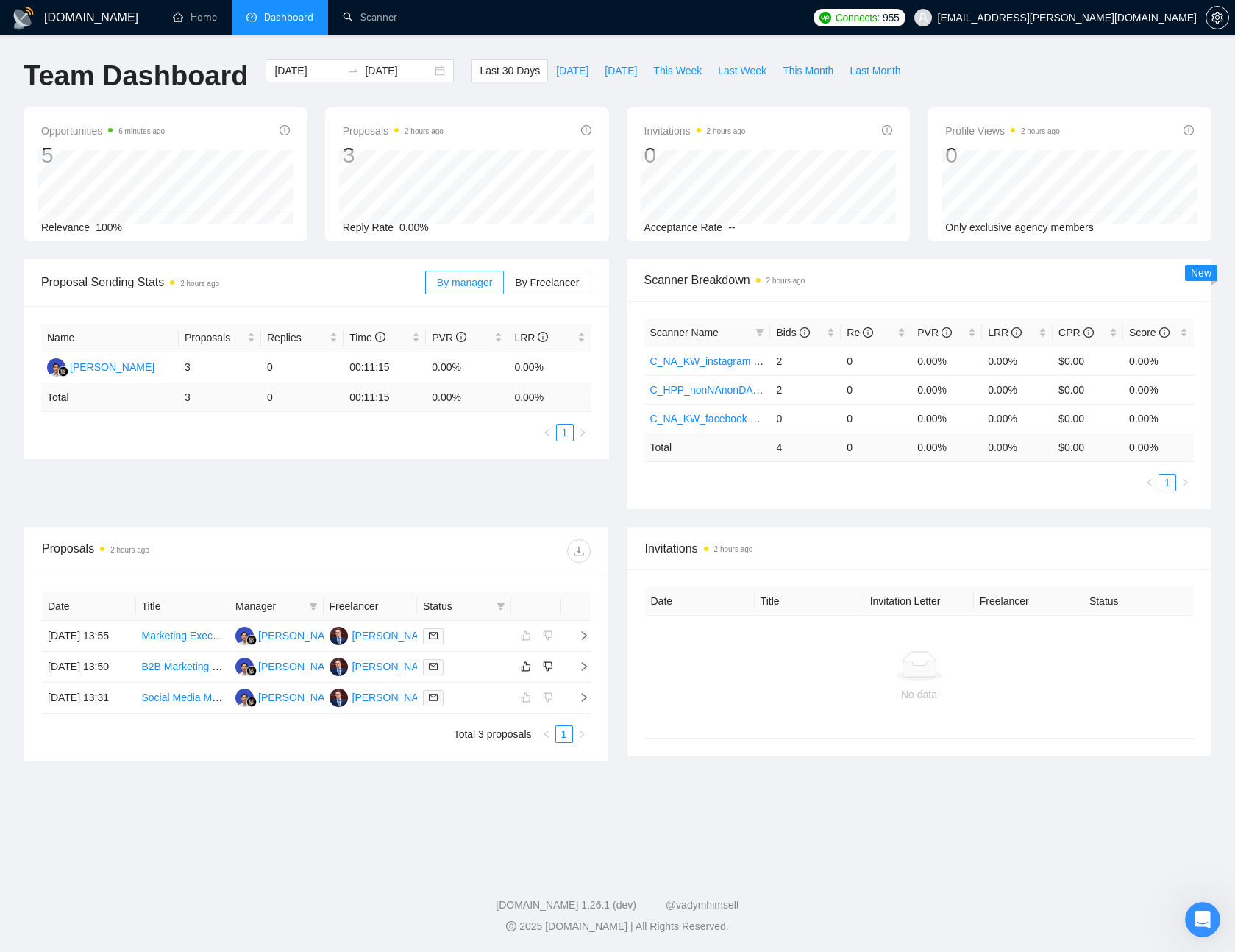
drag, startPoint x: 1191, startPoint y: 945, endPoint x: 16, endPoint y: 33, distance: 1487.4
click at [1191, 945] on footer "[DOMAIN_NAME] 1.26.1 (dev) @vadymhimself 2025 [DOMAIN_NAME] | All Rights Reserv…" at bounding box center [618, 907] width 1235 height 90
click at [1198, 933] on div "Open Intercom Messenger" at bounding box center [1201, 918] width 48 height 48
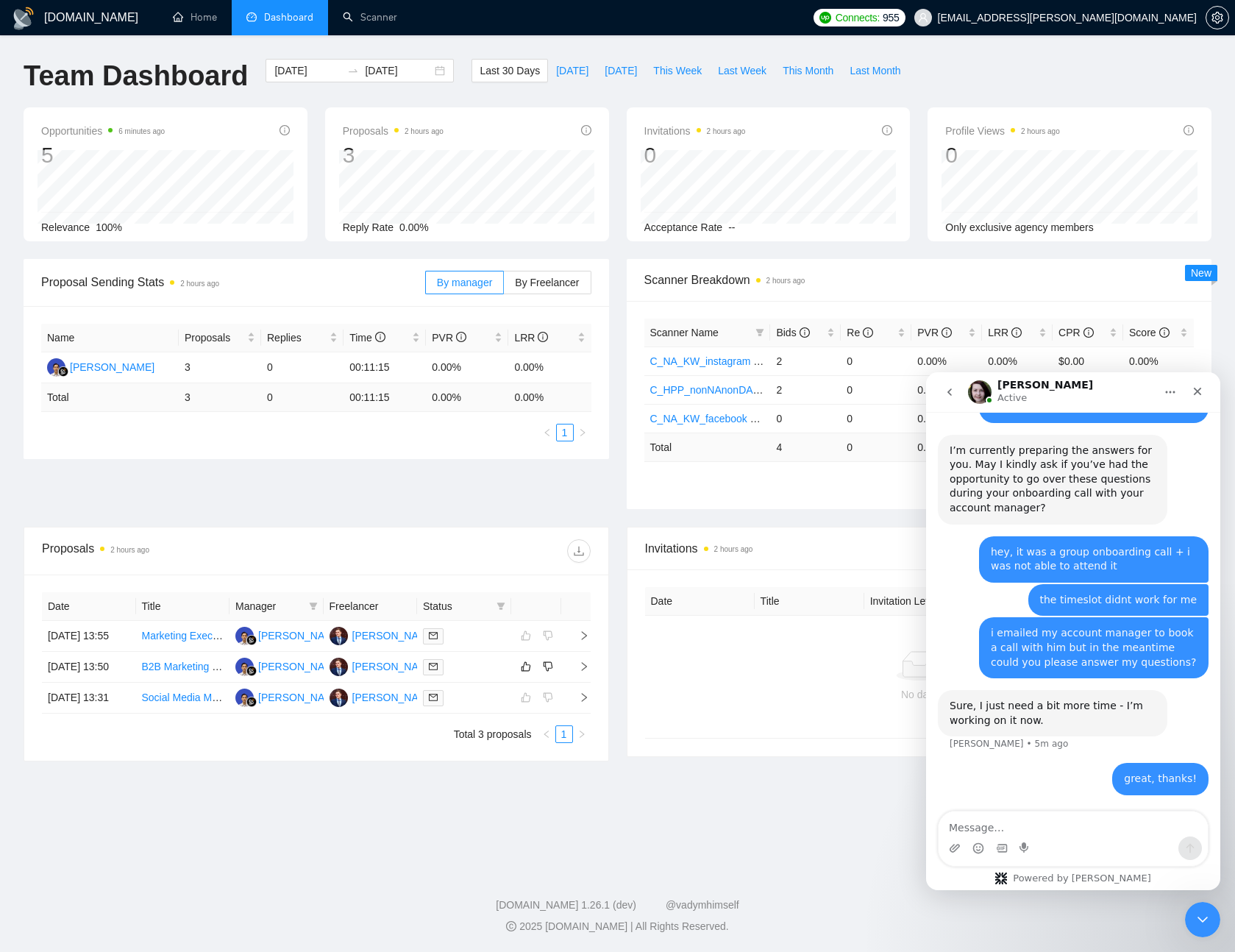
scroll to position [3860, 0]
click at [937, 386] on button "go back" at bounding box center [950, 392] width 28 height 28
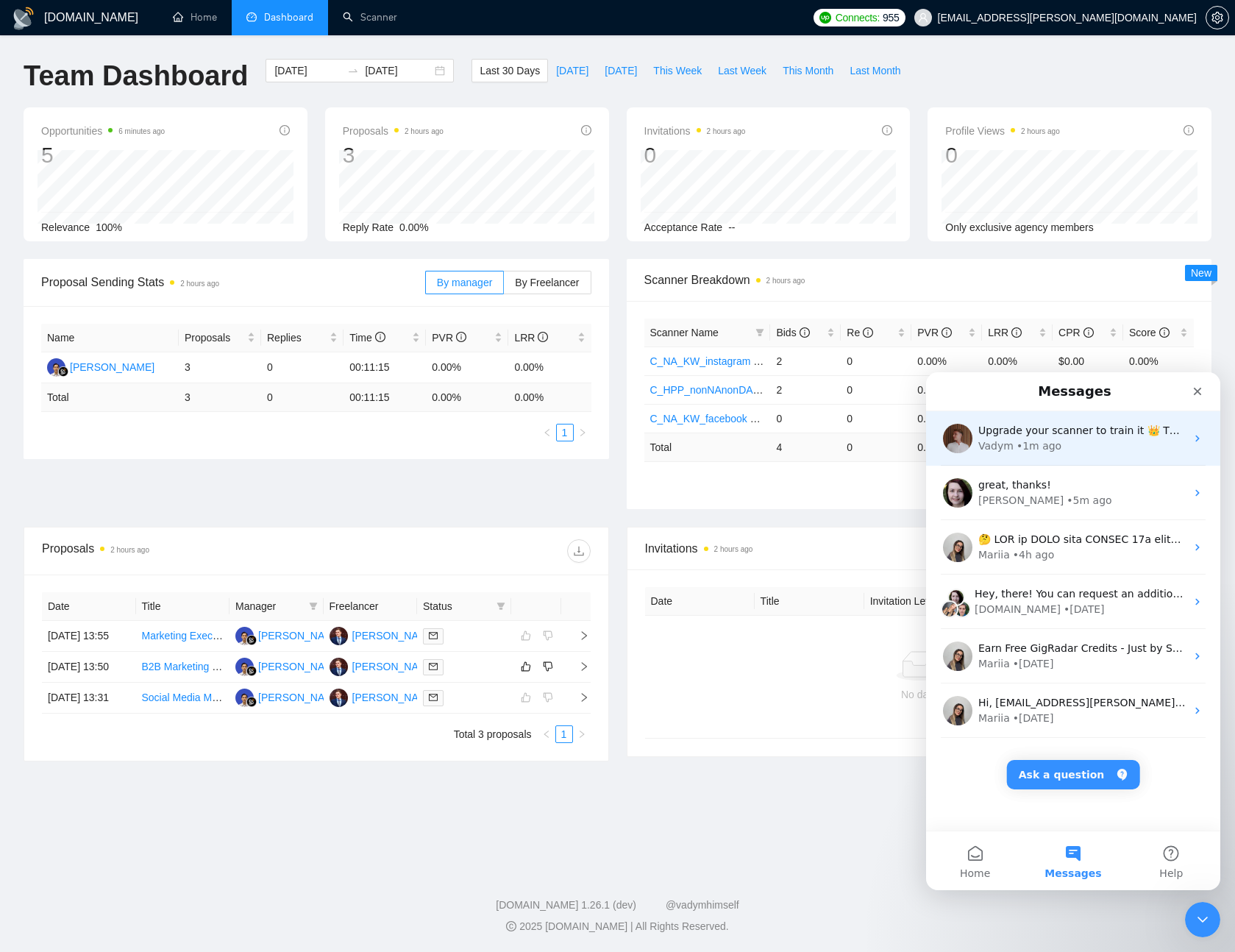
click at [1107, 456] on div "Upgrade your scanner to train it 👑 Thanks for submitting your feedback! GigRada…" at bounding box center [1073, 439] width 294 height 55
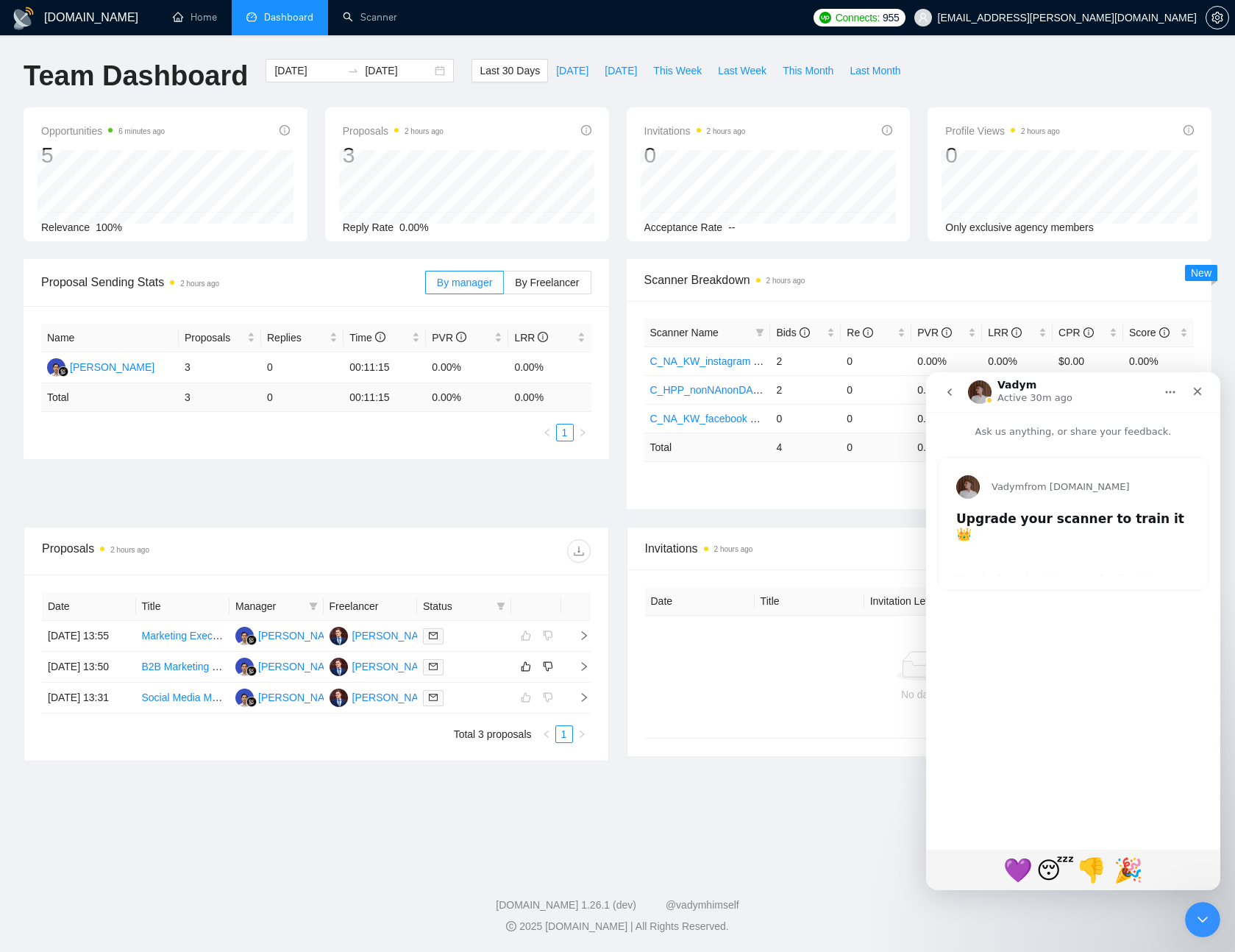
click at [1088, 561] on div "Vadym from [DOMAIN_NAME] Upgrade your scanner to train it 👑 Thanks for submitti…" at bounding box center [1073, 524] width 269 height 133
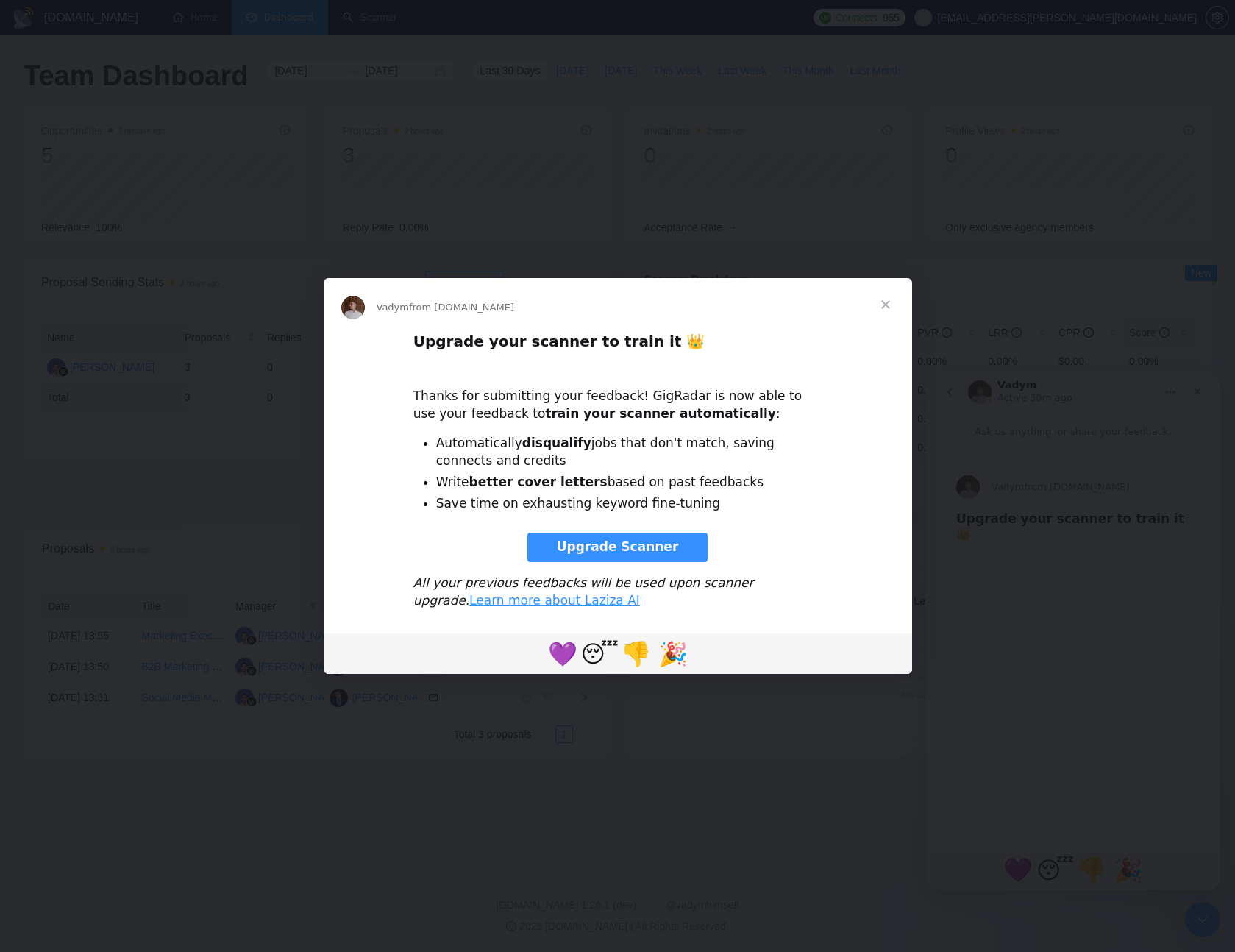
click at [882, 309] on span "Close" at bounding box center [886, 305] width 53 height 53
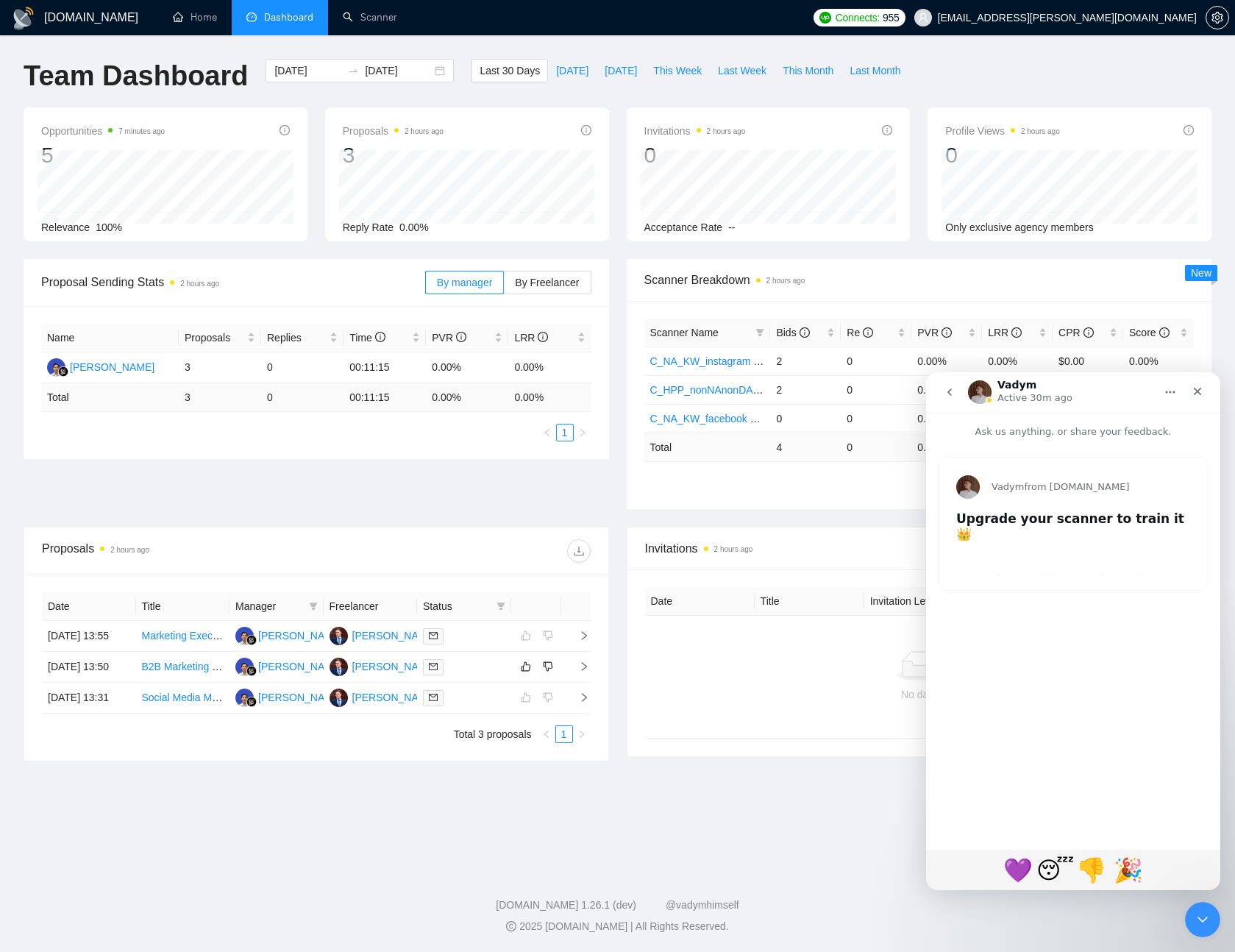
click at [68, 26] on h1 "[DOMAIN_NAME]" at bounding box center [91, 17] width 94 height 35
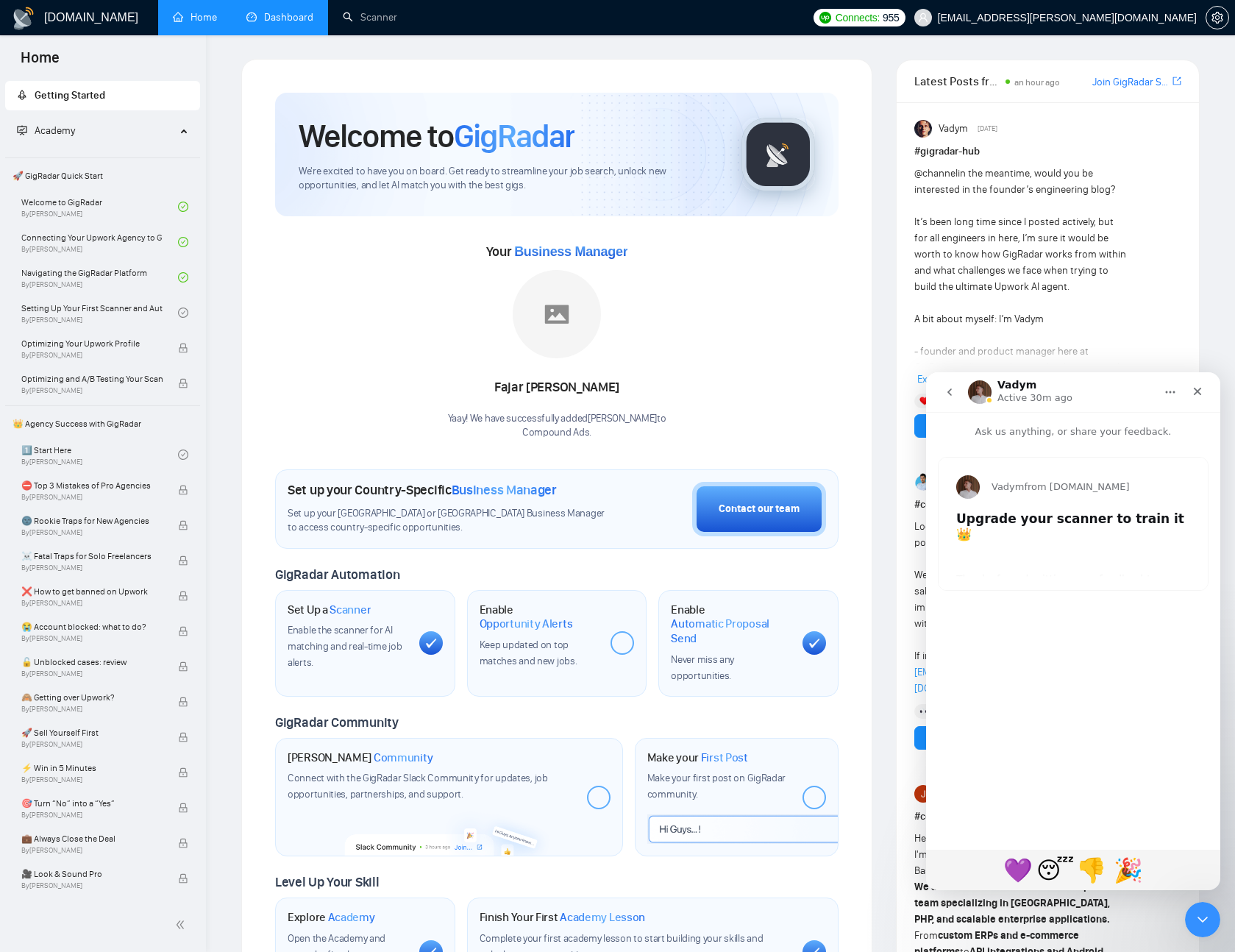
click at [952, 384] on button "go back" at bounding box center [950, 392] width 28 height 28
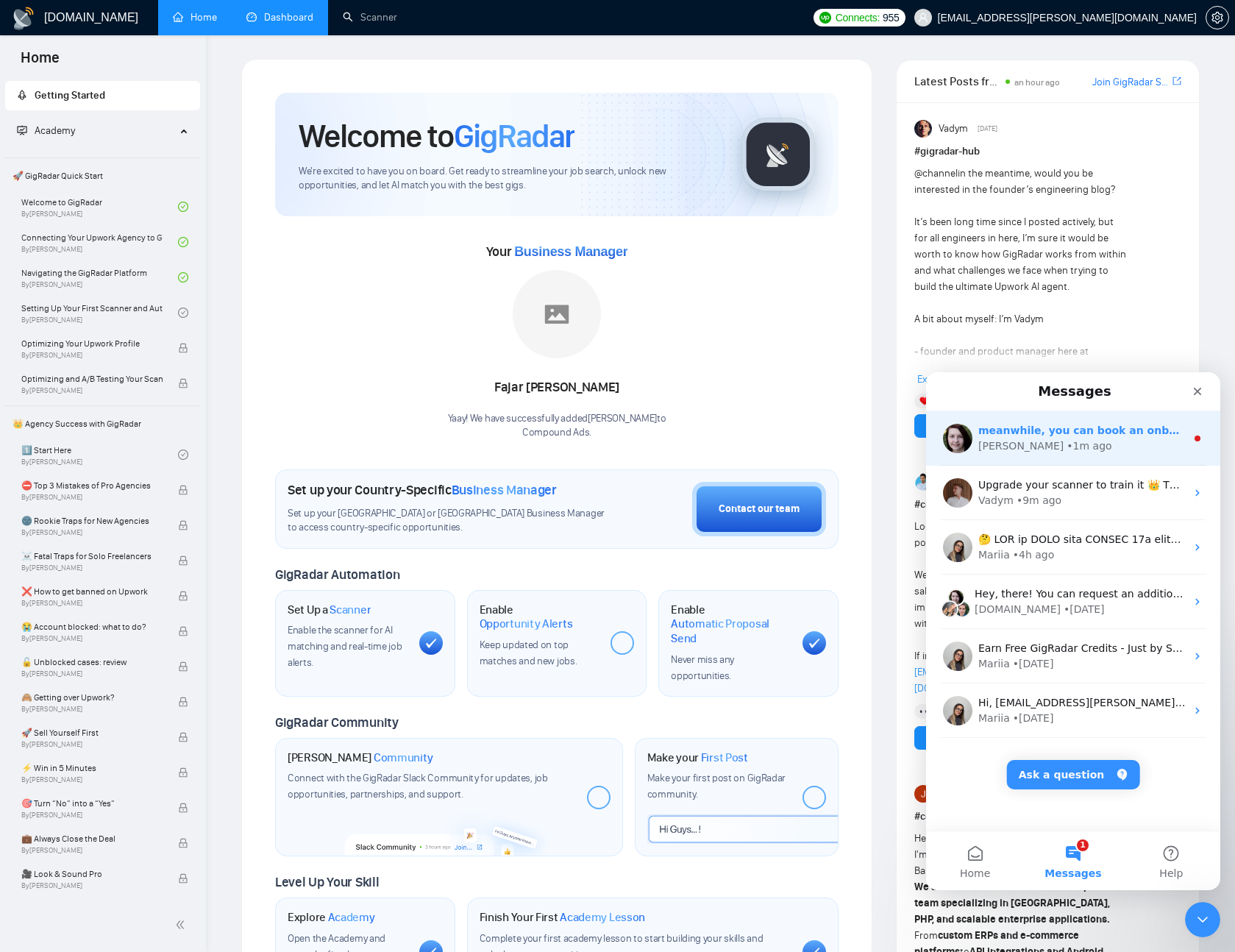
click at [1068, 441] on div "[PERSON_NAME] • 1m ago" at bounding box center [1082, 446] width 207 height 16
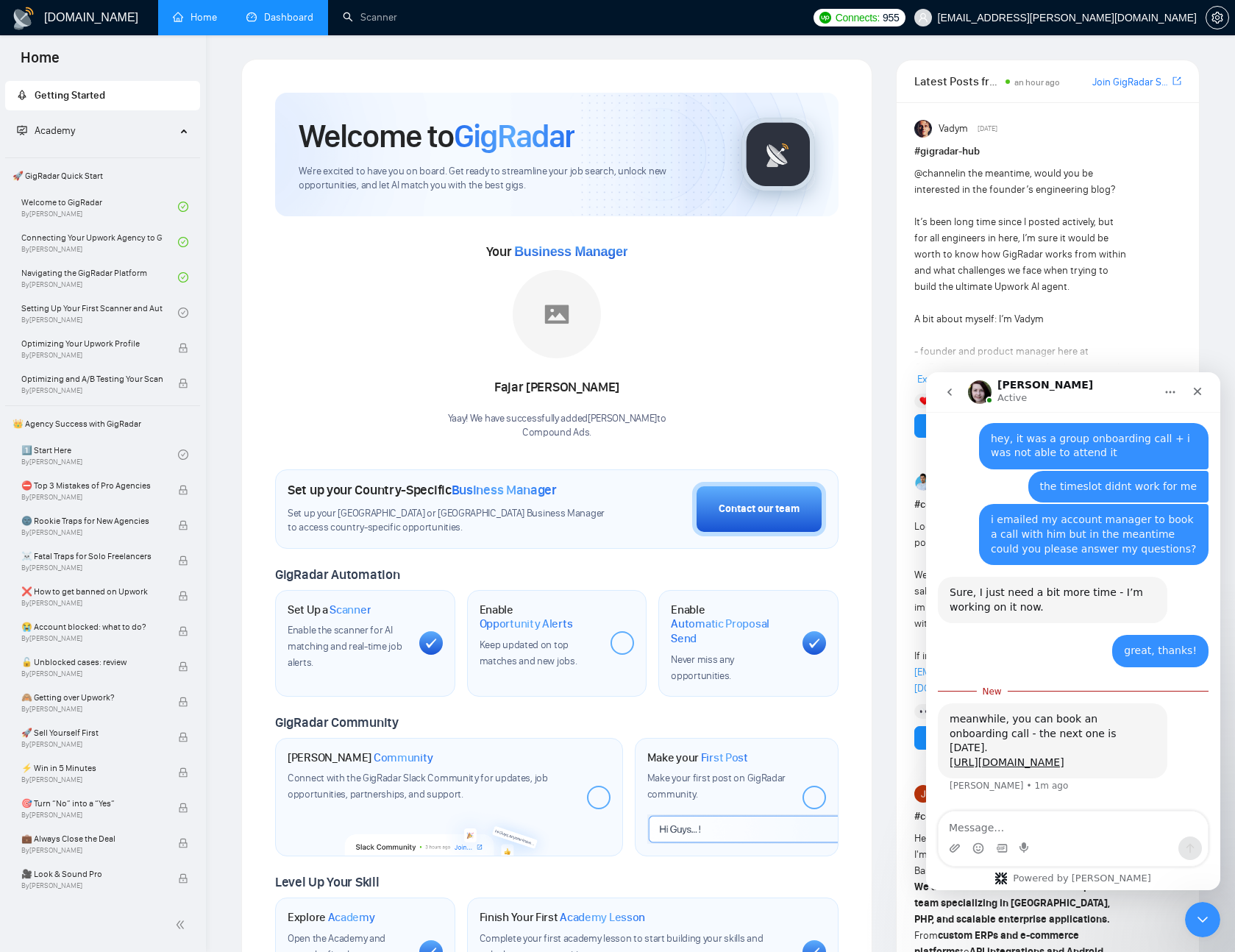
scroll to position [3971, 0]
click at [1060, 756] on link "[URL][DOMAIN_NAME]" at bounding box center [1007, 762] width 115 height 12
click at [1021, 835] on textarea "Message…" at bounding box center [1073, 824] width 269 height 25
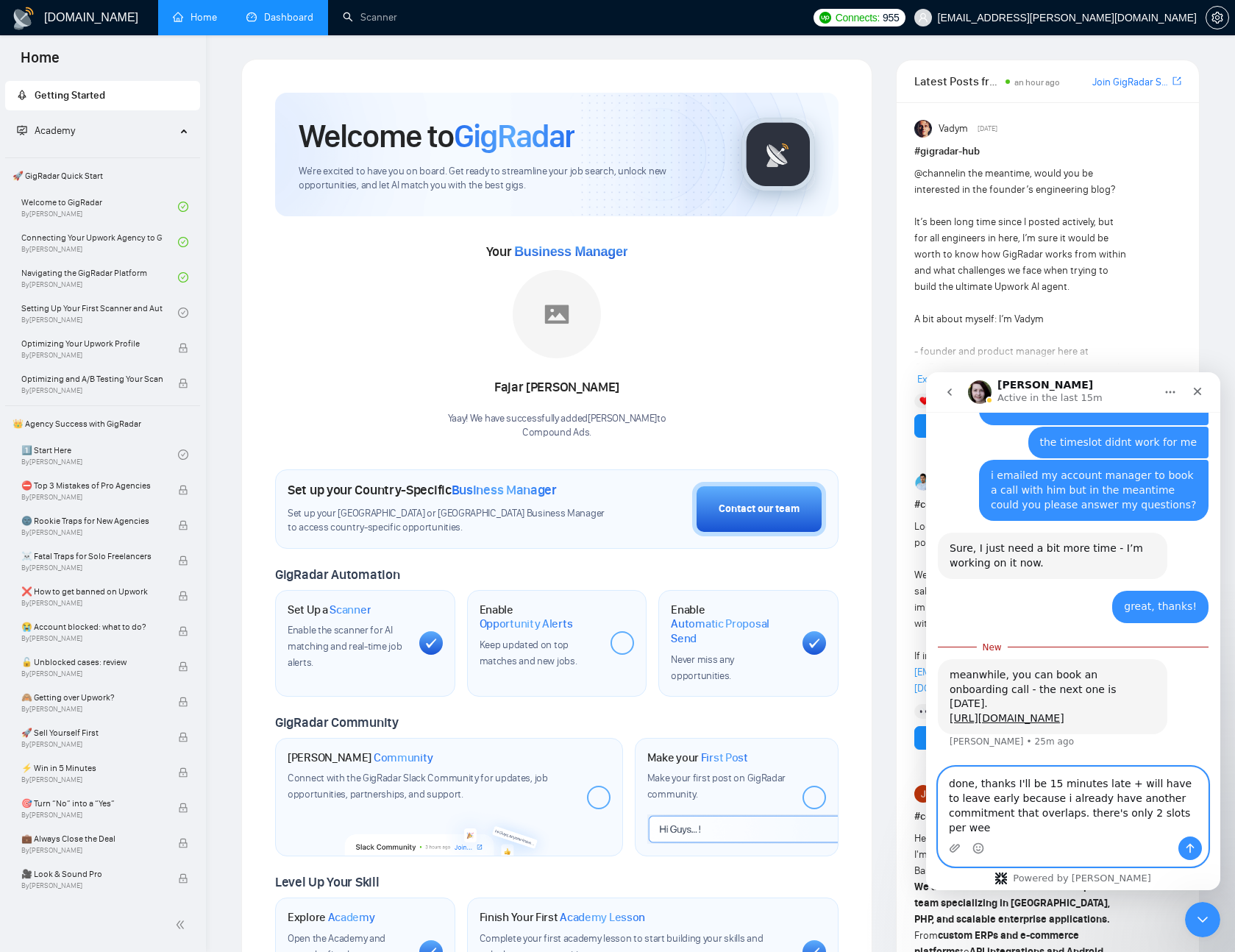
scroll to position [4015, 0]
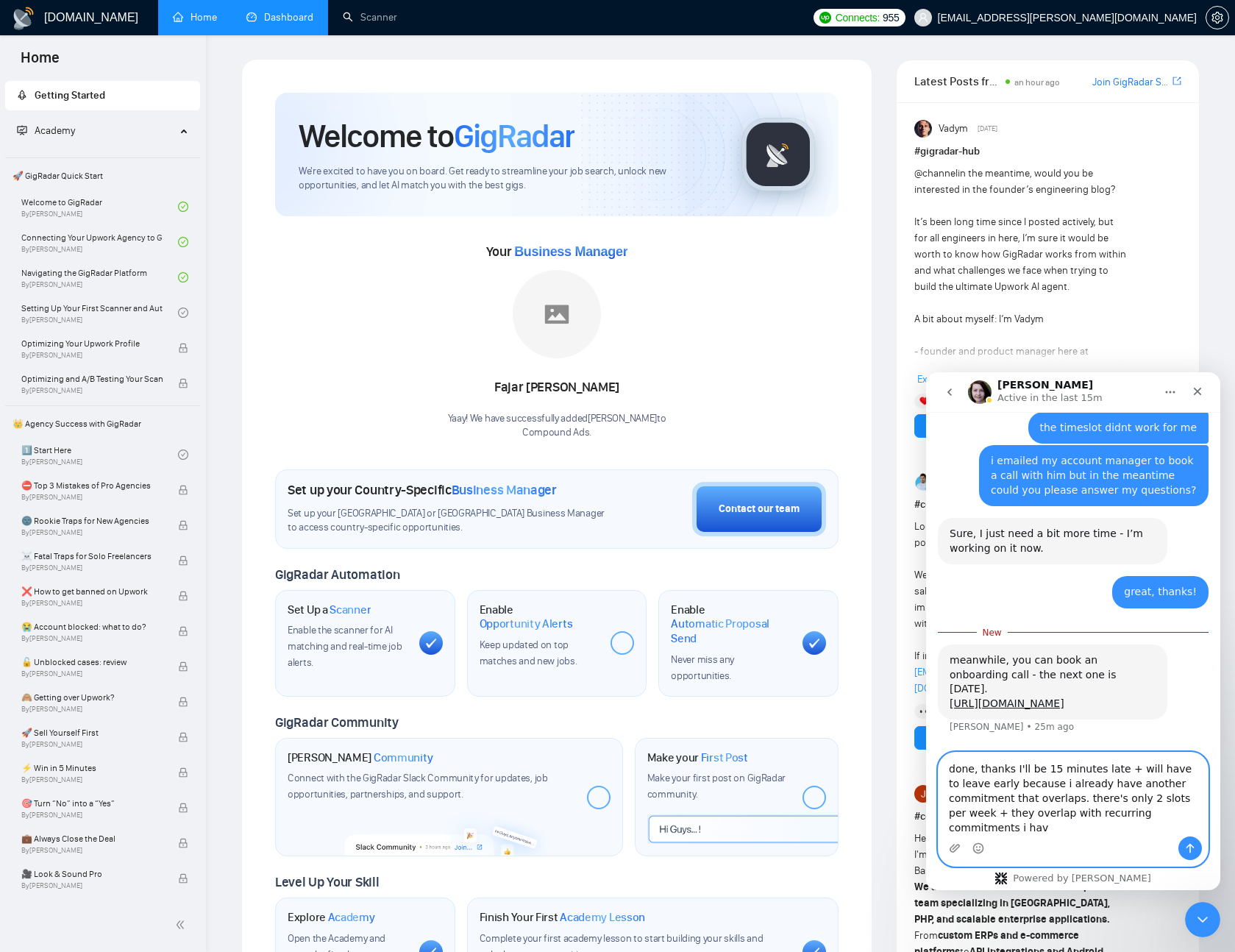
type textarea "done, thanks I'll be 15 minutes late + will have to leave early because i alrea…"
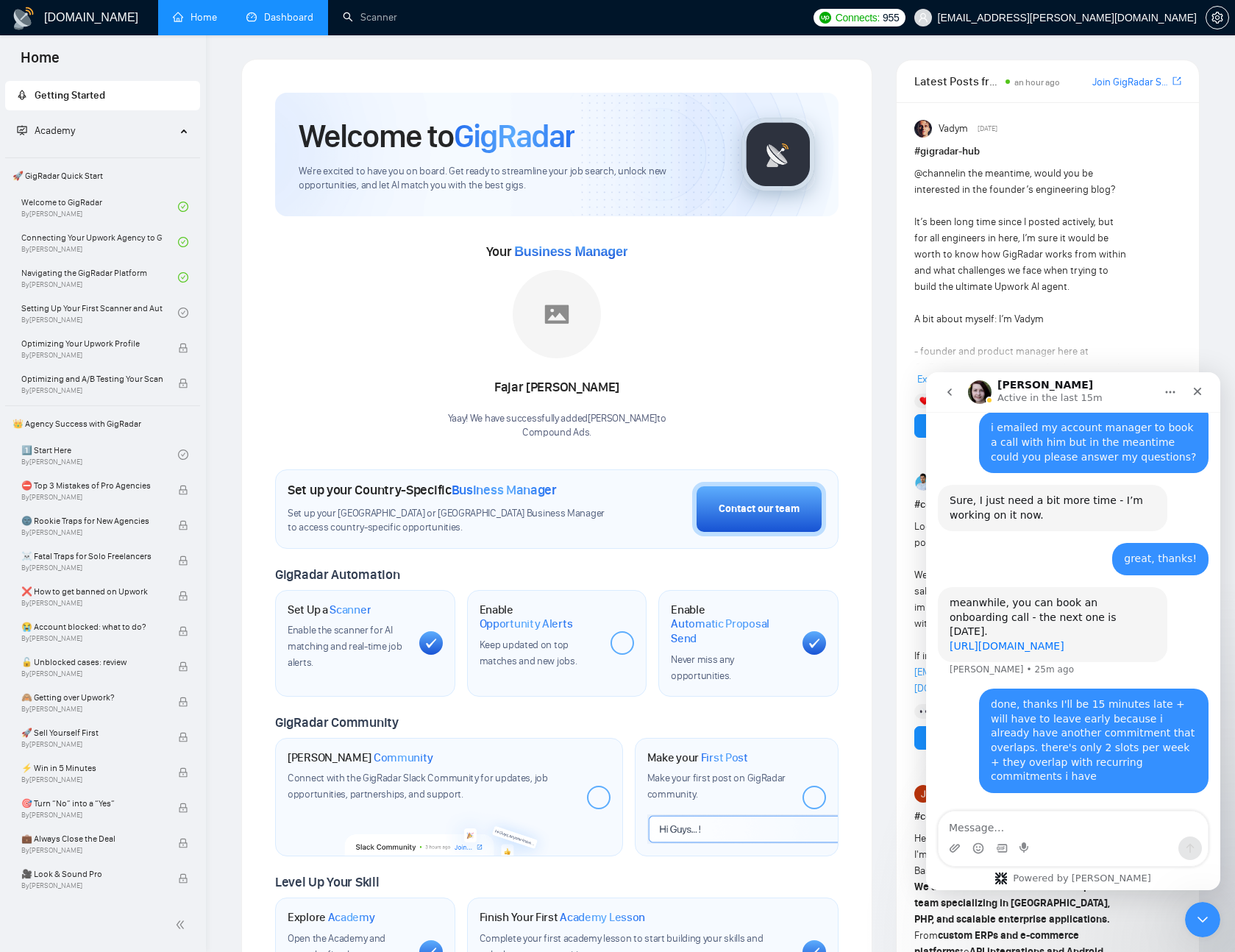
click at [1065, 652] on link "[URL][DOMAIN_NAME]" at bounding box center [1007, 646] width 115 height 12
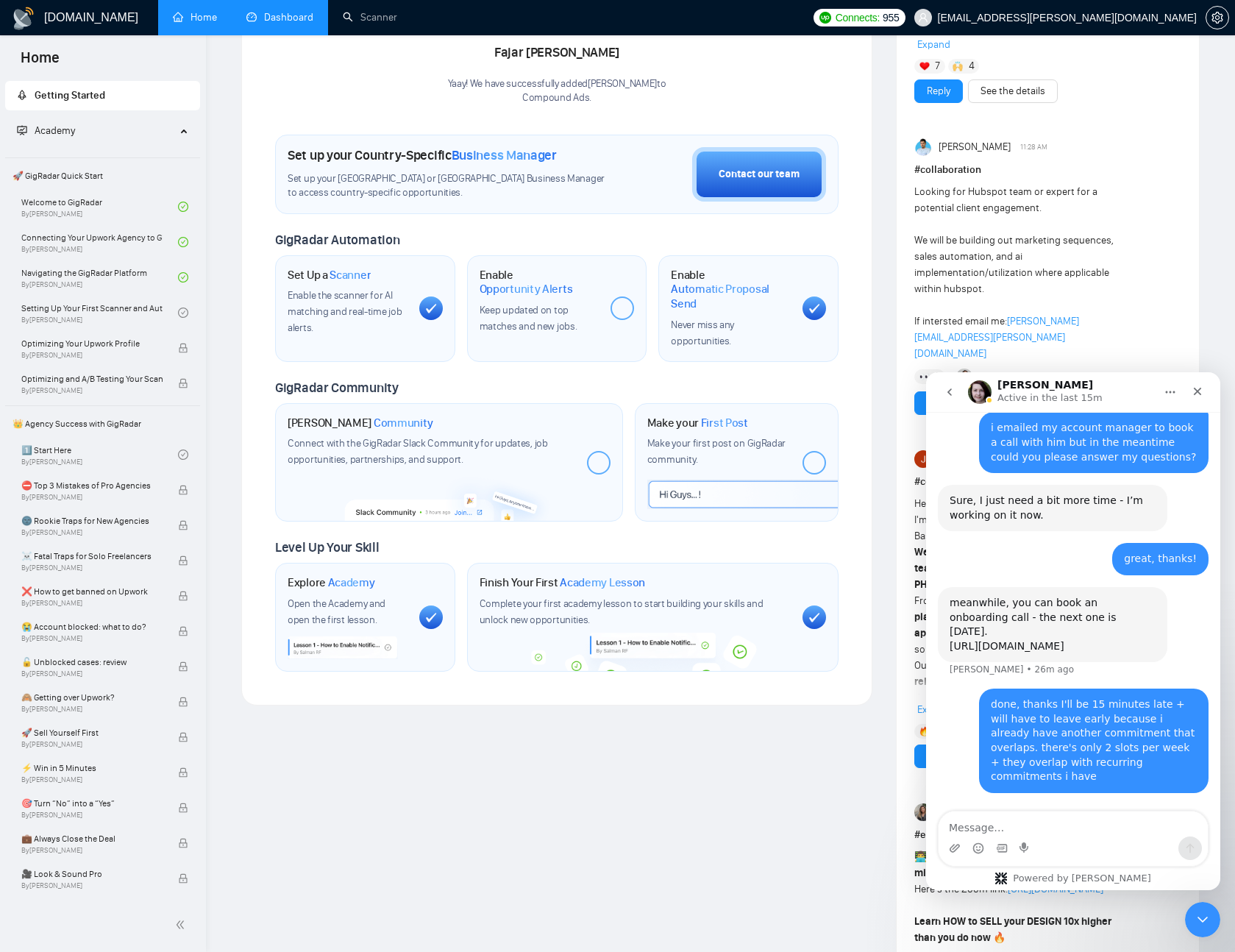
scroll to position [0, 0]
